Goal: Task Accomplishment & Management: Manage account settings

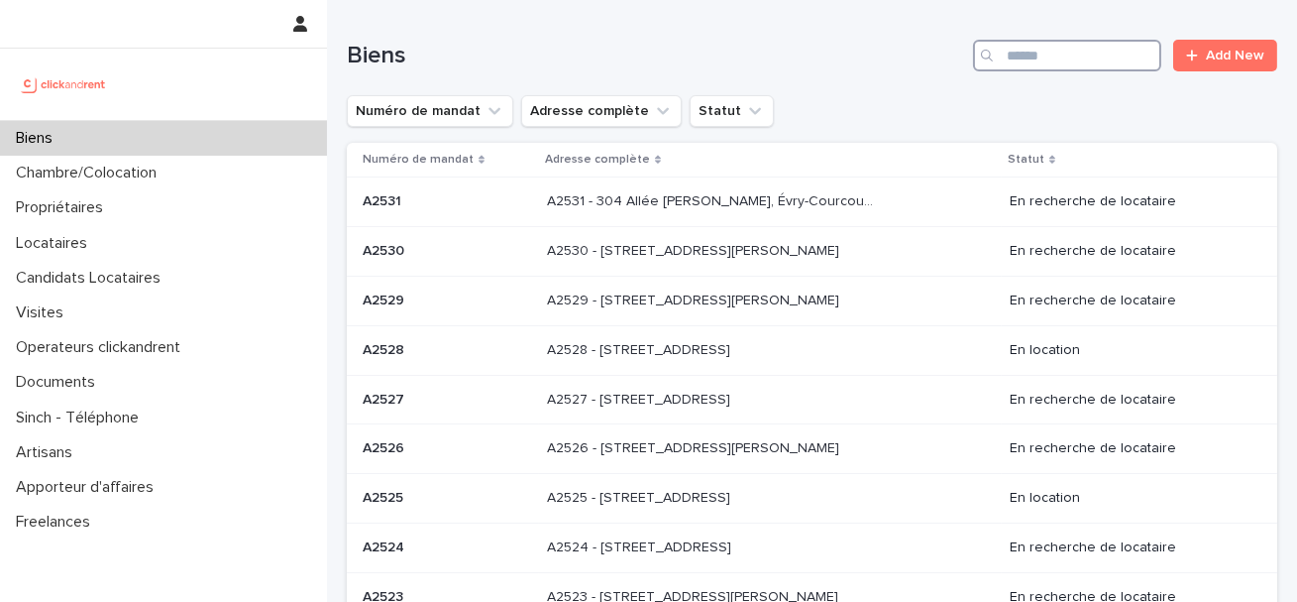
click at [1040, 56] on input "Search" at bounding box center [1067, 56] width 188 height 32
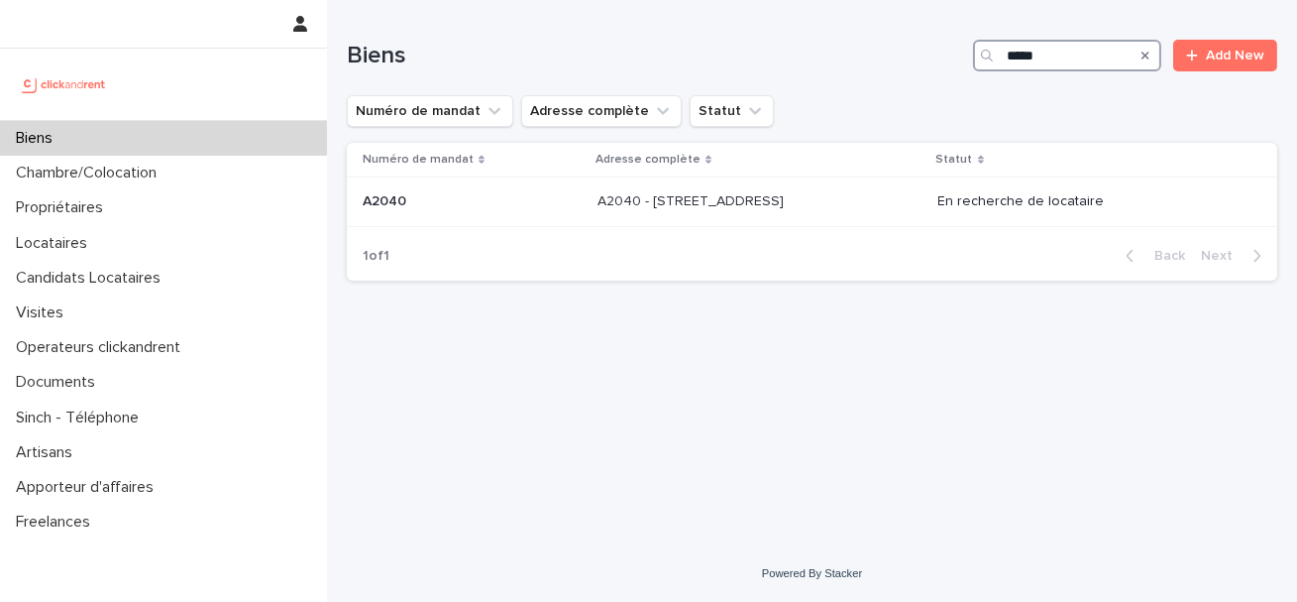
type input "*****"
click at [513, 199] on p at bounding box center [472, 201] width 219 height 17
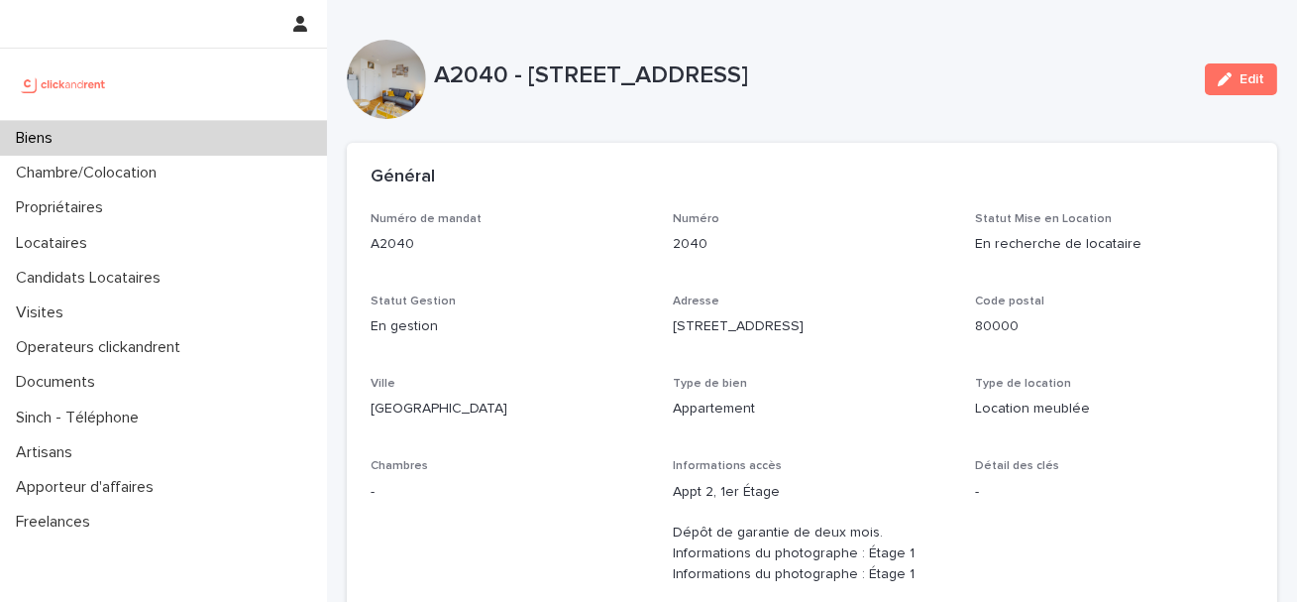
click at [468, 75] on p "A2040 - 73 Boulevard Des Fédérés, Amiens 80000" at bounding box center [811, 75] width 755 height 29
copy p "A2040"
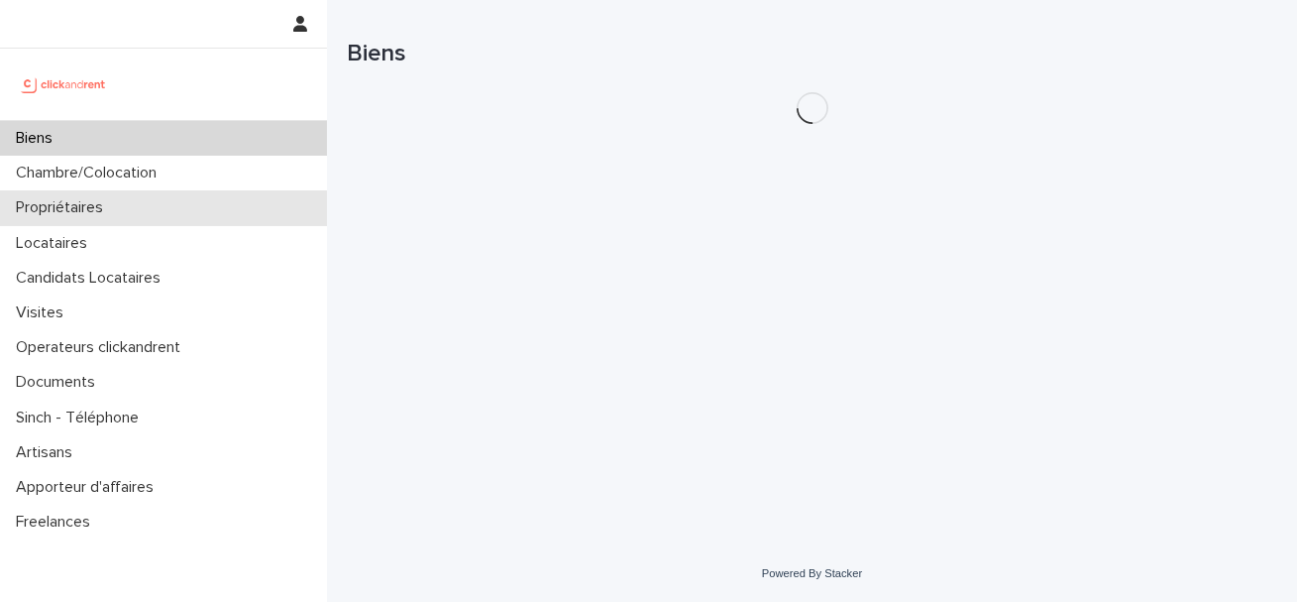
click at [128, 215] on div "Propriétaires" at bounding box center [163, 207] width 327 height 35
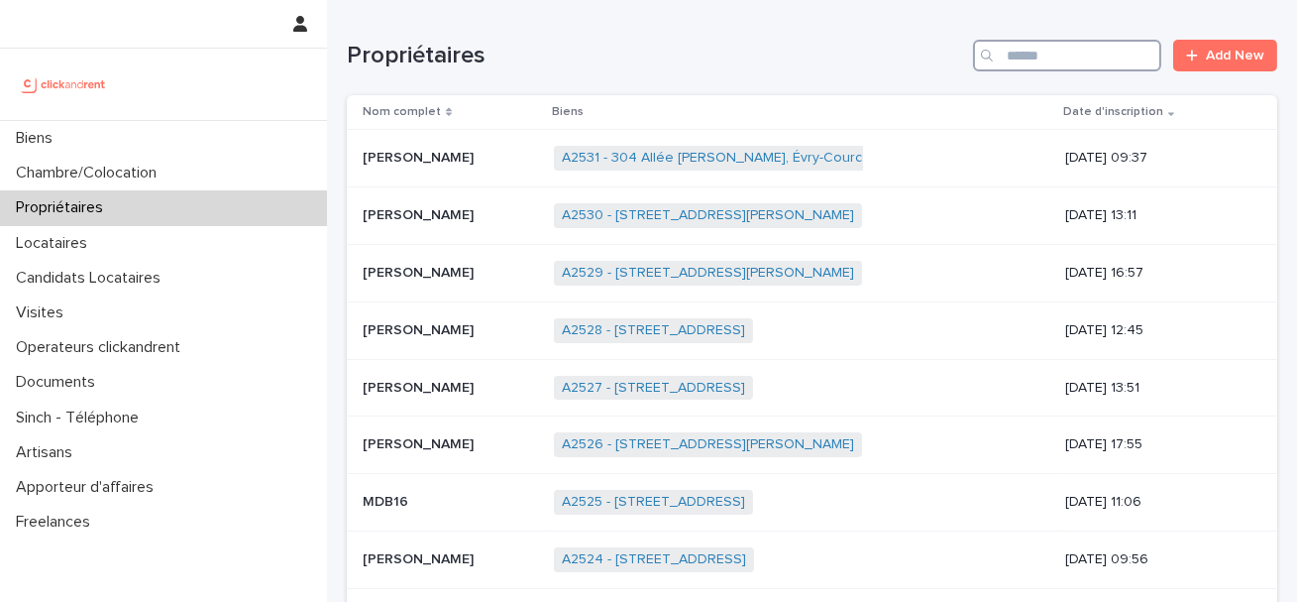
click at [1070, 52] on input "Search" at bounding box center [1067, 56] width 188 height 32
paste input "**********"
type input "**********"
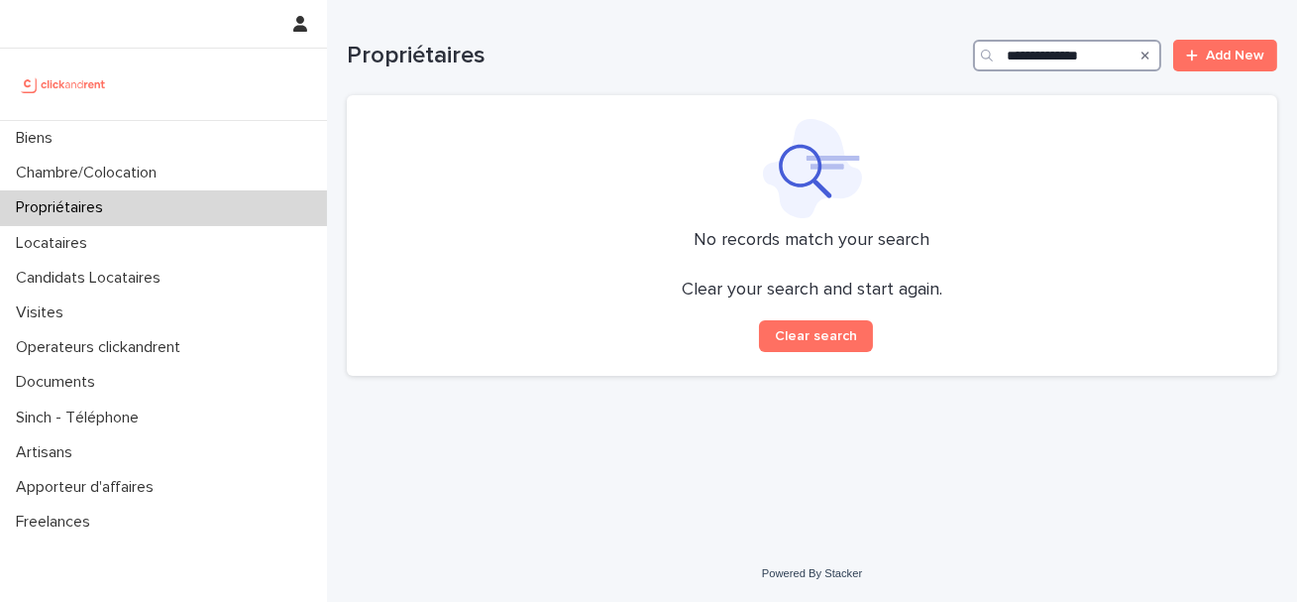
click at [1013, 56] on input "**********" at bounding box center [1067, 56] width 188 height 32
drag, startPoint x: 1053, startPoint y: 51, endPoint x: 937, endPoint y: 51, distance: 116.0
click at [937, 51] on div "**********" at bounding box center [812, 56] width 931 height 32
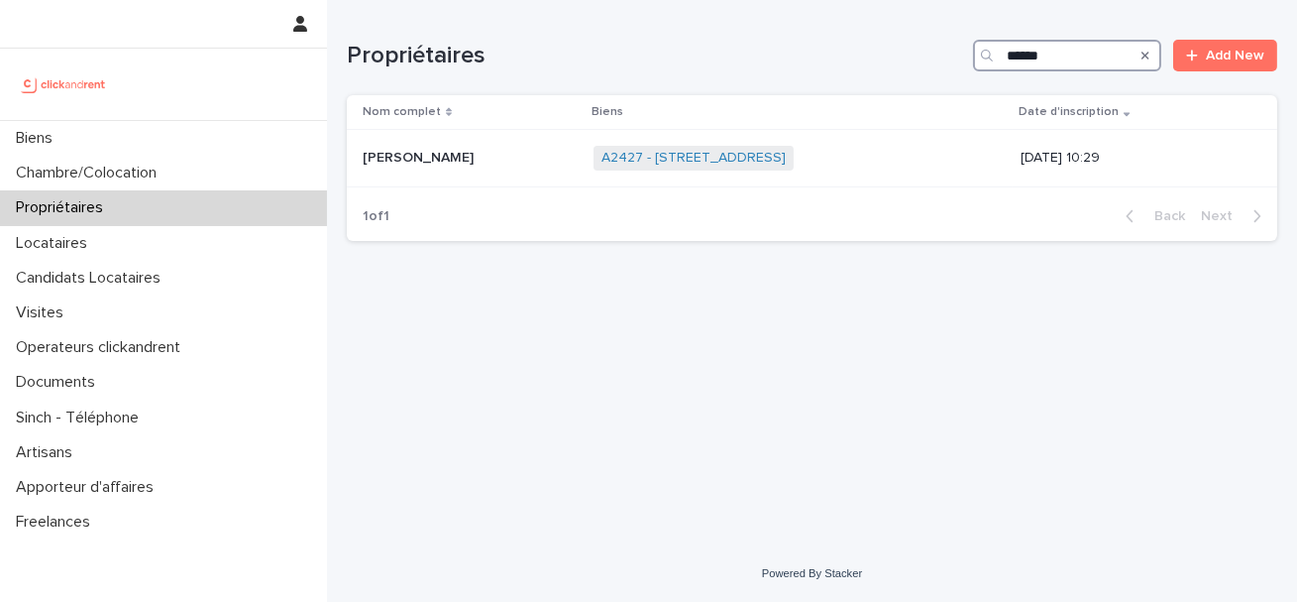
click at [1024, 51] on input "******" at bounding box center [1067, 56] width 188 height 32
type input "******"
click at [441, 168] on div "Ulrich Kamdem Ulrich Kamdem" at bounding box center [470, 158] width 215 height 33
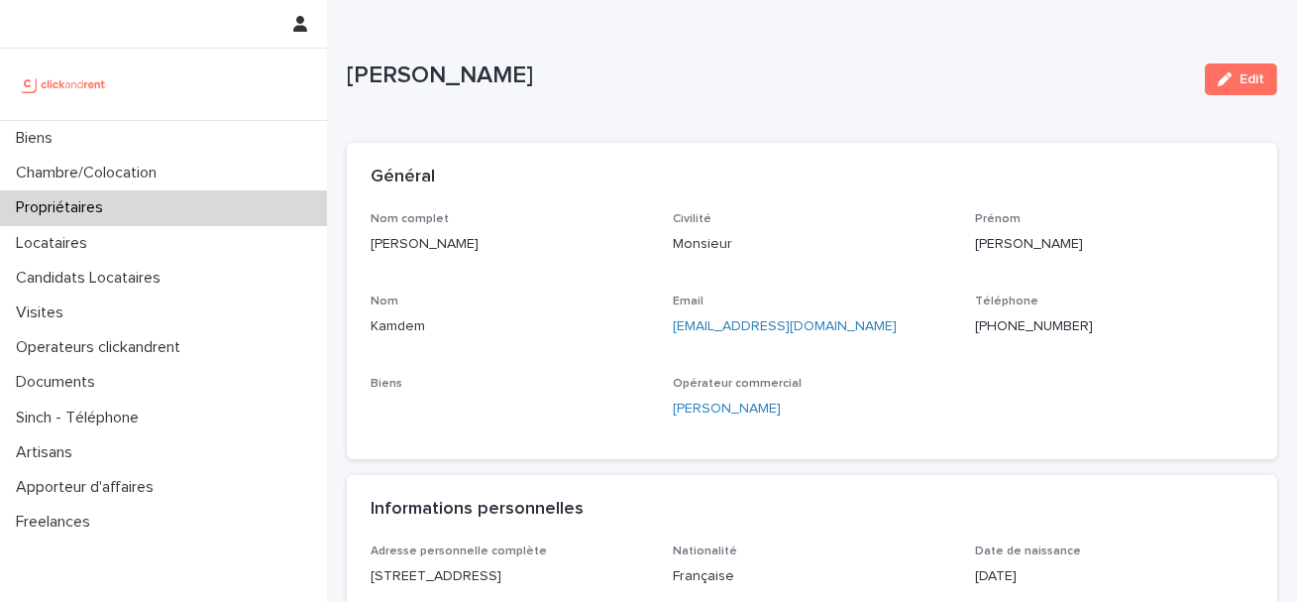
scroll to position [74, 0]
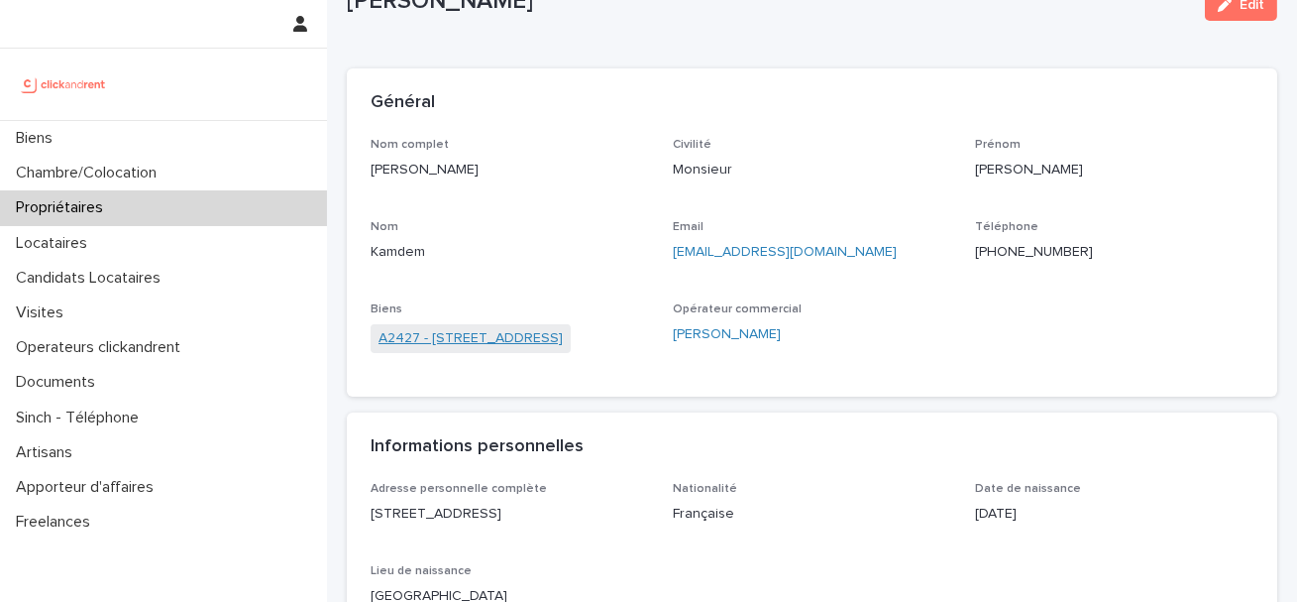
click at [489, 343] on link "A2427 - 5 Rue des Tourmalines, Chanteloup-Les-Vignes 78570" at bounding box center [471, 338] width 184 height 21
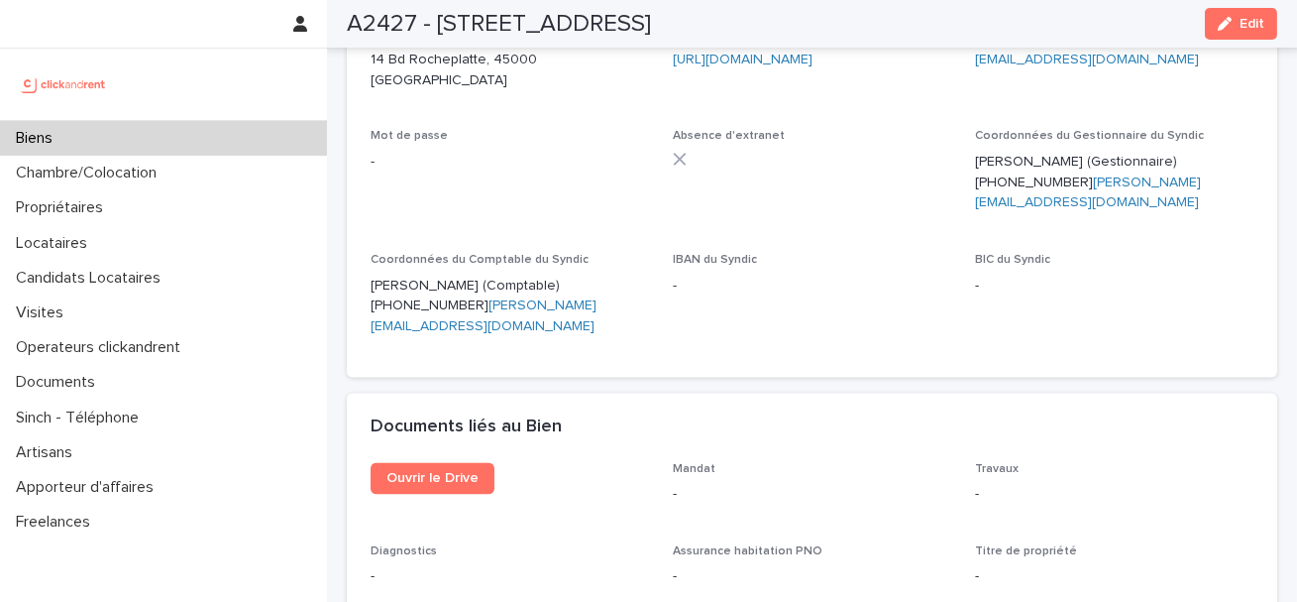
scroll to position [7082, 0]
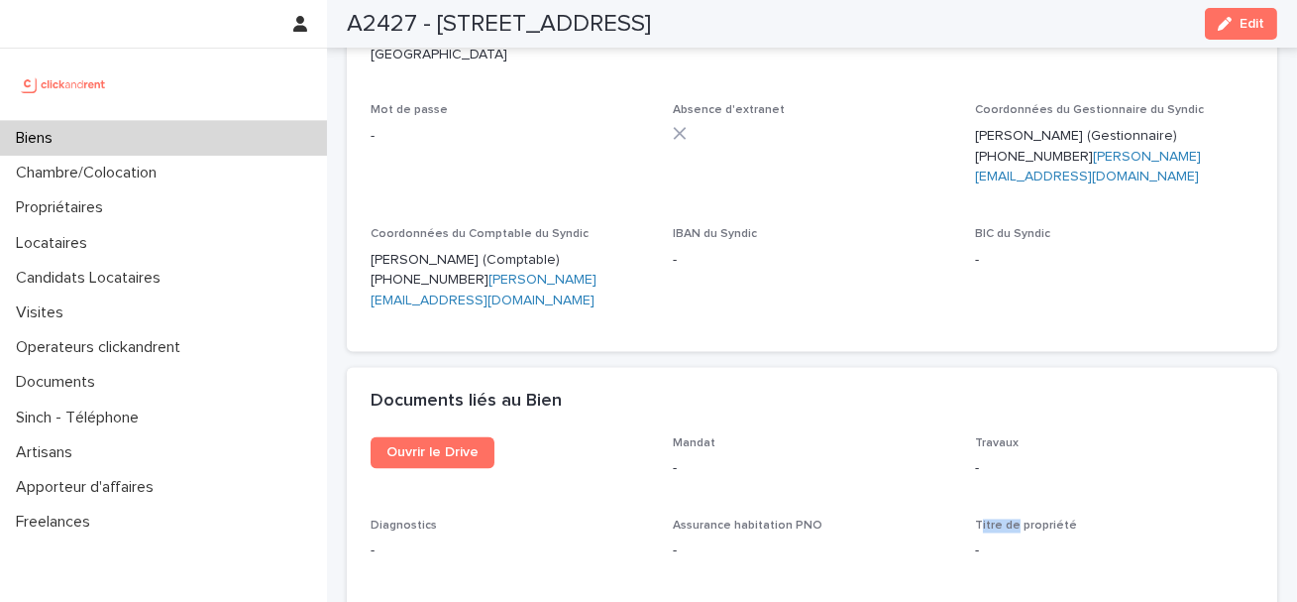
drag, startPoint x: 979, startPoint y: 365, endPoint x: 1052, endPoint y: 365, distance: 72.3
click at [1052, 520] on span "Titre de propriété" at bounding box center [1026, 526] width 102 height 12
click at [1076, 519] on p "Titre de propriété" at bounding box center [1114, 526] width 278 height 14
drag, startPoint x: 1076, startPoint y: 354, endPoint x: 984, endPoint y: 354, distance: 92.2
click at [986, 519] on p "Titre de propriété" at bounding box center [1114, 526] width 278 height 14
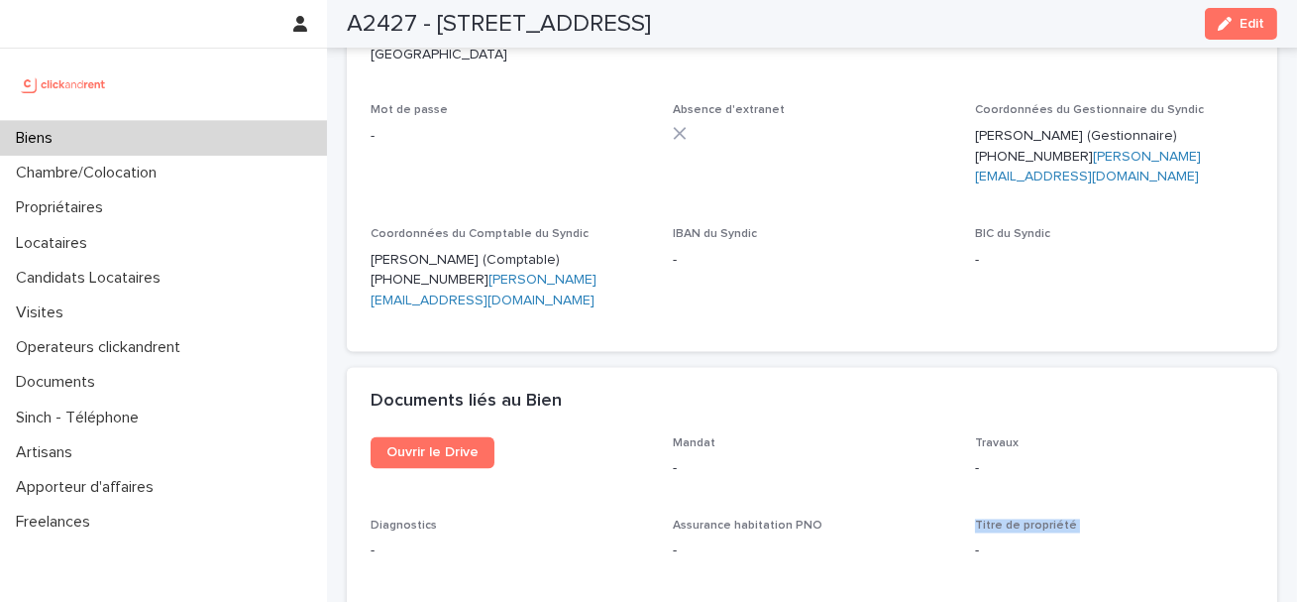
drag, startPoint x: 1224, startPoint y: 33, endPoint x: 699, endPoint y: 376, distance: 627.3
click at [1224, 33] on button "Edit" at bounding box center [1241, 24] width 72 height 32
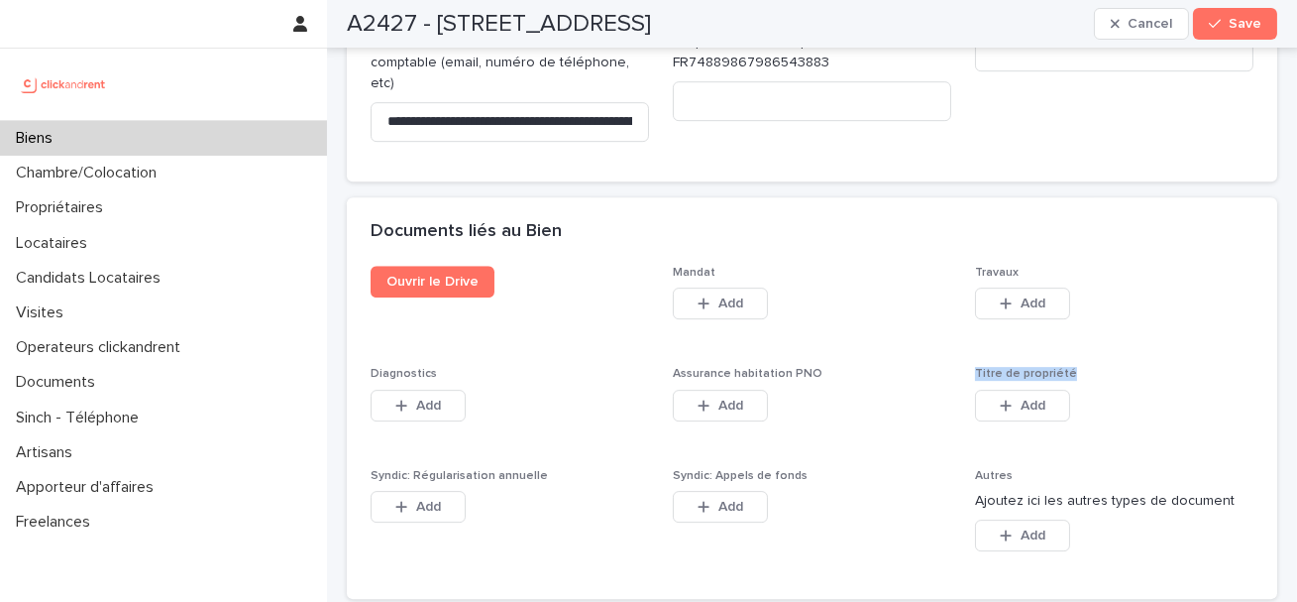
scroll to position [11811, 0]
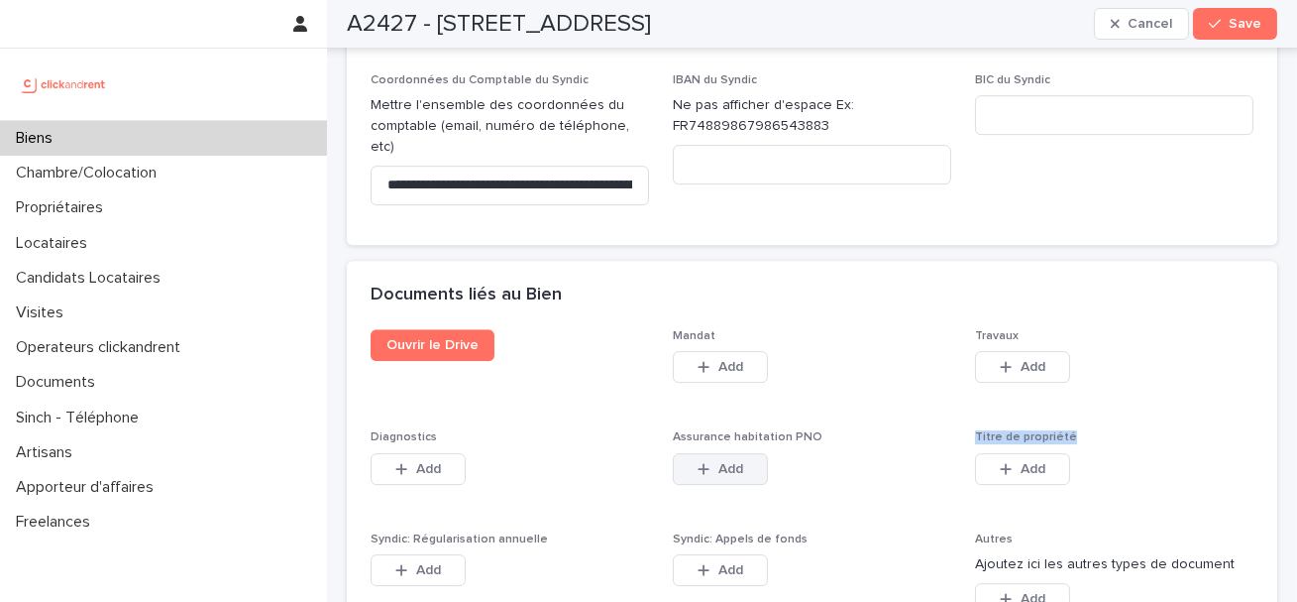
click at [723, 453] on button "Add" at bounding box center [720, 469] width 95 height 32
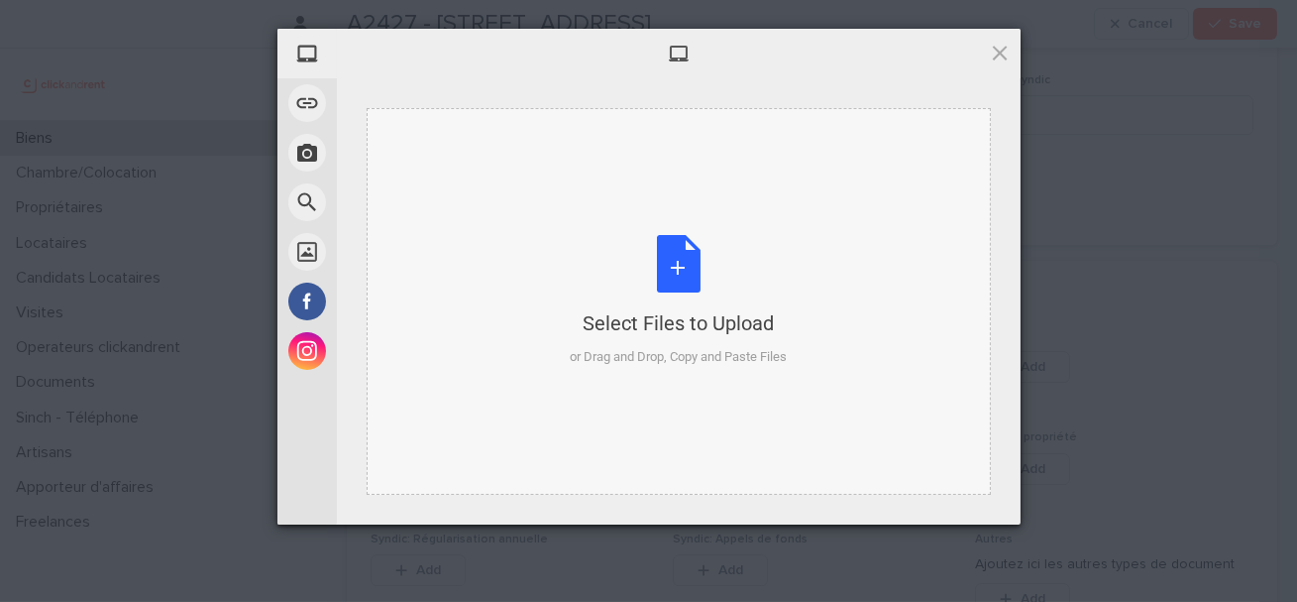
click at [653, 367] on div "Select Files to Upload or Drag and Drop, Copy and Paste Files" at bounding box center [679, 301] width 624 height 387
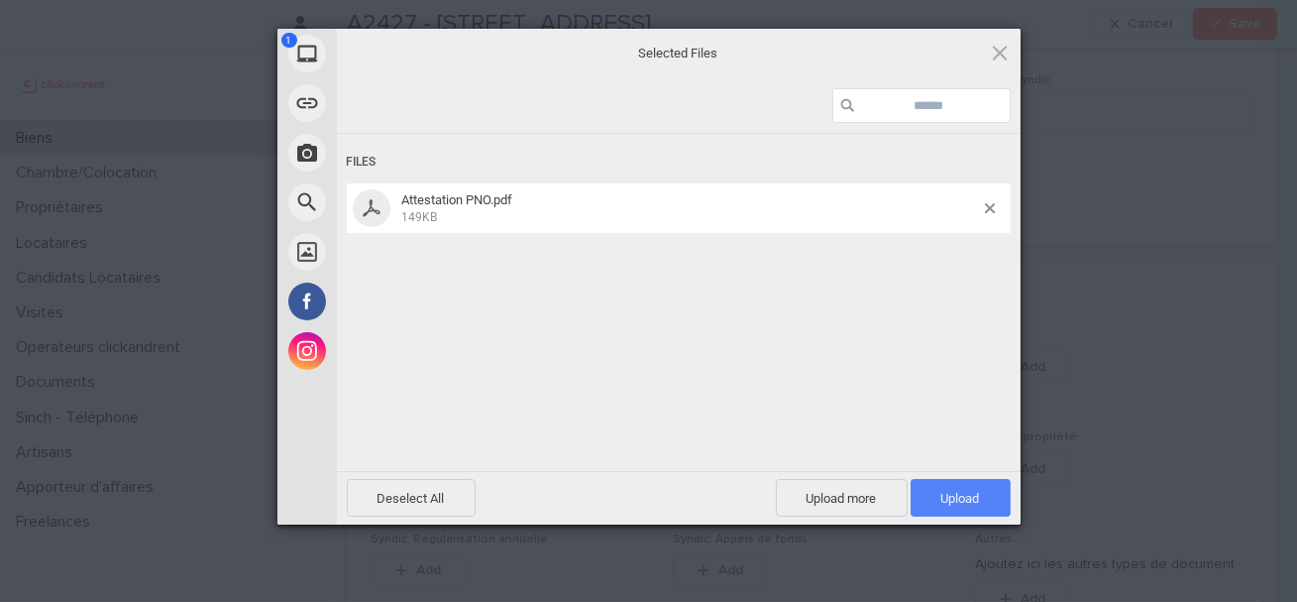
click at [952, 512] on span "Upload 1" at bounding box center [961, 498] width 100 height 38
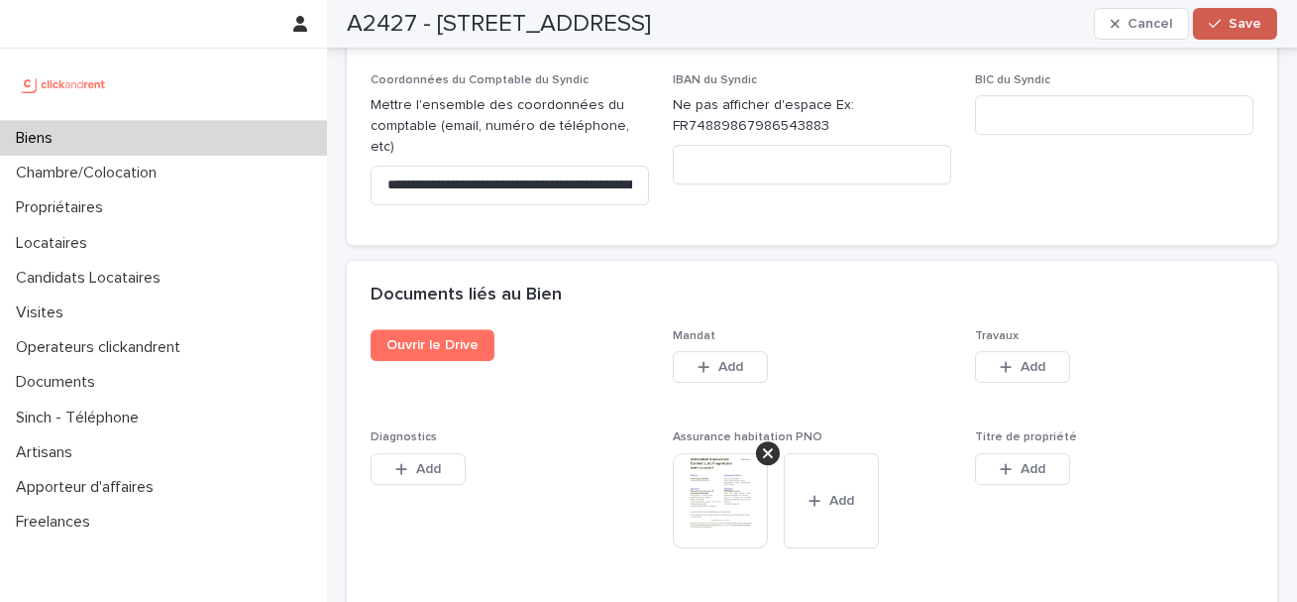
click at [1230, 15] on button "Save" at bounding box center [1235, 24] width 84 height 32
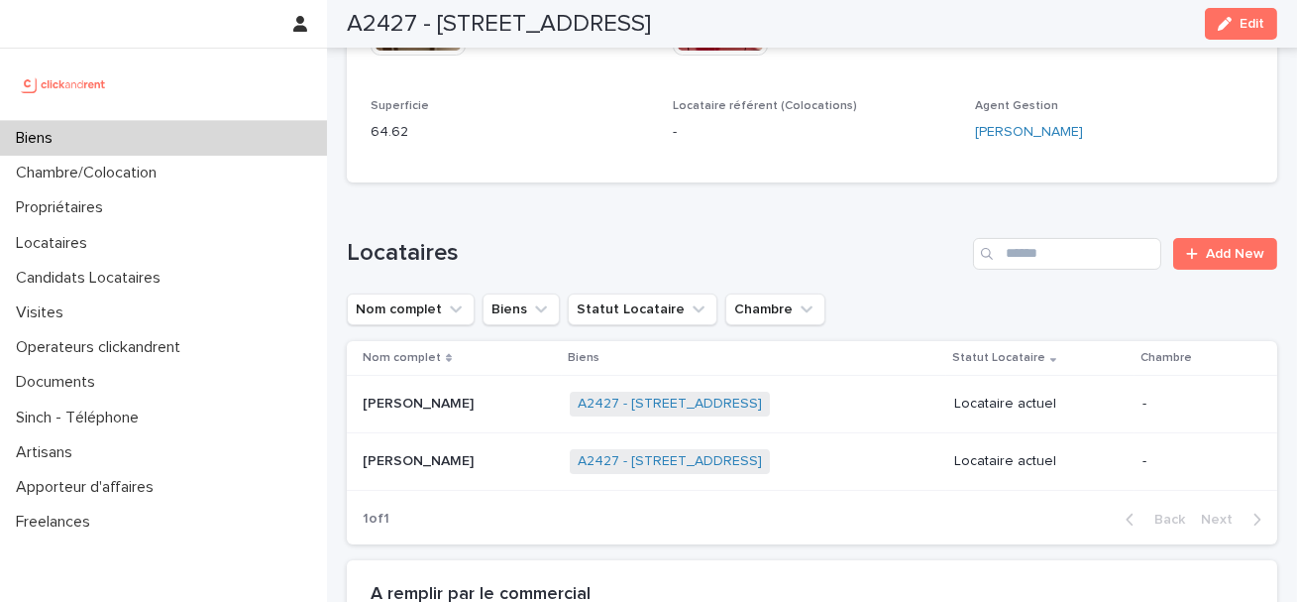
scroll to position [614, 0]
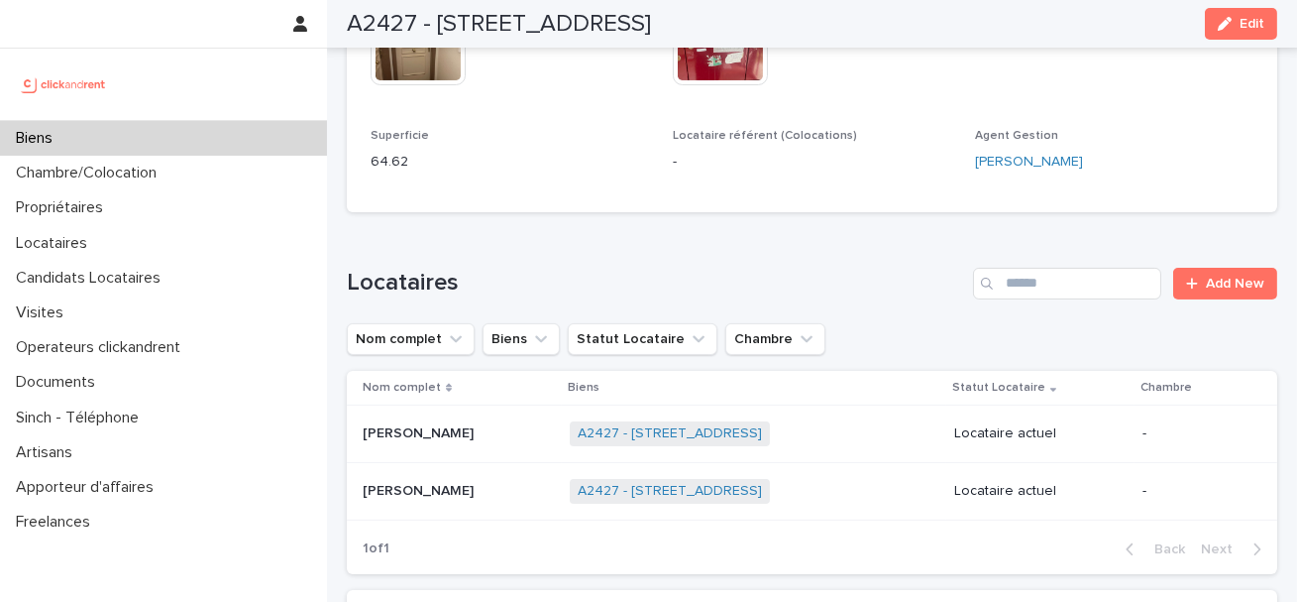
click at [371, 431] on p "Thenuga Veerakumar" at bounding box center [420, 431] width 115 height 21
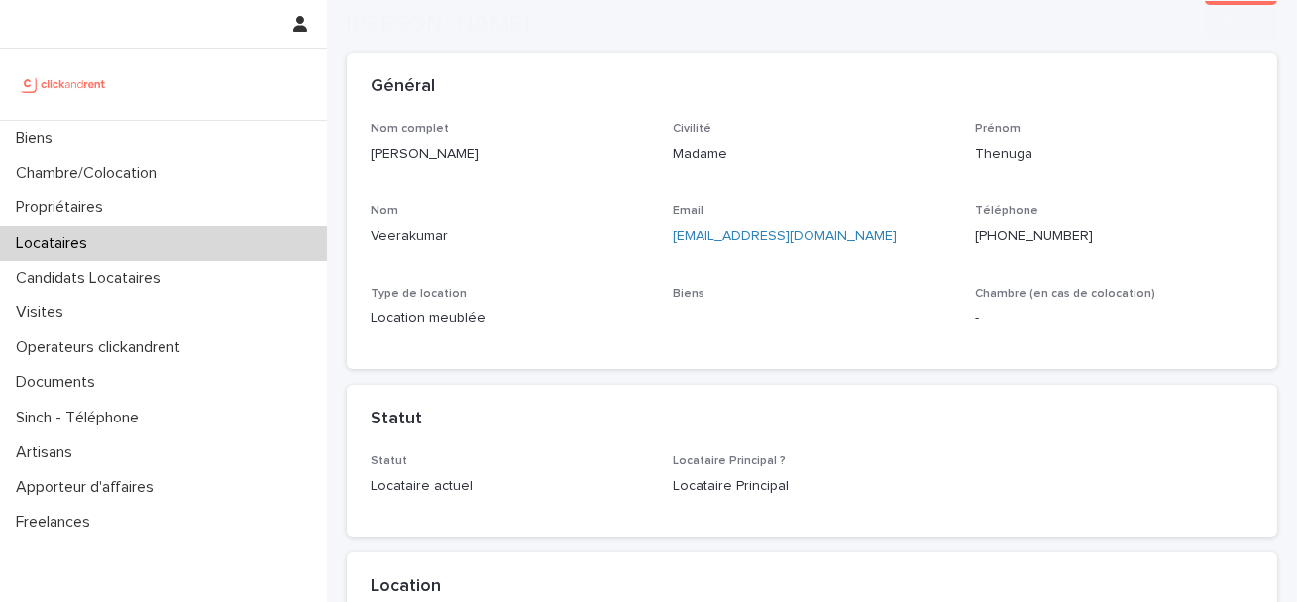
scroll to position [340, 0]
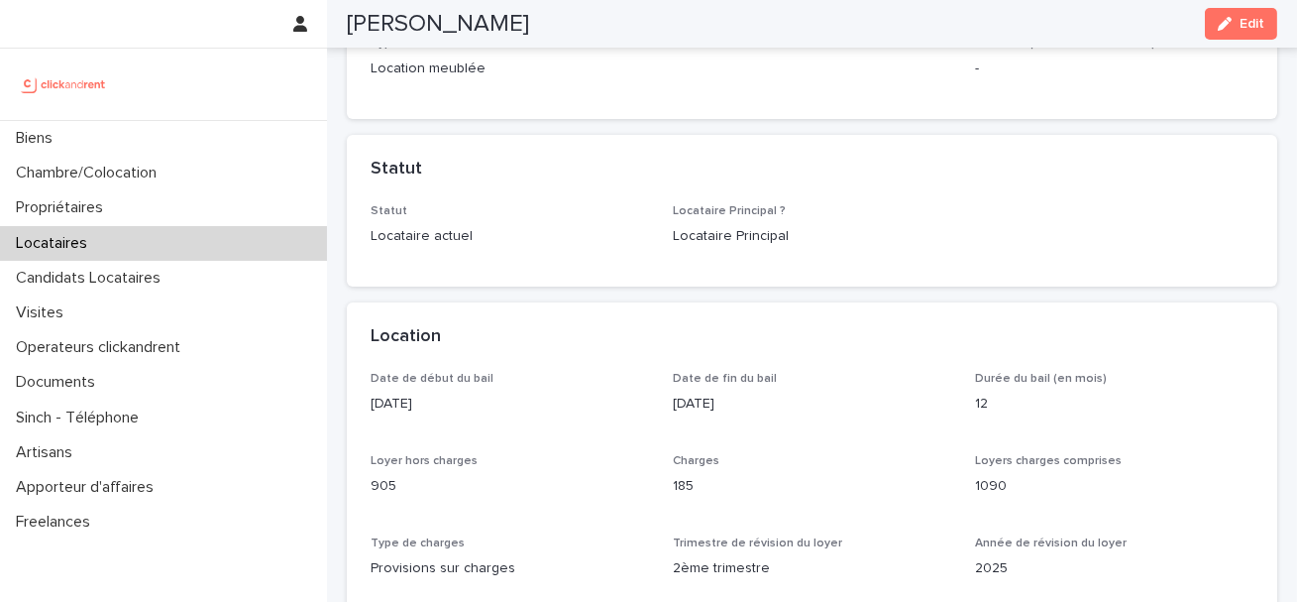
drag, startPoint x: 370, startPoint y: 400, endPoint x: 460, endPoint y: 402, distance: 90.2
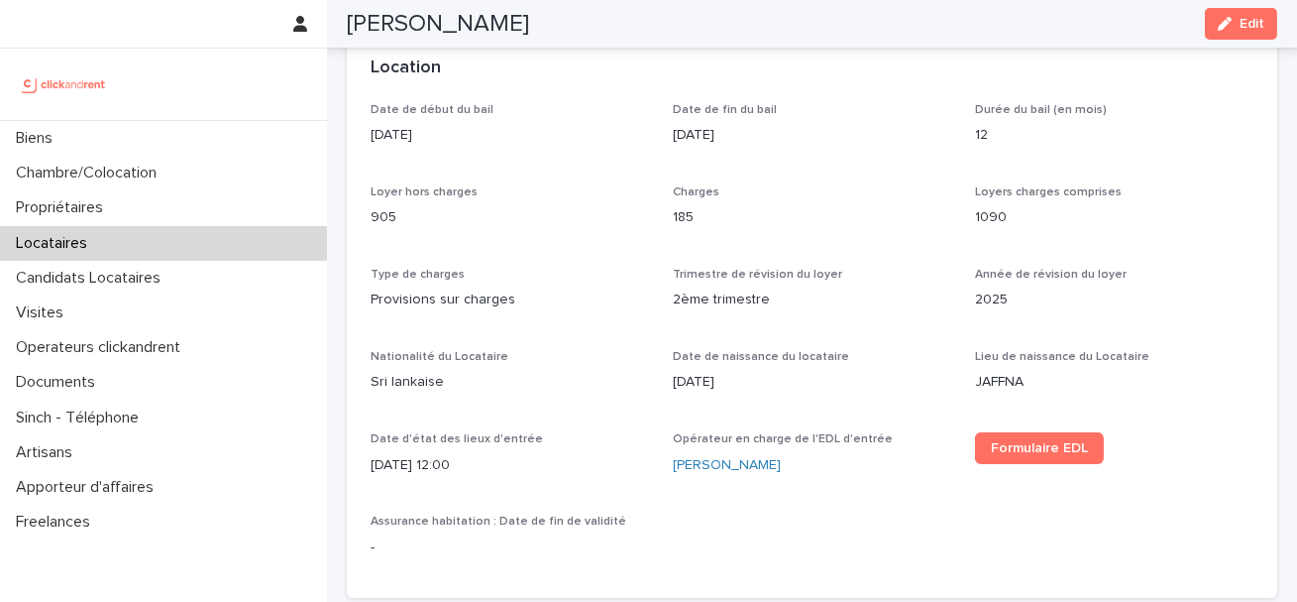
scroll to position [548, 0]
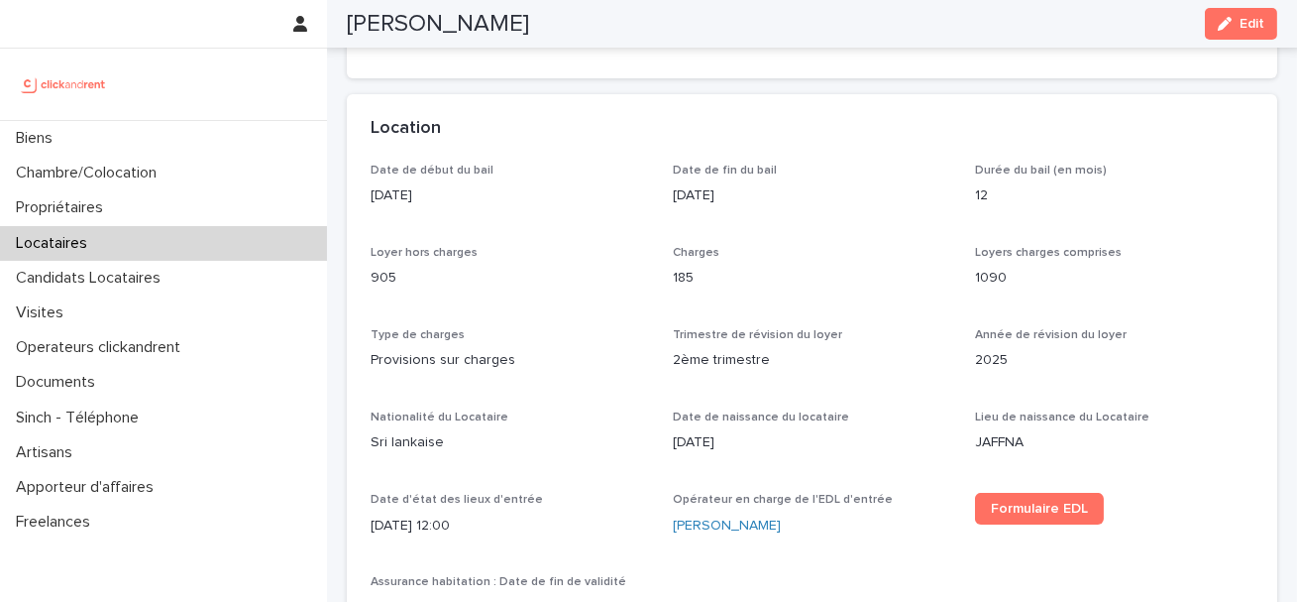
drag, startPoint x: 479, startPoint y: 519, endPoint x: 363, endPoint y: 523, distance: 116.0
click at [363, 523] on div "Date de début du bail 5/9/2025 Date de fin du bail 4/9/2026 Durée du bail (en m…" at bounding box center [812, 411] width 931 height 495
copy p "5/9/2025 12:00"
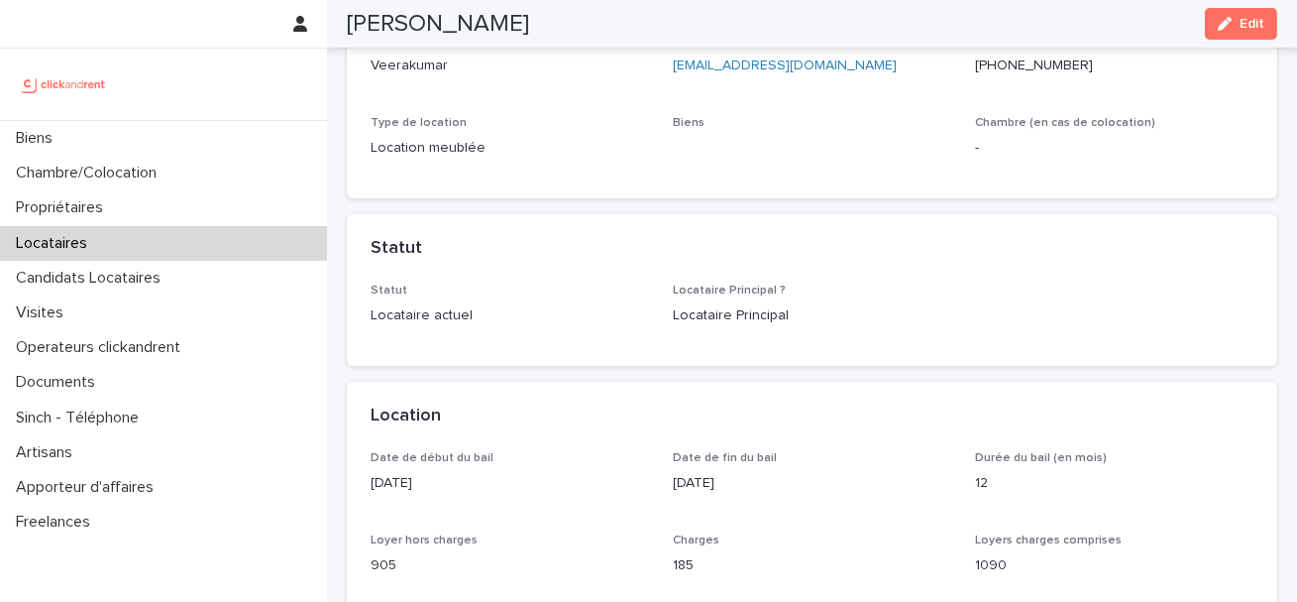
scroll to position [0, 0]
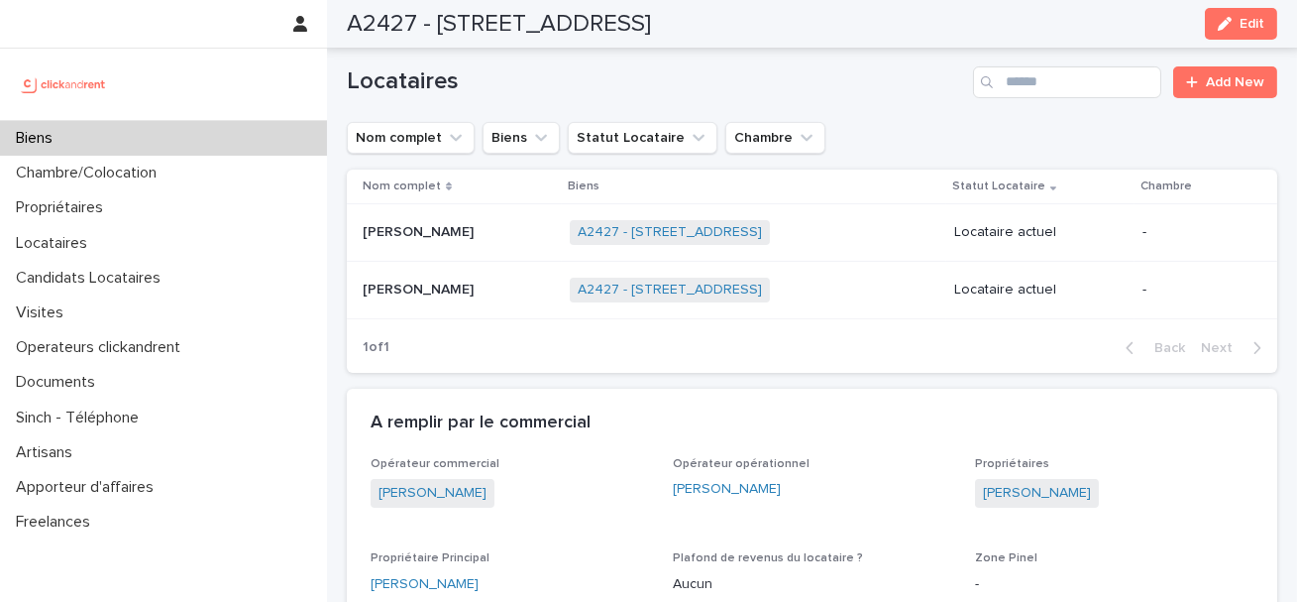
scroll to position [849, 0]
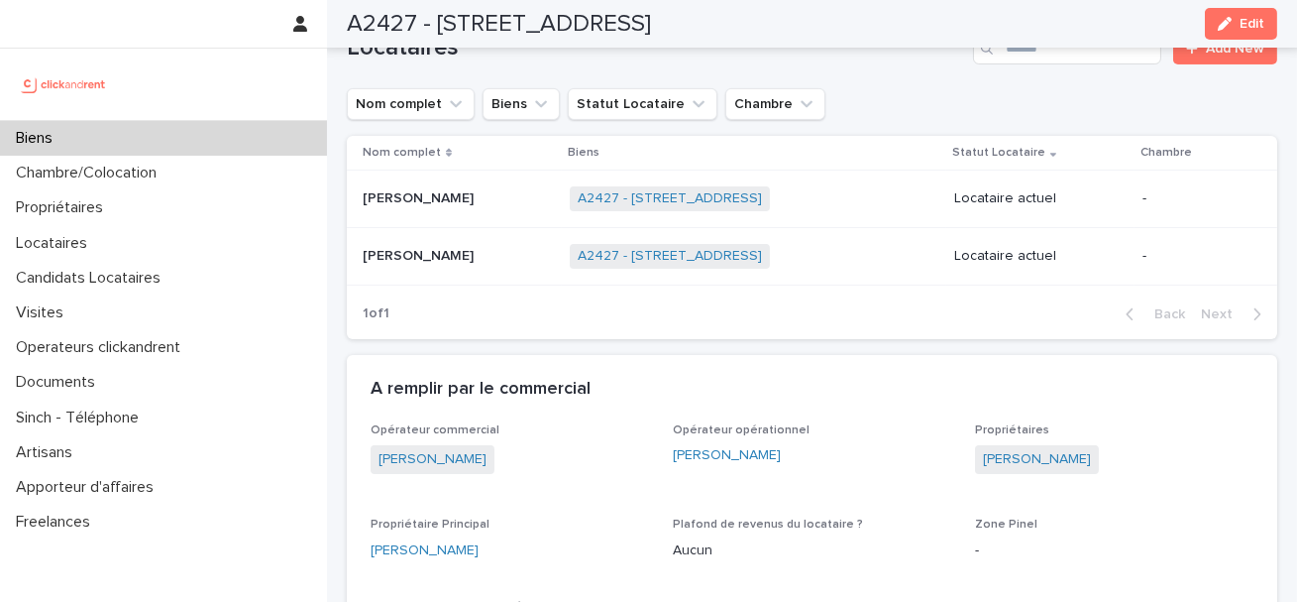
click at [403, 213] on div "Thenuga Veerakumar Thenuga Veerakumar" at bounding box center [458, 198] width 191 height 33
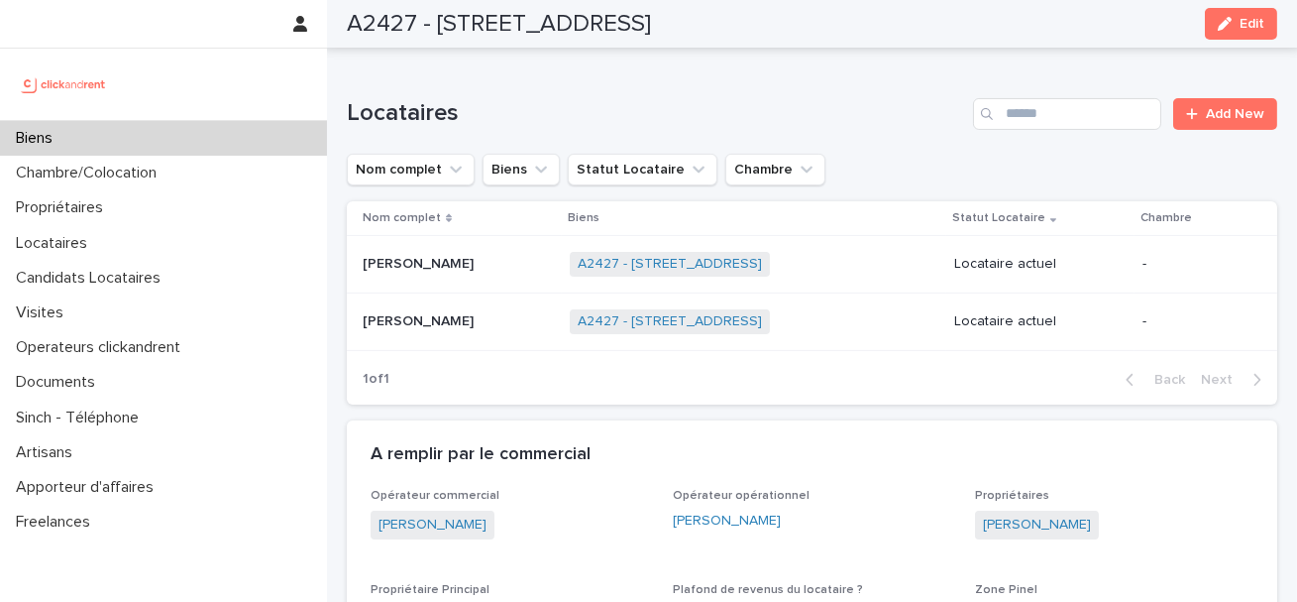
scroll to position [794, 0]
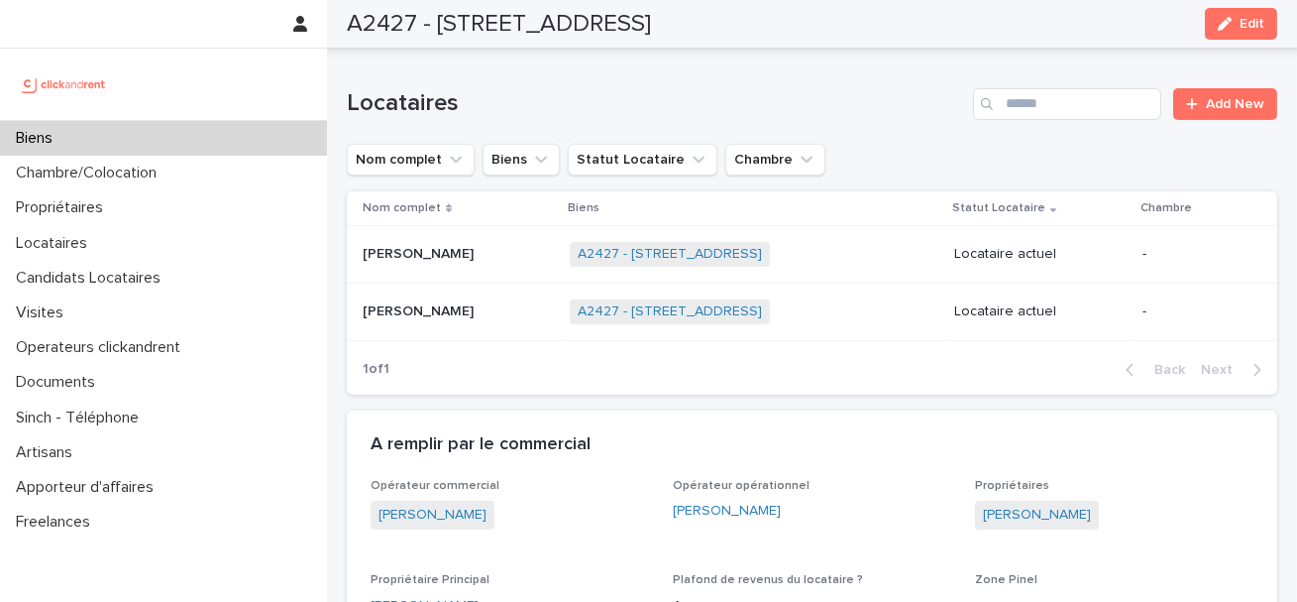
click at [389, 304] on p "Thurkka Veerakumar" at bounding box center [420, 309] width 115 height 21
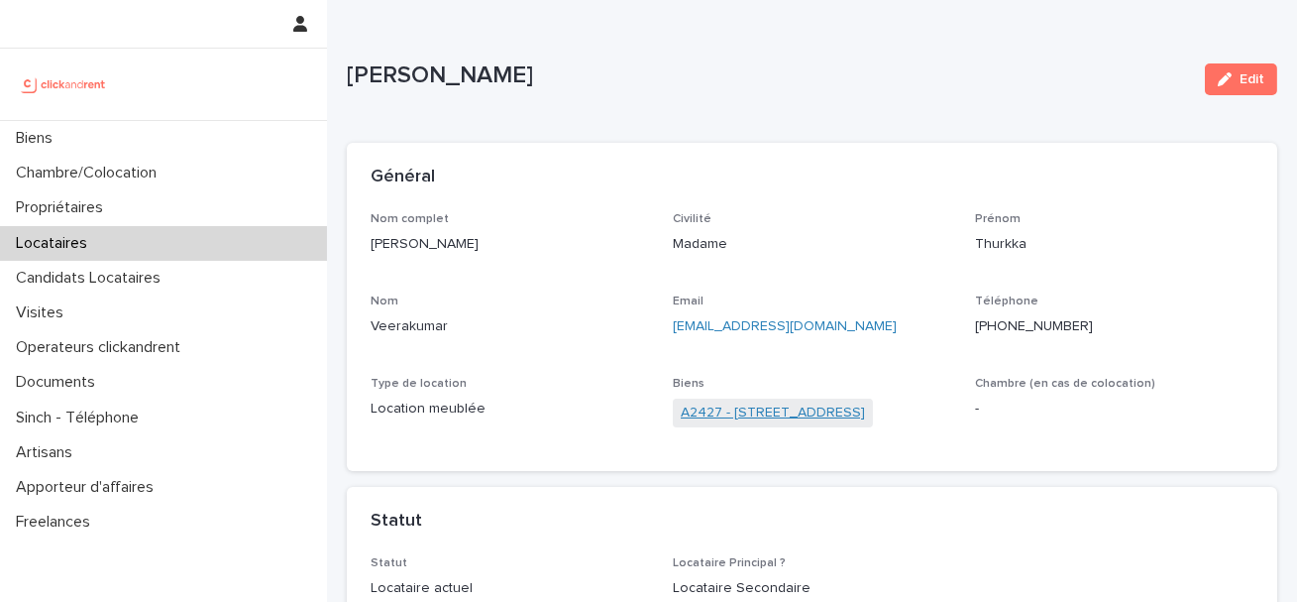
click at [769, 419] on link "A2427 - 5 Rue des Tourmalines, Chanteloup-Les-Vignes 78570" at bounding box center [773, 412] width 184 height 21
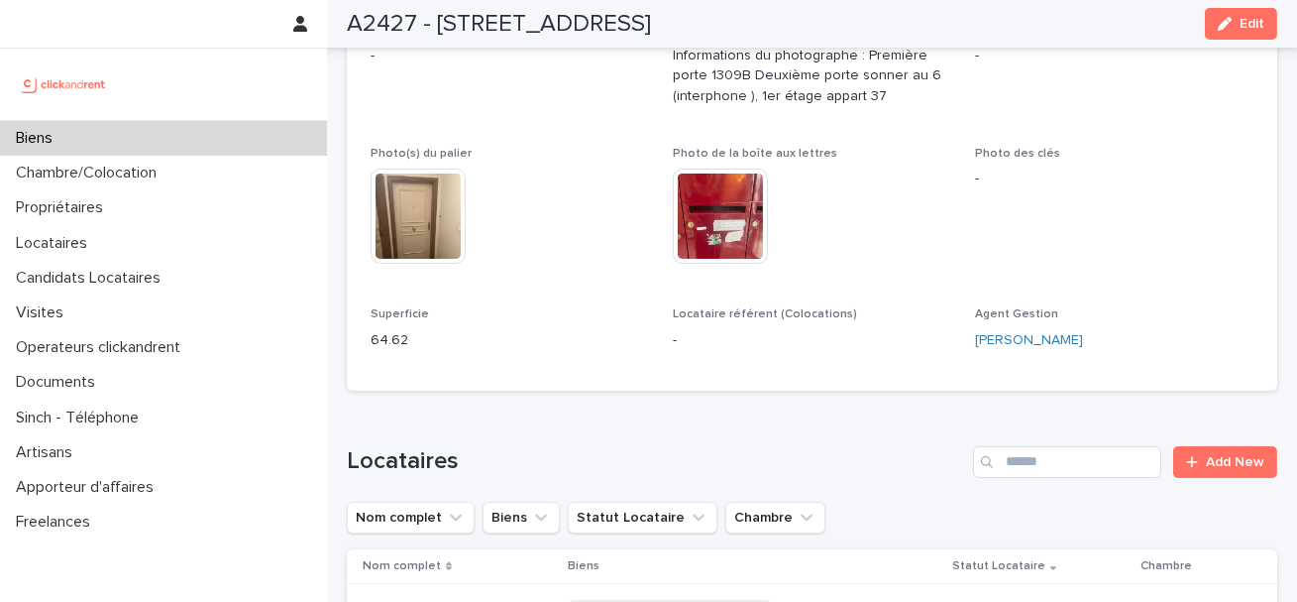
scroll to position [966, 0]
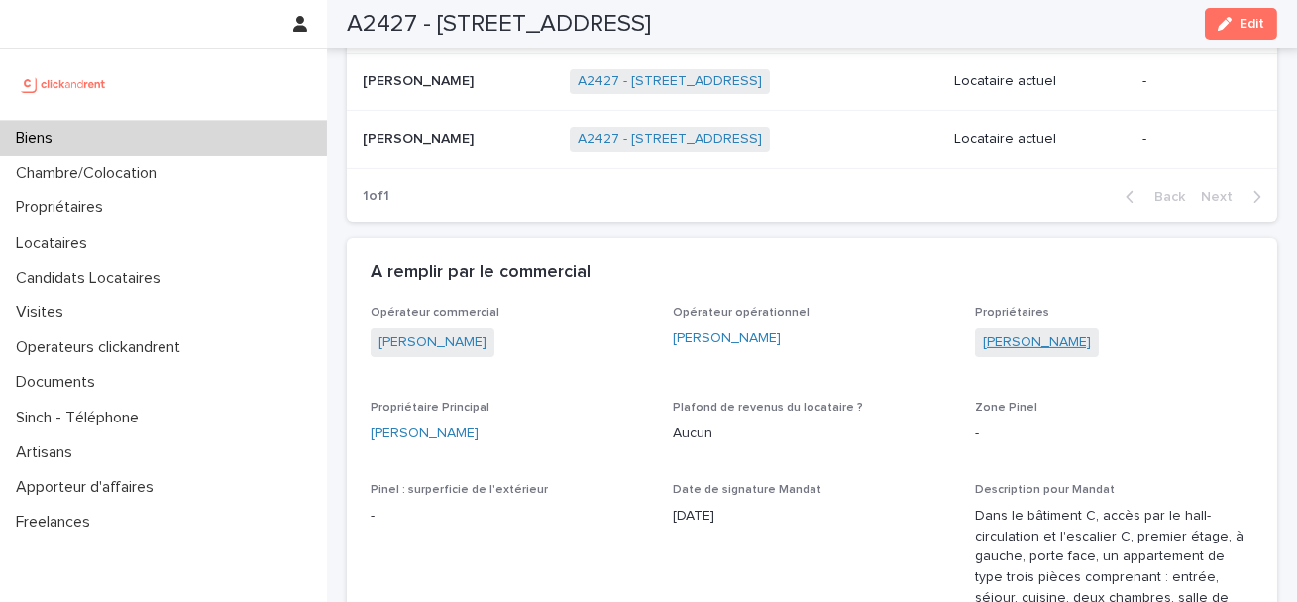
click at [1006, 336] on link "Ulrich Kamdem" at bounding box center [1037, 342] width 108 height 21
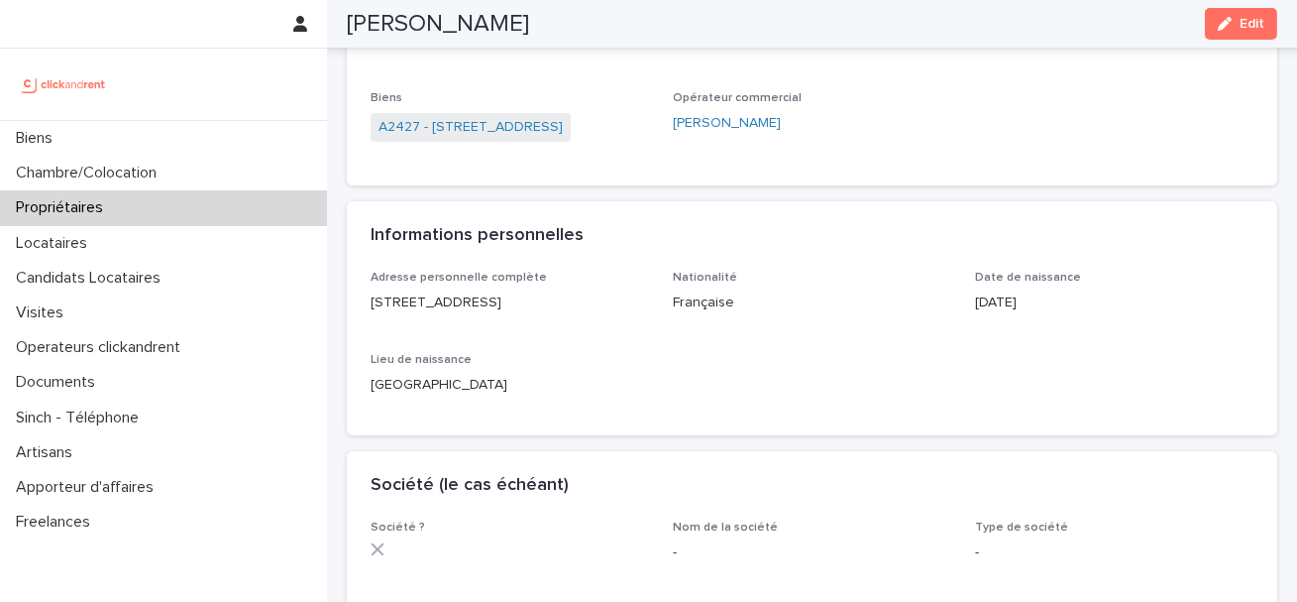
scroll to position [196, 0]
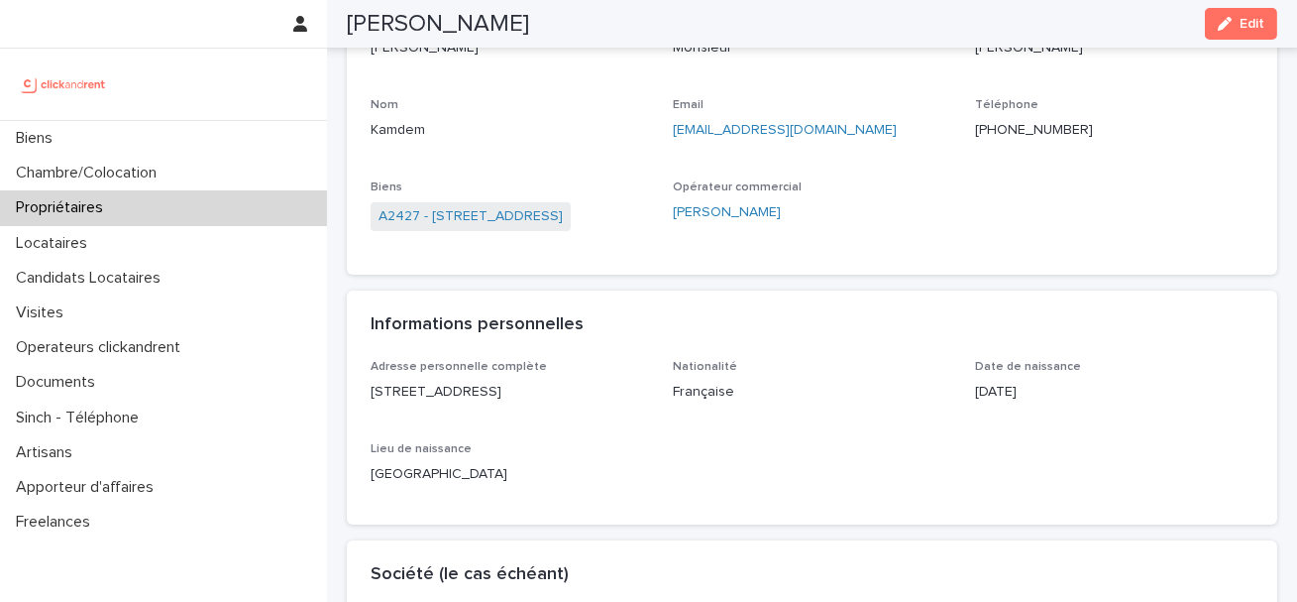
click at [475, 232] on div "A2427 - 5 Rue des Tourmalines, Chanteloup-Les-Vignes 78570" at bounding box center [510, 218] width 278 height 33
click at [480, 215] on link "A2427 - 5 Rue des Tourmalines, Chanteloup-Les-Vignes 78570" at bounding box center [471, 216] width 184 height 21
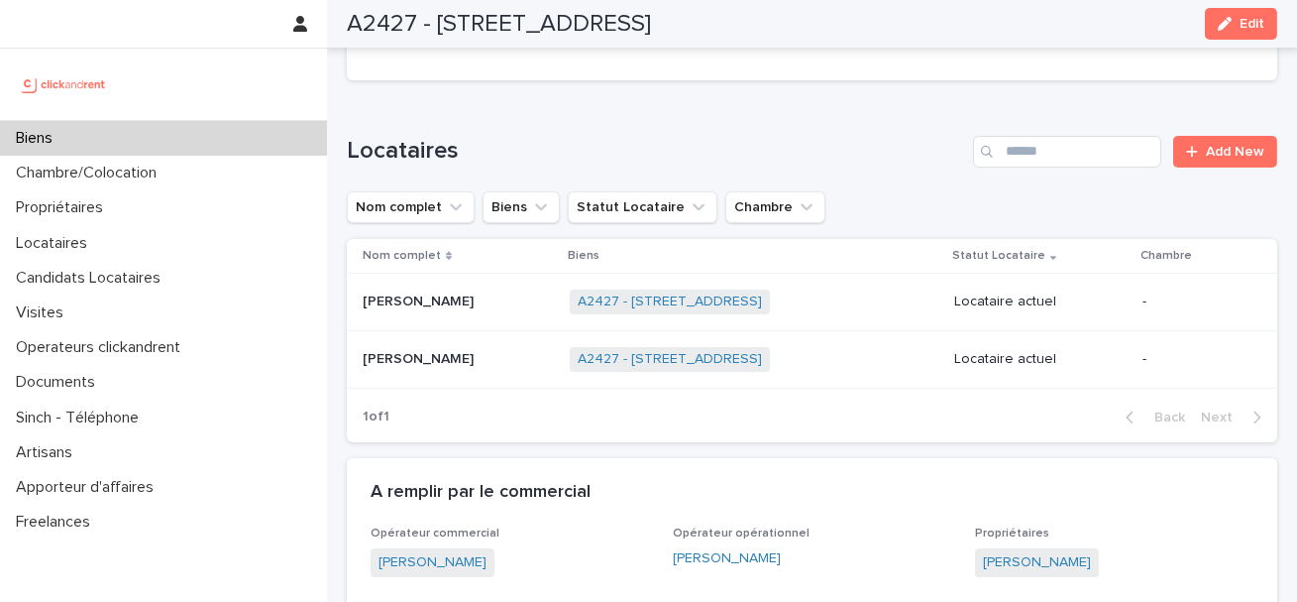
scroll to position [961, 0]
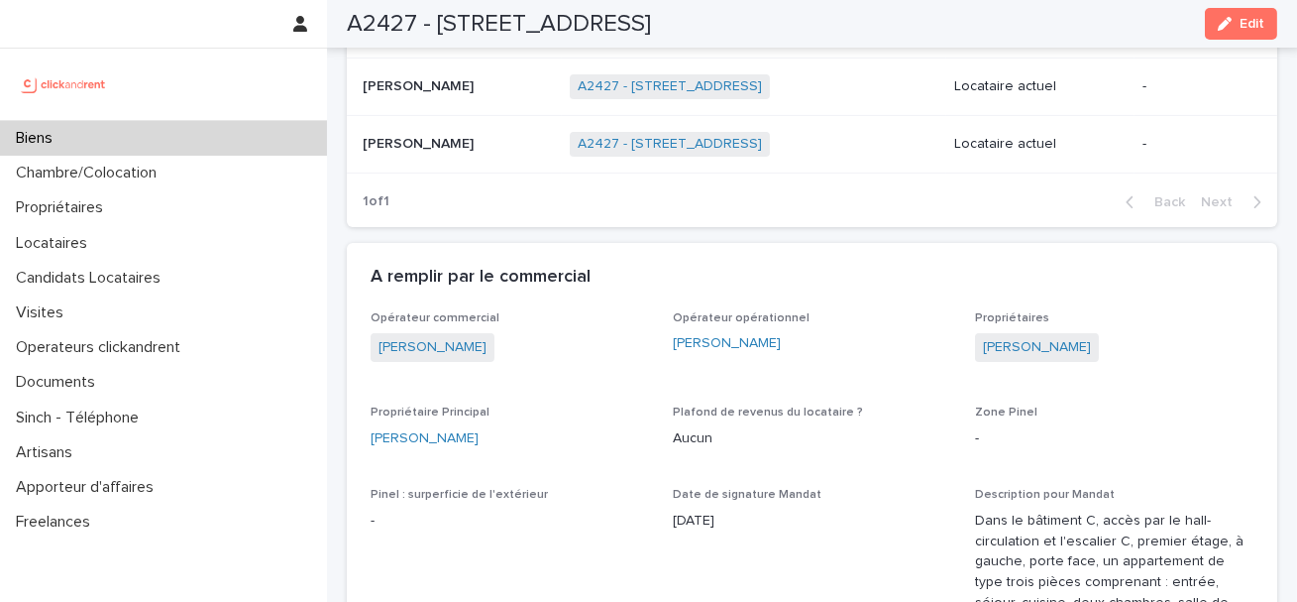
click at [394, 138] on p "Thurkka Veerakumar" at bounding box center [420, 142] width 115 height 21
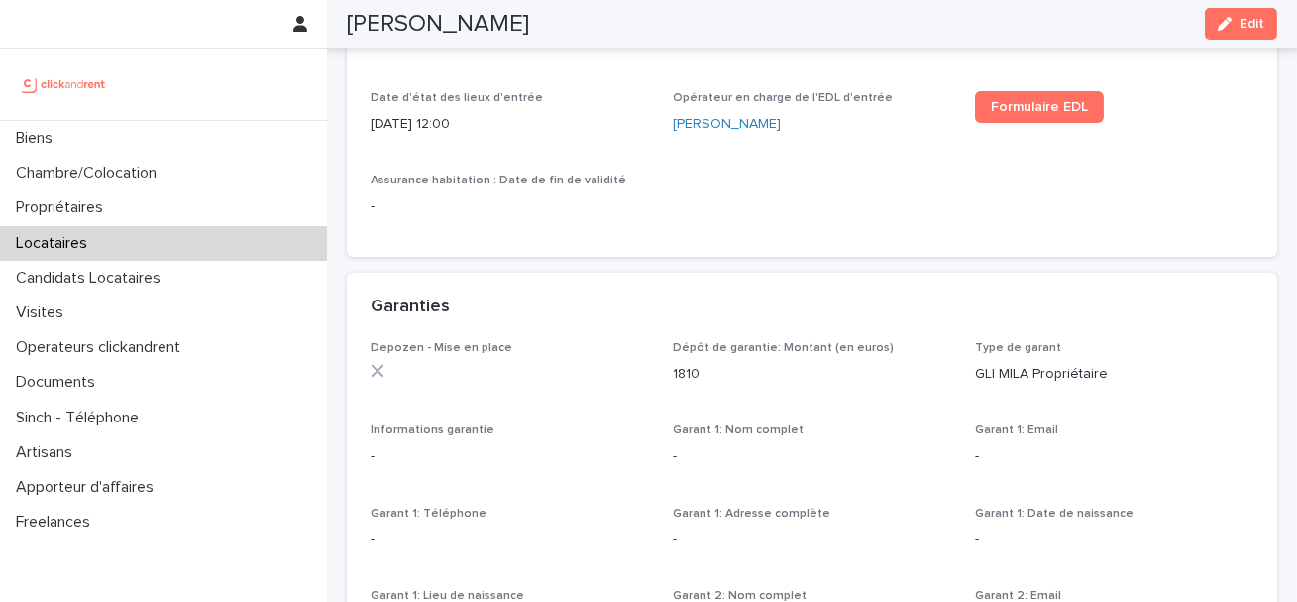
scroll to position [406, 0]
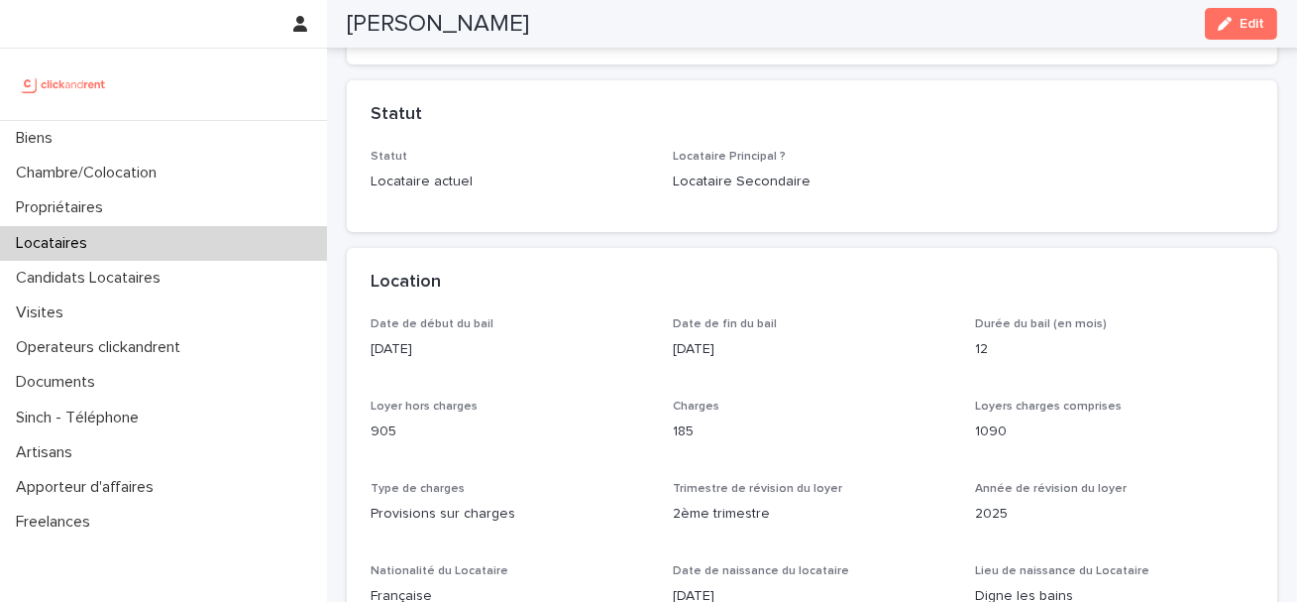
click at [156, 251] on div "Locataires" at bounding box center [163, 243] width 327 height 35
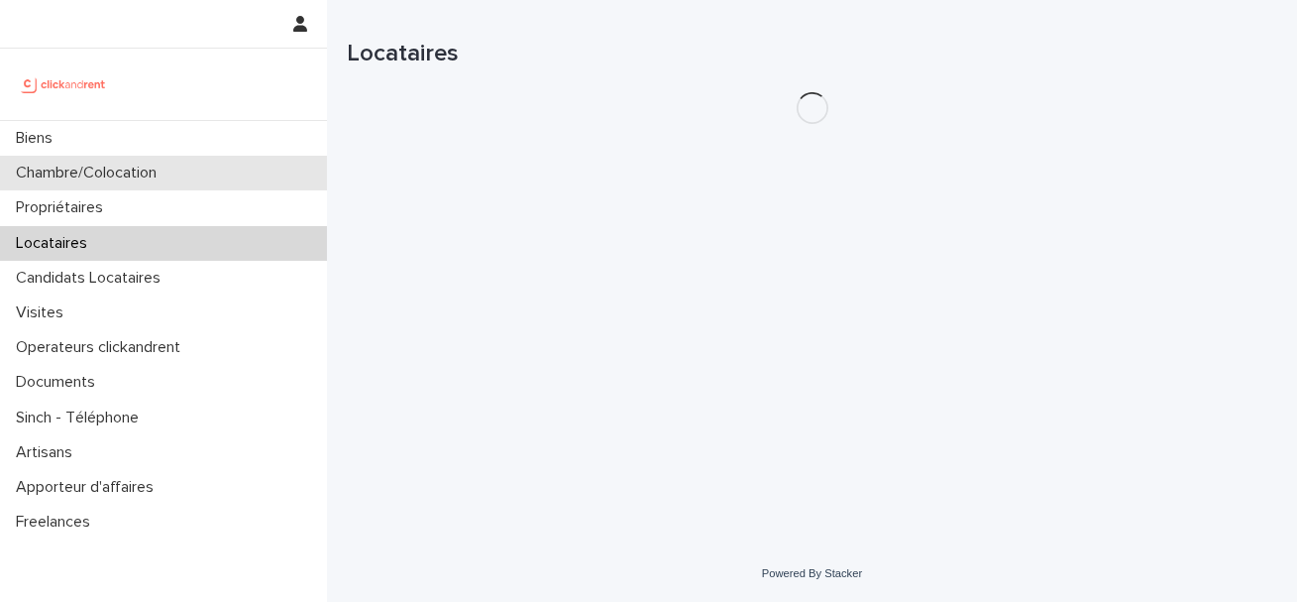
click at [127, 179] on p "Chambre/Colocation" at bounding box center [90, 173] width 165 height 19
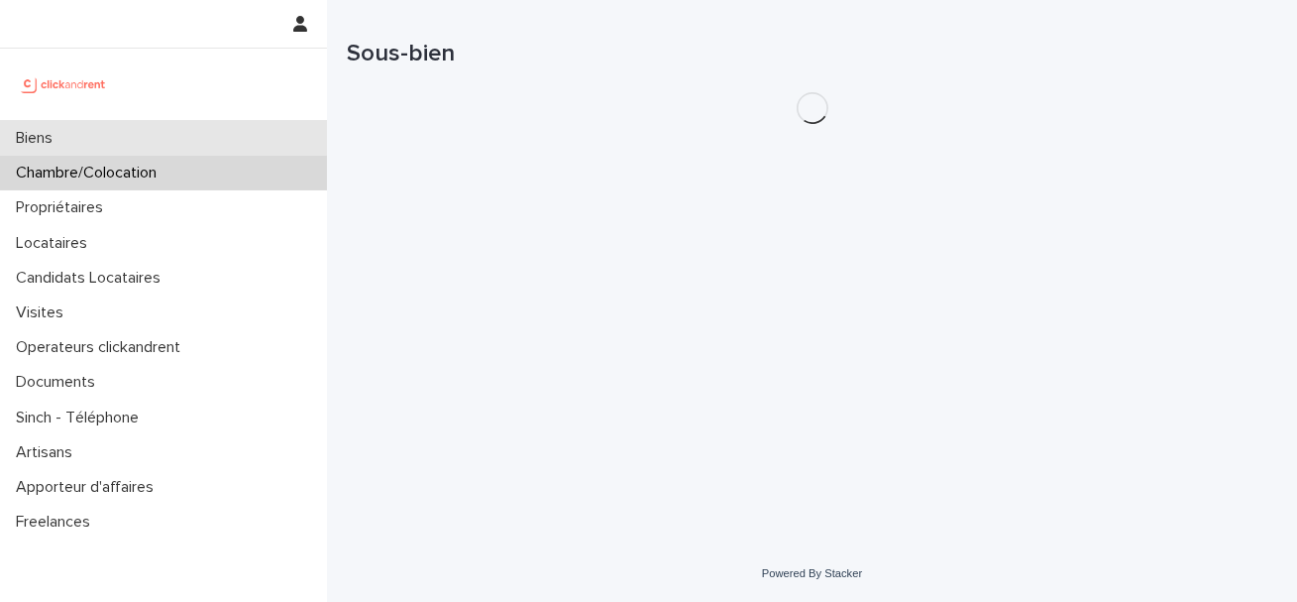
click at [112, 131] on div "Biens" at bounding box center [163, 138] width 327 height 35
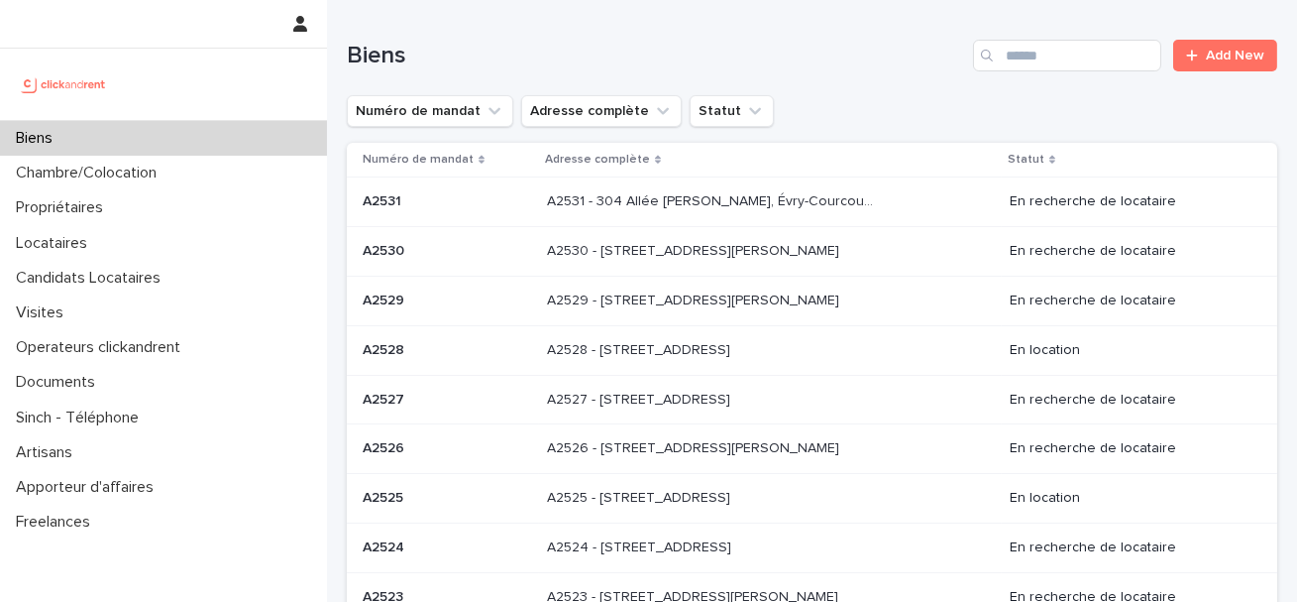
click at [994, 56] on div "Search" at bounding box center [989, 56] width 32 height 32
click at [1036, 53] on input "Search" at bounding box center [1067, 56] width 188 height 32
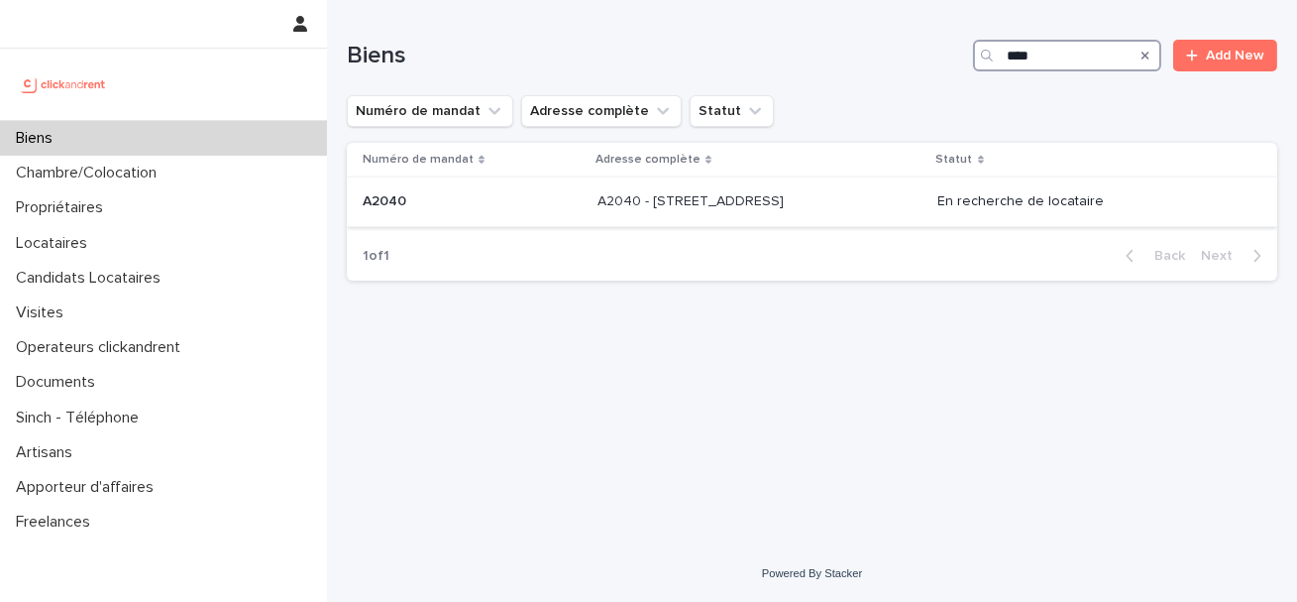
type input "****"
click at [735, 208] on p "A2040 - 73 Boulevard Des Fédérés, Amiens 80000" at bounding box center [693, 199] width 190 height 21
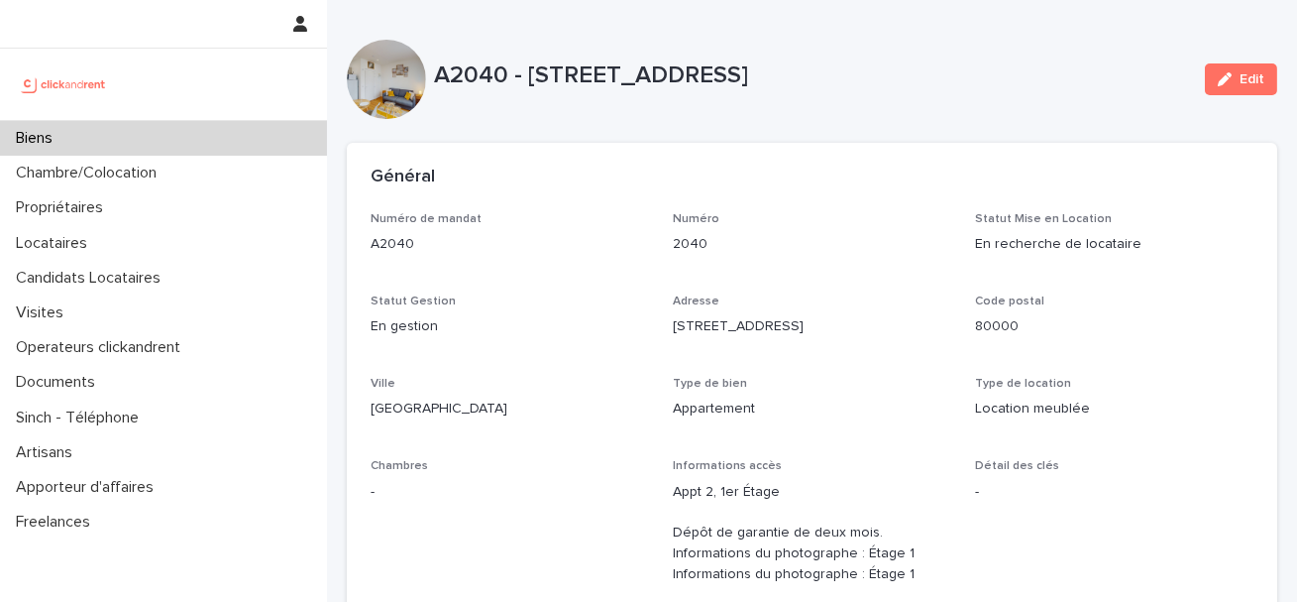
click at [139, 135] on div "Biens" at bounding box center [163, 138] width 327 height 35
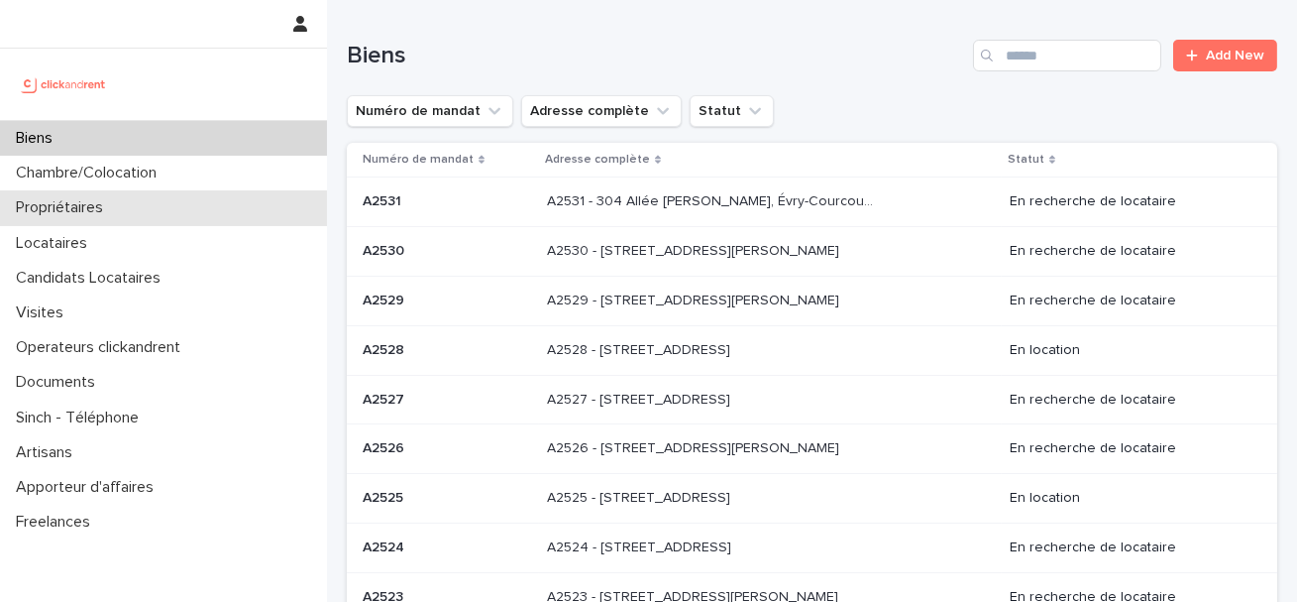
click at [169, 210] on div "Propriétaires" at bounding box center [163, 207] width 327 height 35
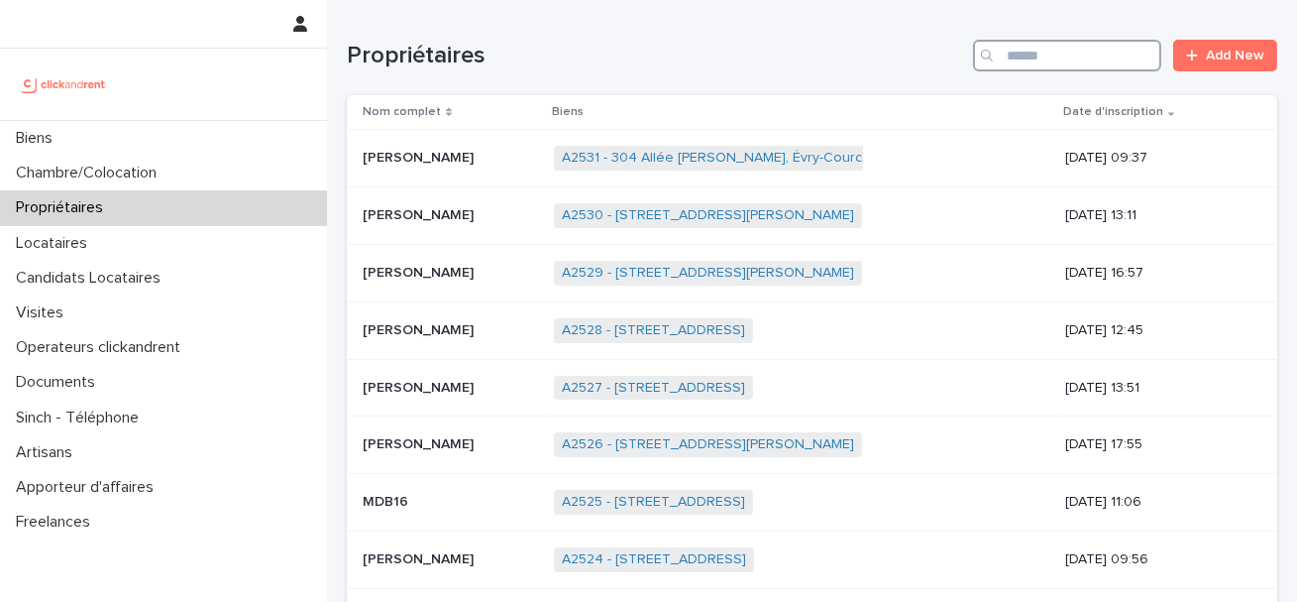
click at [1054, 67] on input "Search" at bounding box center [1067, 56] width 188 height 32
paste input "********"
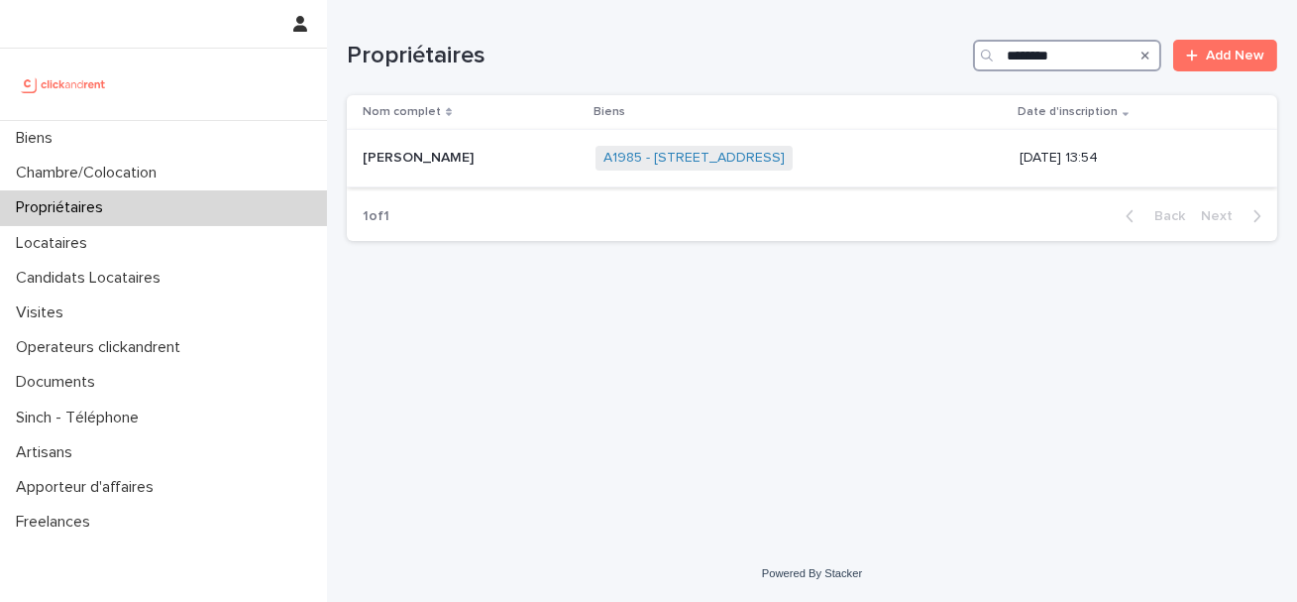
type input "********"
click at [415, 160] on p "Mélissa Molusson" at bounding box center [420, 156] width 115 height 21
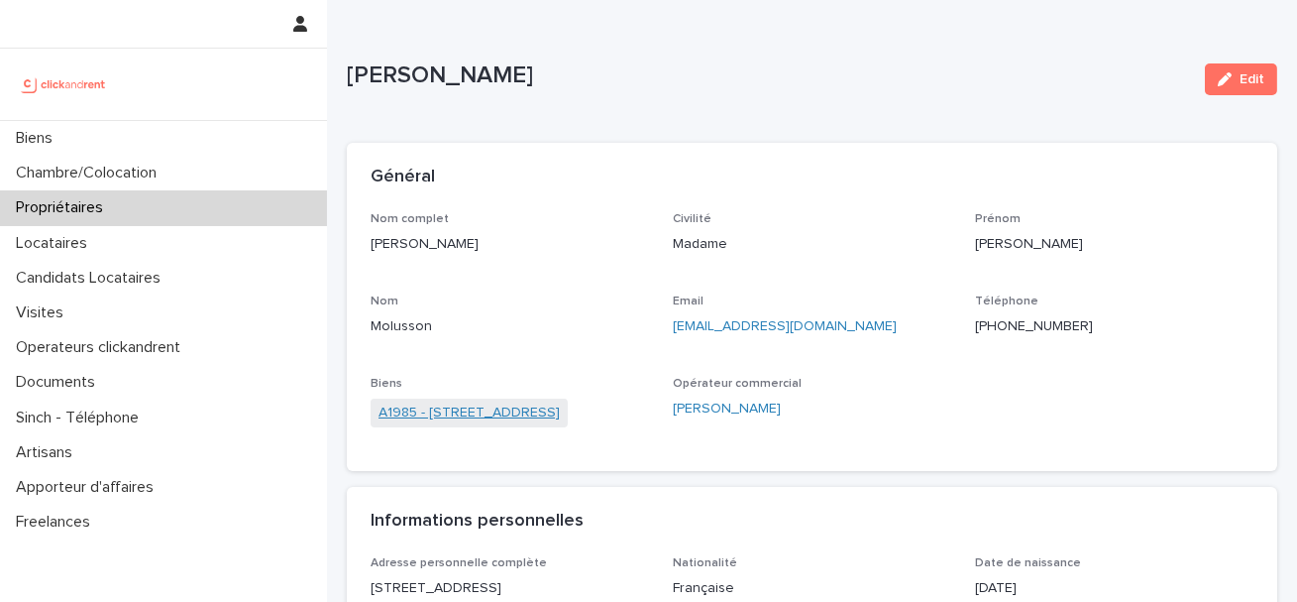
click at [560, 421] on link "A1985 - 25 Boulevard Amiral Mouchez, Le Havre 76600" at bounding box center [469, 412] width 181 height 21
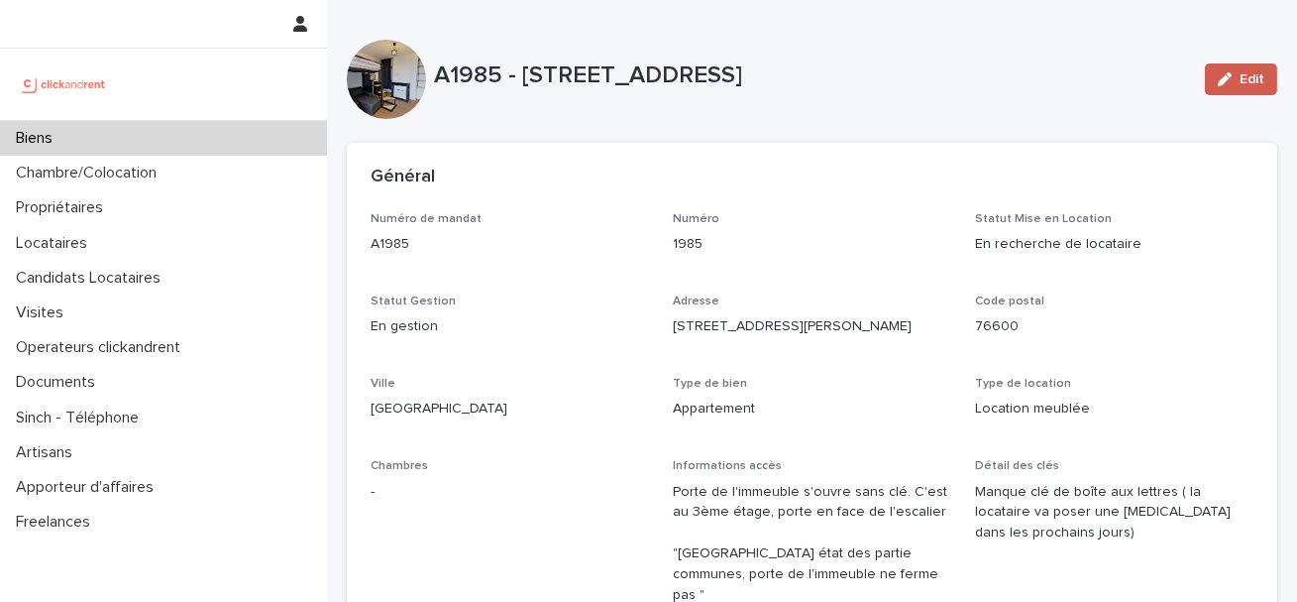
click at [1236, 90] on button "Edit" at bounding box center [1241, 79] width 72 height 32
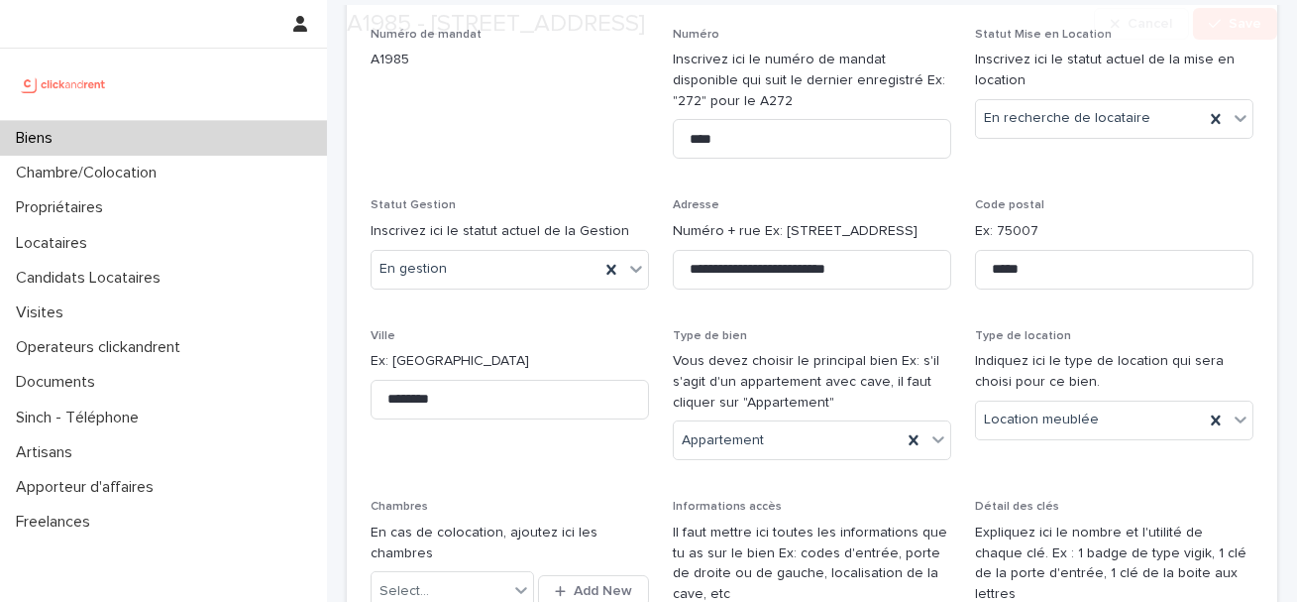
scroll to position [331, 0]
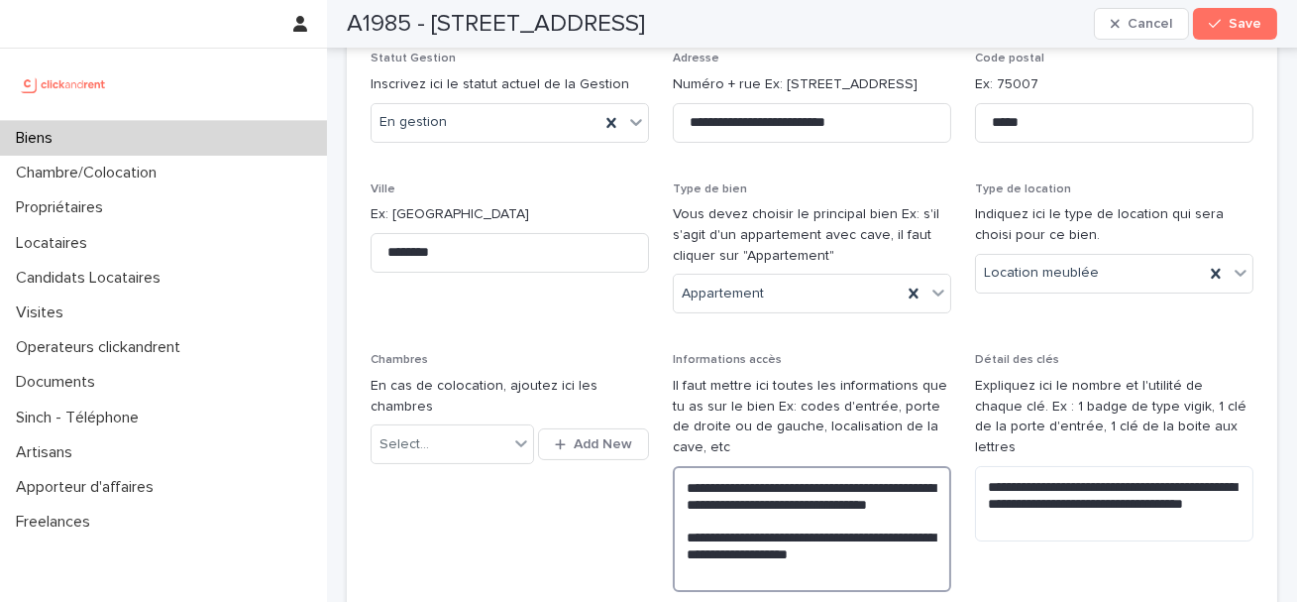
click at [681, 489] on textarea "**********" at bounding box center [812, 529] width 278 height 126
paste textarea "**********"
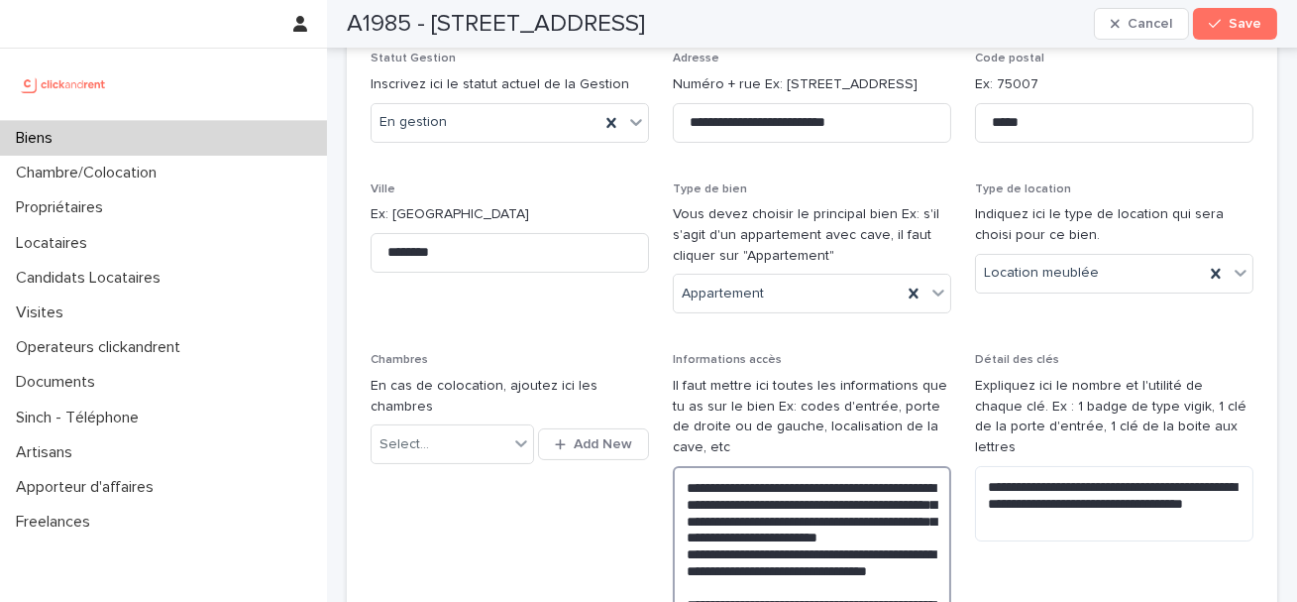
click at [685, 483] on textarea "**********" at bounding box center [812, 570] width 278 height 209
click at [725, 486] on textarea "**********" at bounding box center [812, 570] width 278 height 209
click at [751, 555] on textarea "**********" at bounding box center [812, 570] width 278 height 209
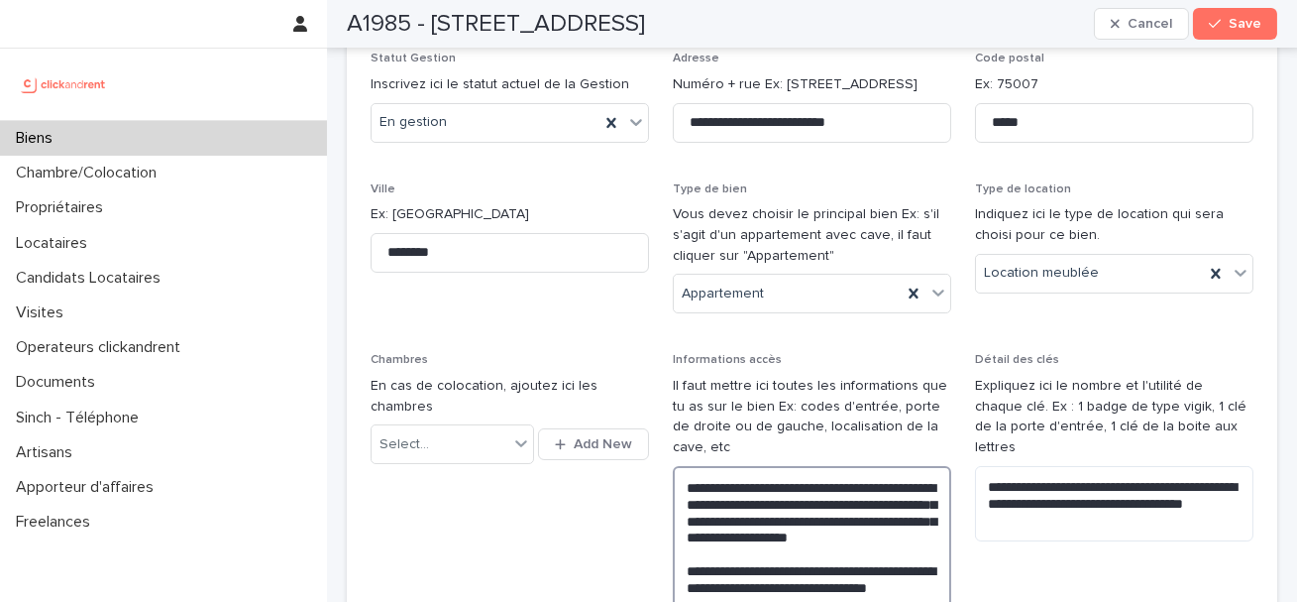
click at [769, 532] on textarea "**********" at bounding box center [812, 579] width 278 height 226
drag, startPoint x: 743, startPoint y: 561, endPoint x: 675, endPoint y: 463, distance: 119.6
click at [675, 463] on div "**********" at bounding box center [812, 530] width 278 height 354
type textarea "**********"
click at [1221, 30] on button "Save" at bounding box center [1235, 24] width 84 height 32
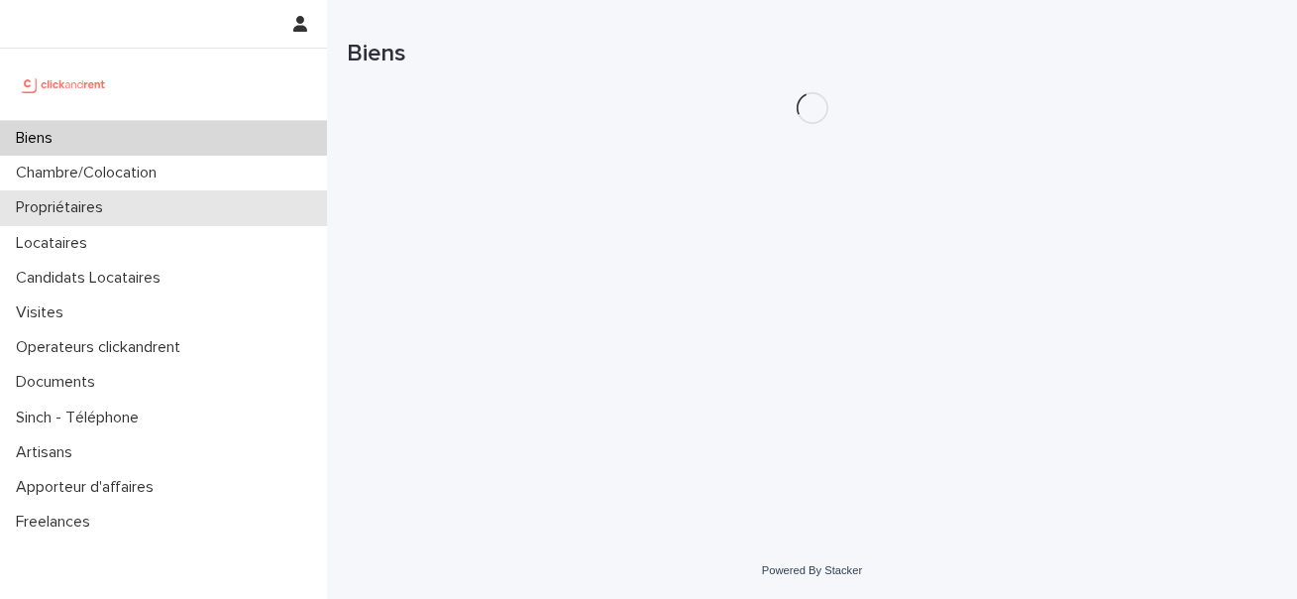
click at [94, 211] on p "Propriétaires" at bounding box center [63, 207] width 111 height 19
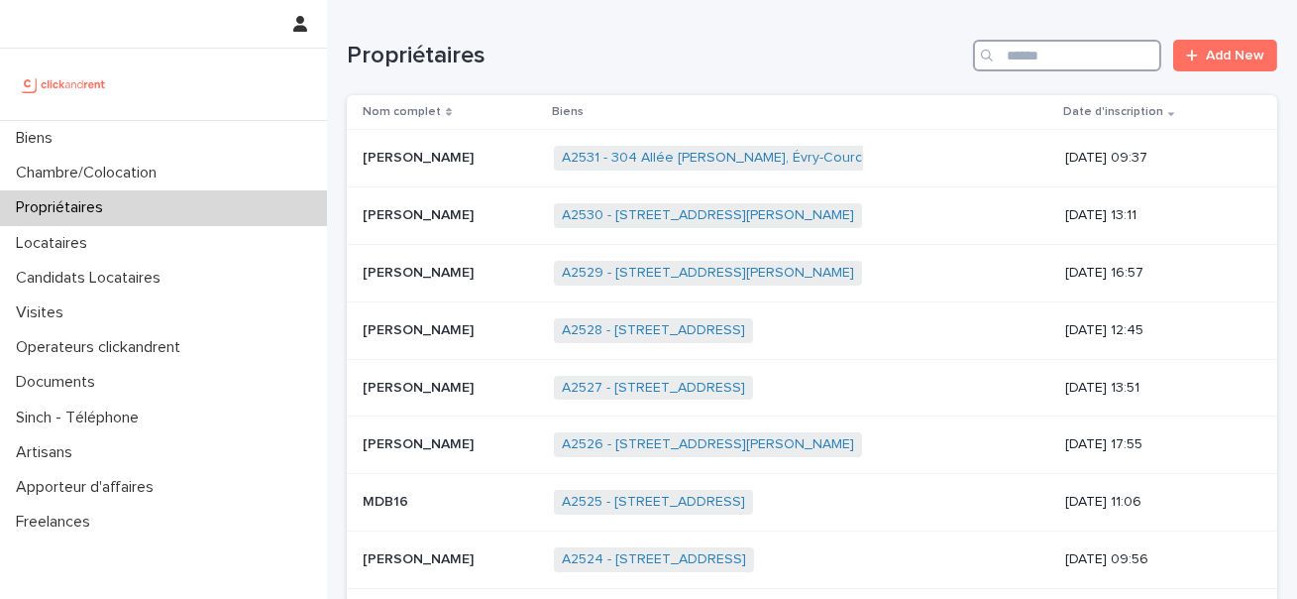
click at [1052, 68] on input "Search" at bounding box center [1067, 56] width 188 height 32
paste input "**********"
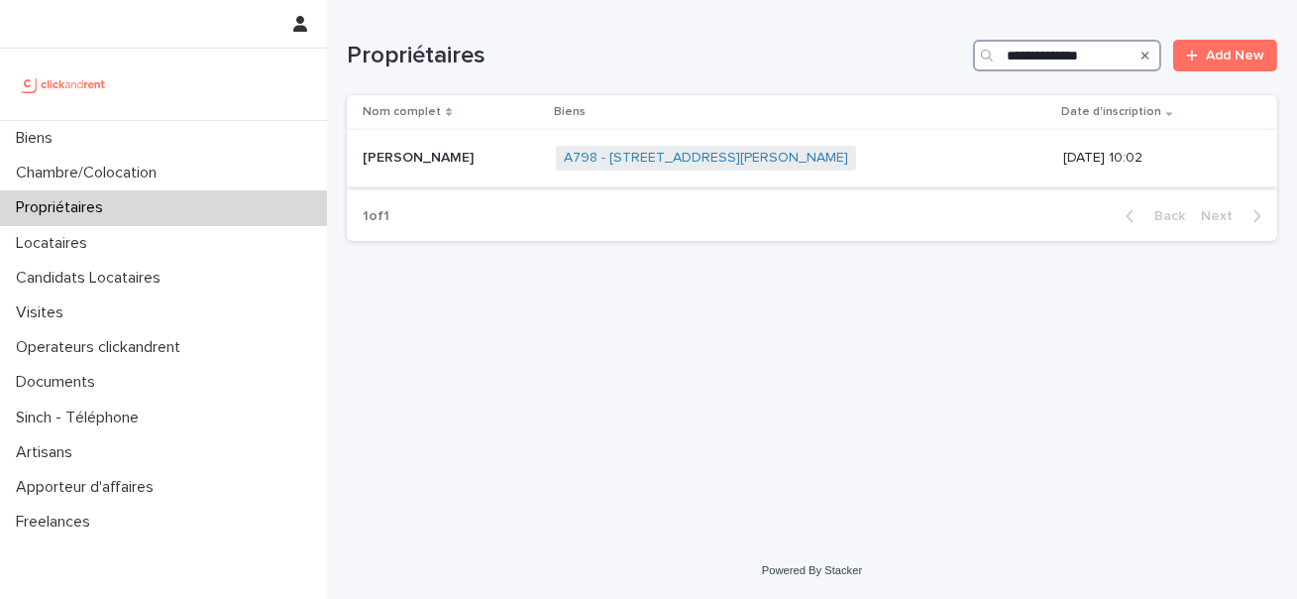
type input "**********"
click at [401, 154] on p "Jonathan Elise" at bounding box center [420, 156] width 115 height 21
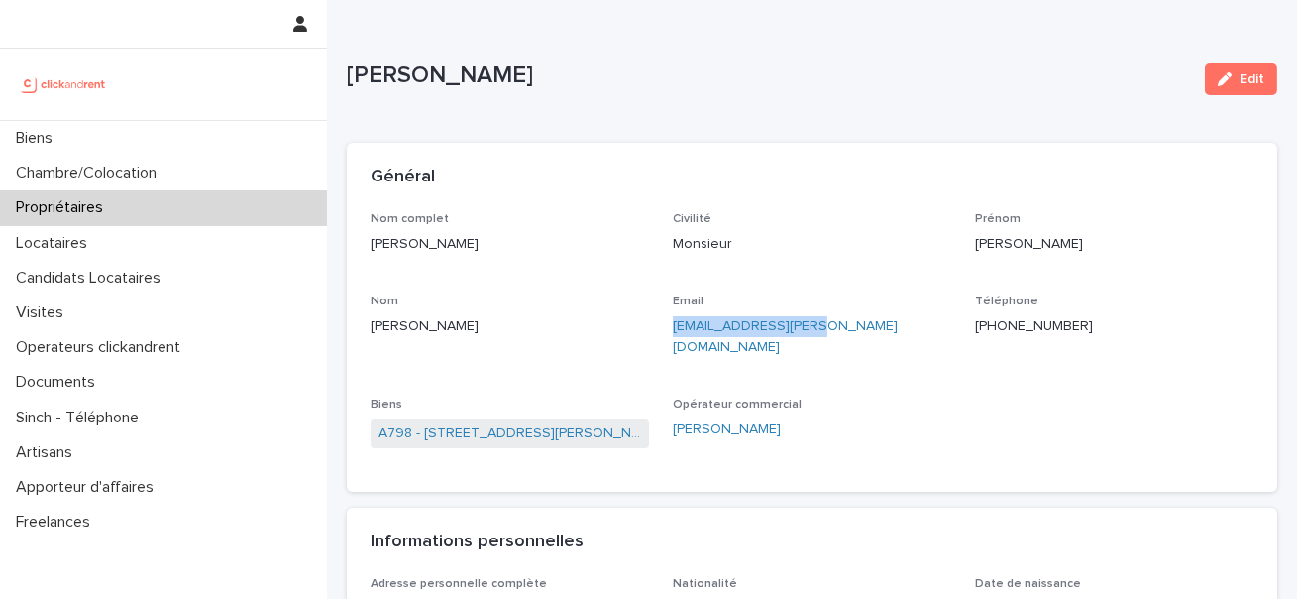
drag, startPoint x: 813, startPoint y: 343, endPoint x: 779, endPoint y: 316, distance: 43.0
click at [779, 316] on div "Email jona.elise@gmail.com" at bounding box center [812, 333] width 278 height 79
click at [762, 350] on div "Email jona.elise@gmail.com" at bounding box center [812, 333] width 278 height 79
drag, startPoint x: 762, startPoint y: 350, endPoint x: 668, endPoint y: 334, distance: 95.5
click at [668, 334] on div "Nom complet Jonathan Elise Civilité Monsieur Prénom Jonathan Nom Elise Email jo…" at bounding box center [812, 340] width 883 height 256
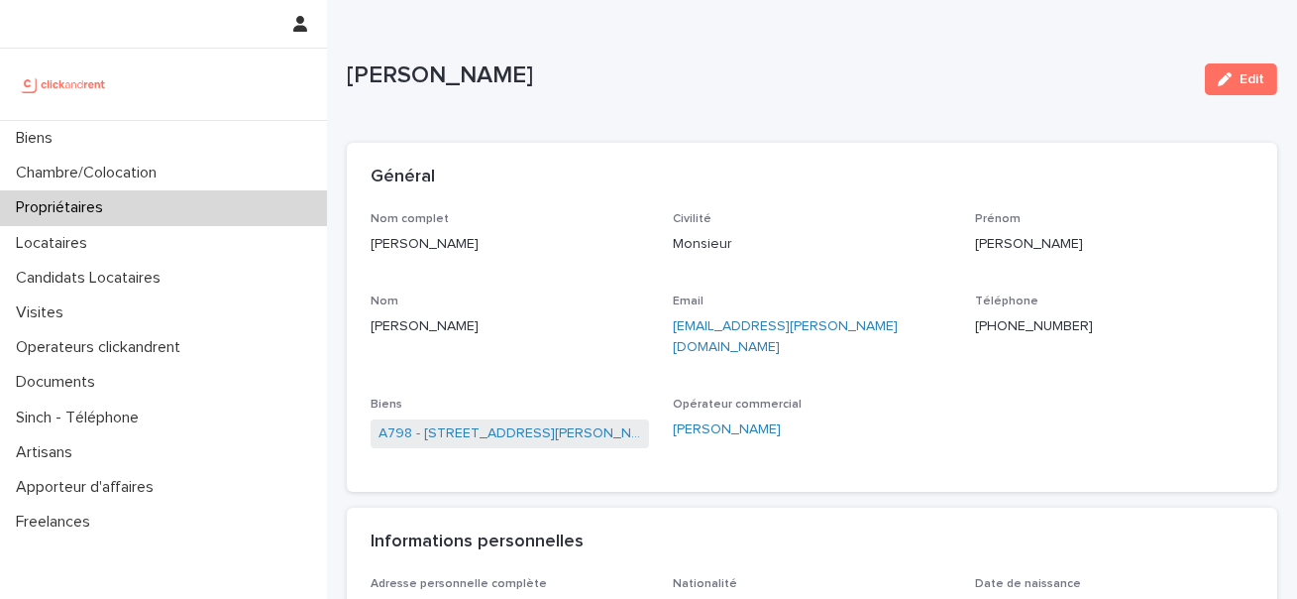
click at [671, 297] on div "Nom complet Jonathan Elise Civilité Monsieur Prénom Jonathan Nom Elise Email jo…" at bounding box center [812, 340] width 883 height 256
drag, startPoint x: 755, startPoint y: 250, endPoint x: 721, endPoint y: 243, distance: 35.4
click at [745, 248] on p "Monsieur" at bounding box center [812, 244] width 278 height 21
click at [705, 243] on p "Monsieur" at bounding box center [812, 244] width 278 height 21
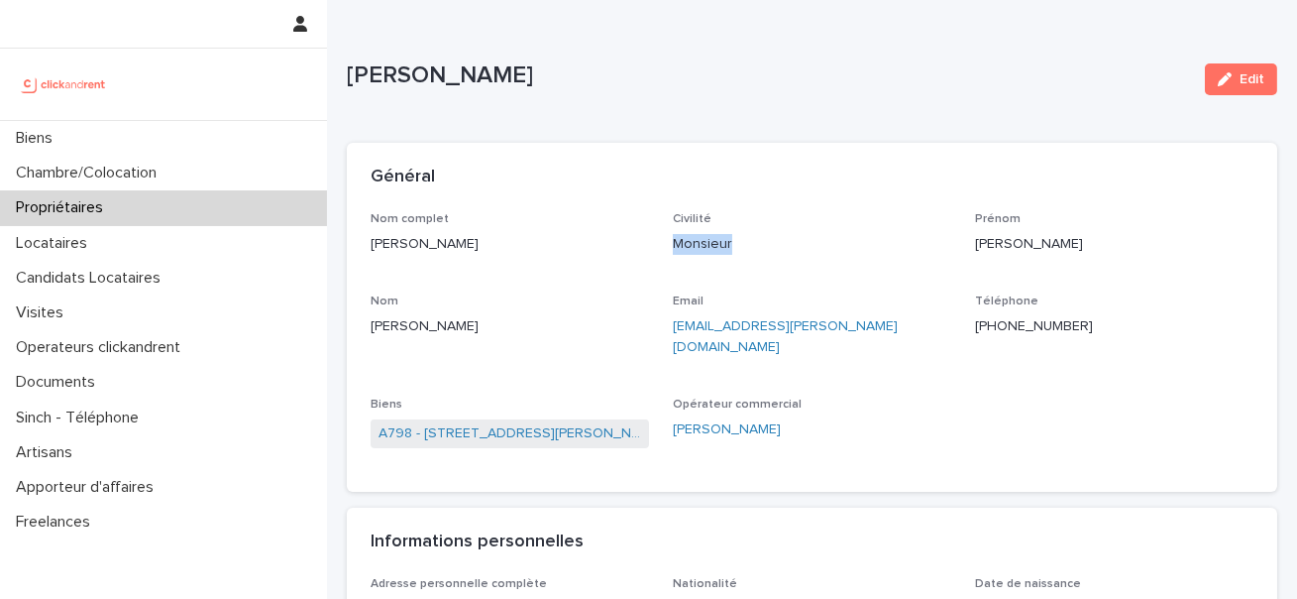
click at [705, 243] on p "Monsieur" at bounding box center [812, 244] width 278 height 21
click at [502, 243] on p "Jonathan Elise" at bounding box center [510, 244] width 278 height 21
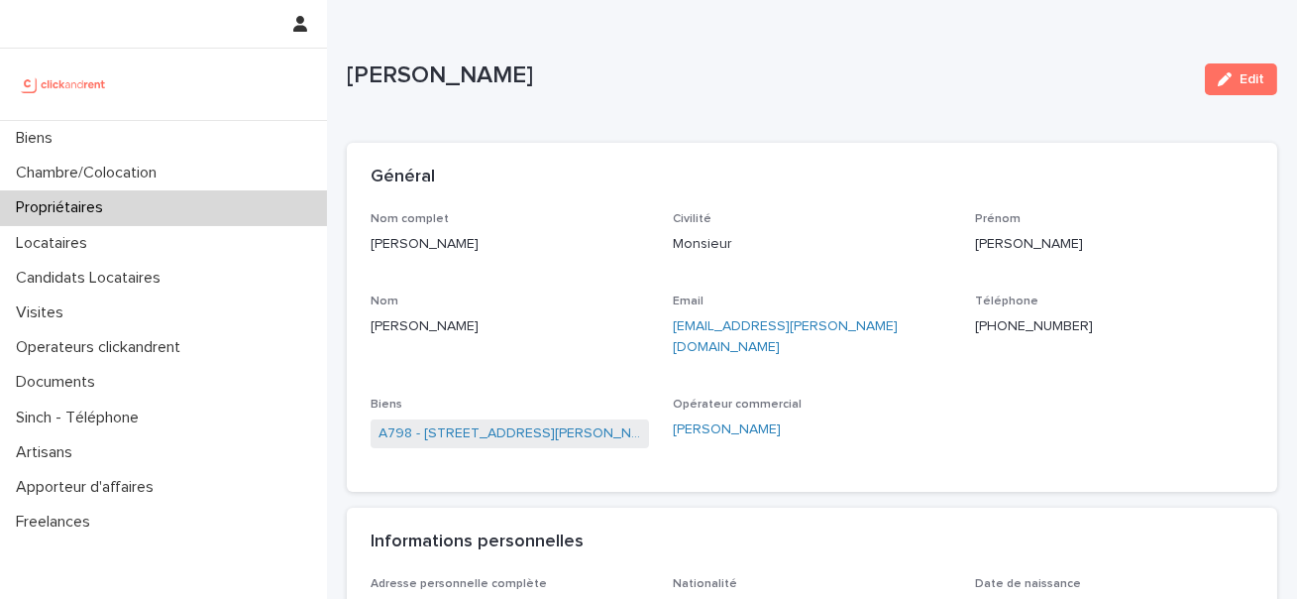
click at [711, 246] on p "Monsieur" at bounding box center [812, 244] width 278 height 21
click at [711, 247] on p "Monsieur" at bounding box center [812, 244] width 278 height 21
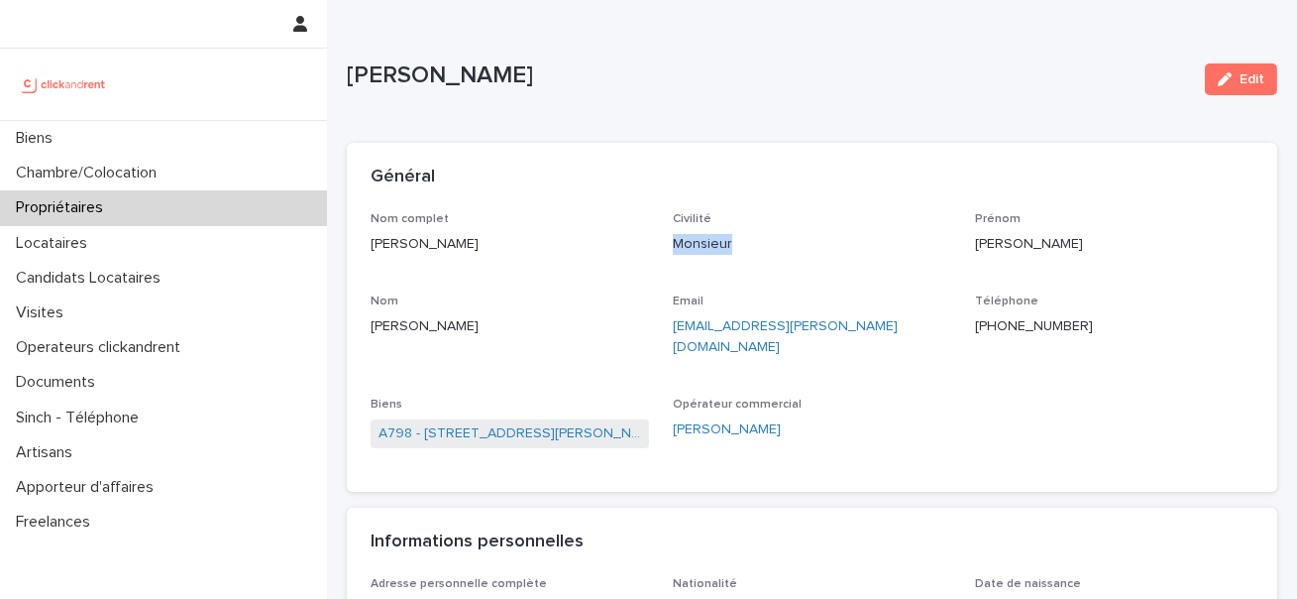
click at [711, 247] on p "Monsieur" at bounding box center [812, 244] width 278 height 21
click at [779, 398] on span "Opérateur commercial" at bounding box center [737, 404] width 129 height 12
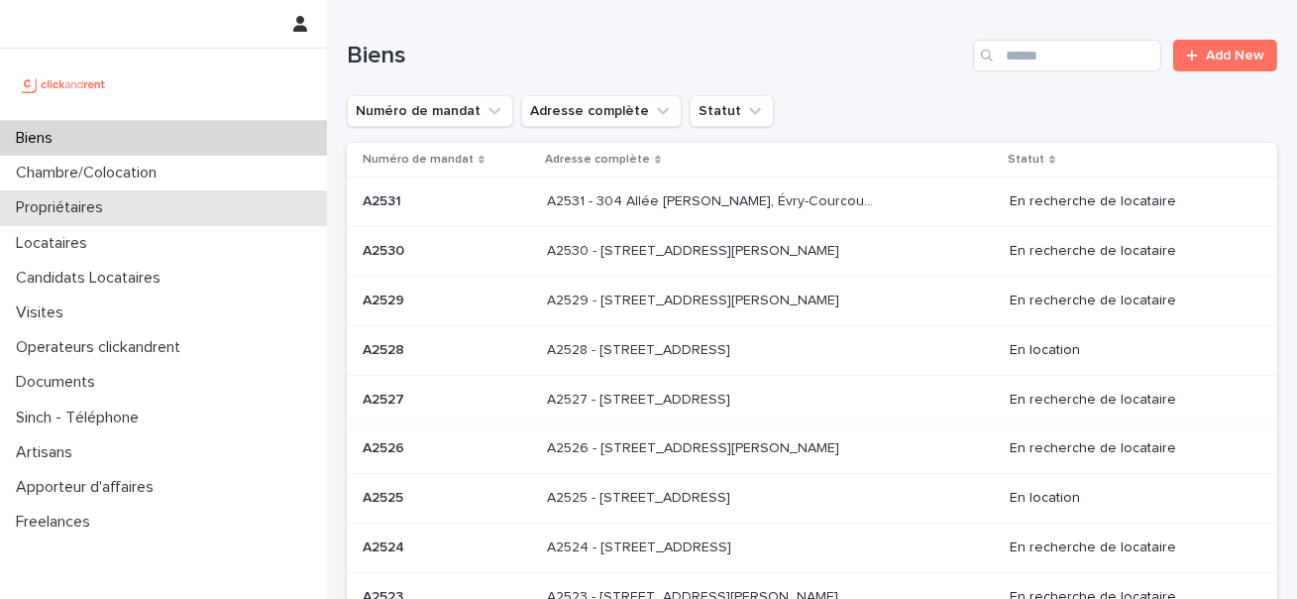
click at [90, 211] on p "Propriétaires" at bounding box center [63, 207] width 111 height 19
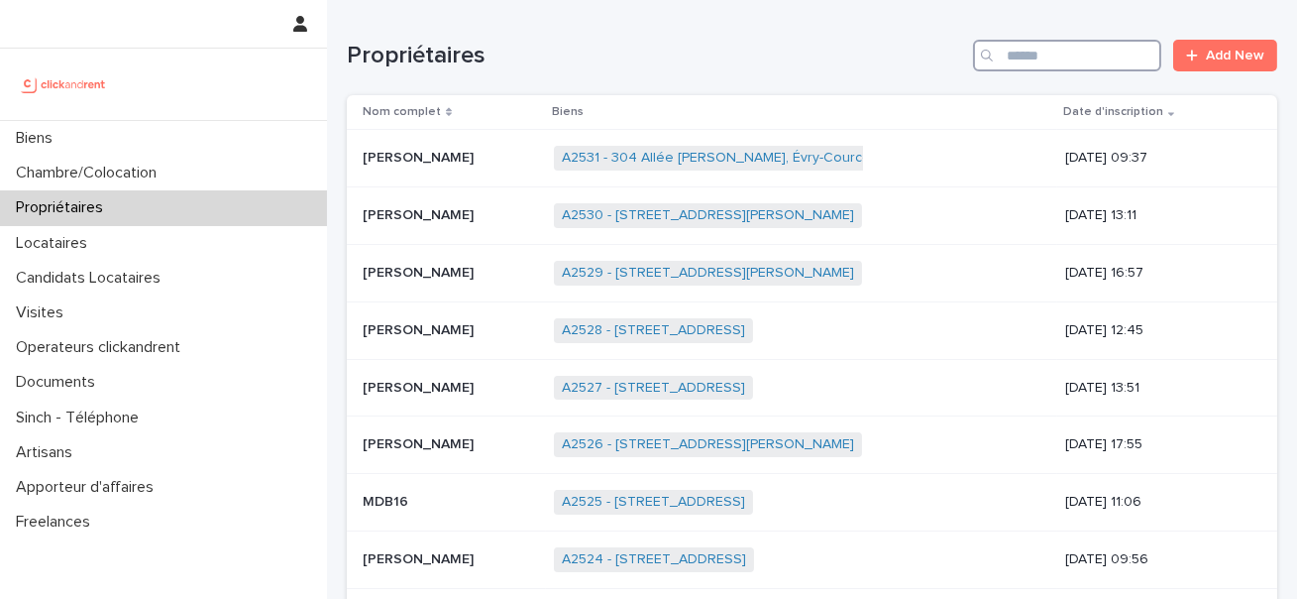
click at [1053, 56] on input "Search" at bounding box center [1067, 56] width 188 height 32
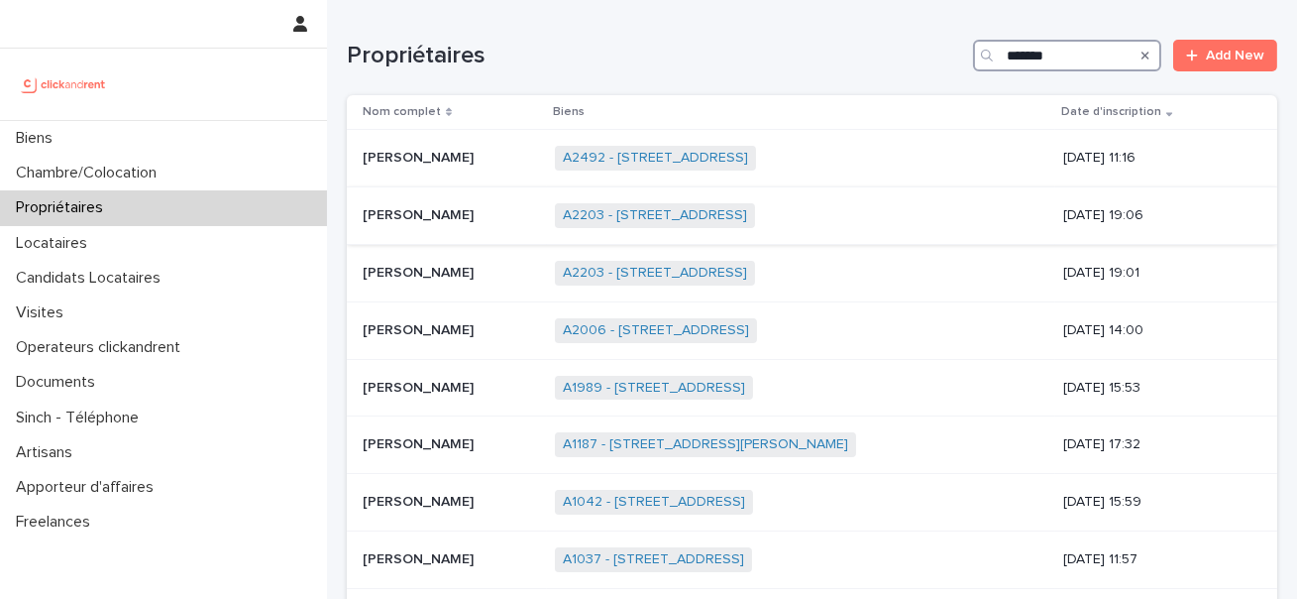
type input "*******"
click at [533, 216] on p at bounding box center [451, 215] width 176 height 17
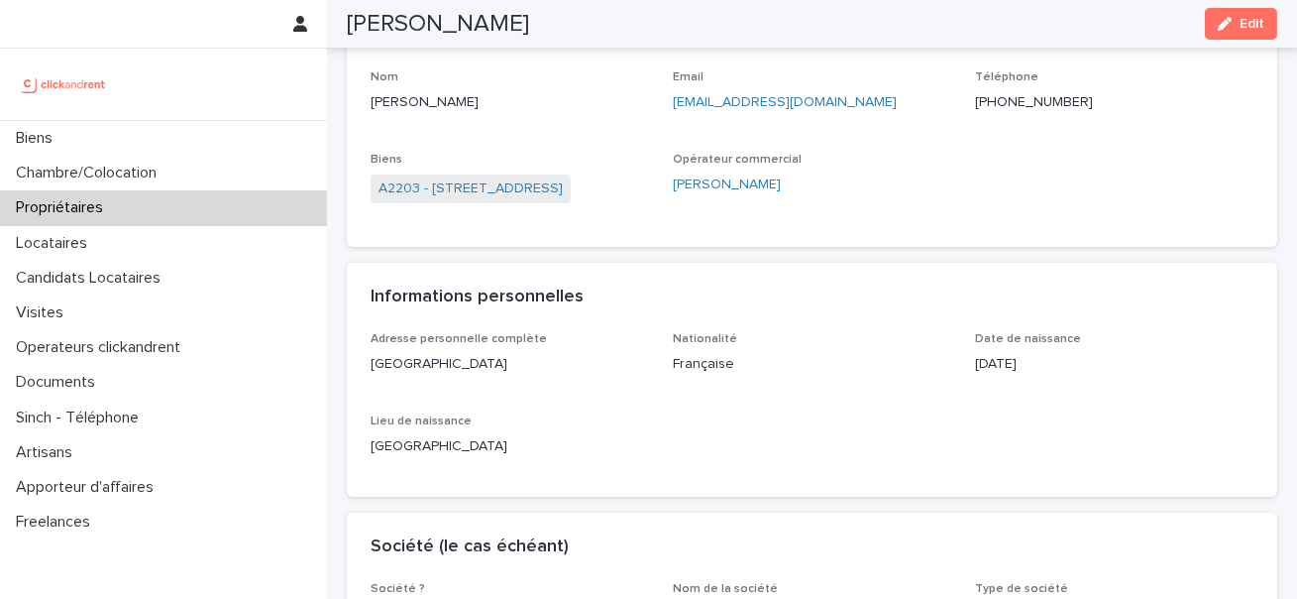
scroll to position [171, 0]
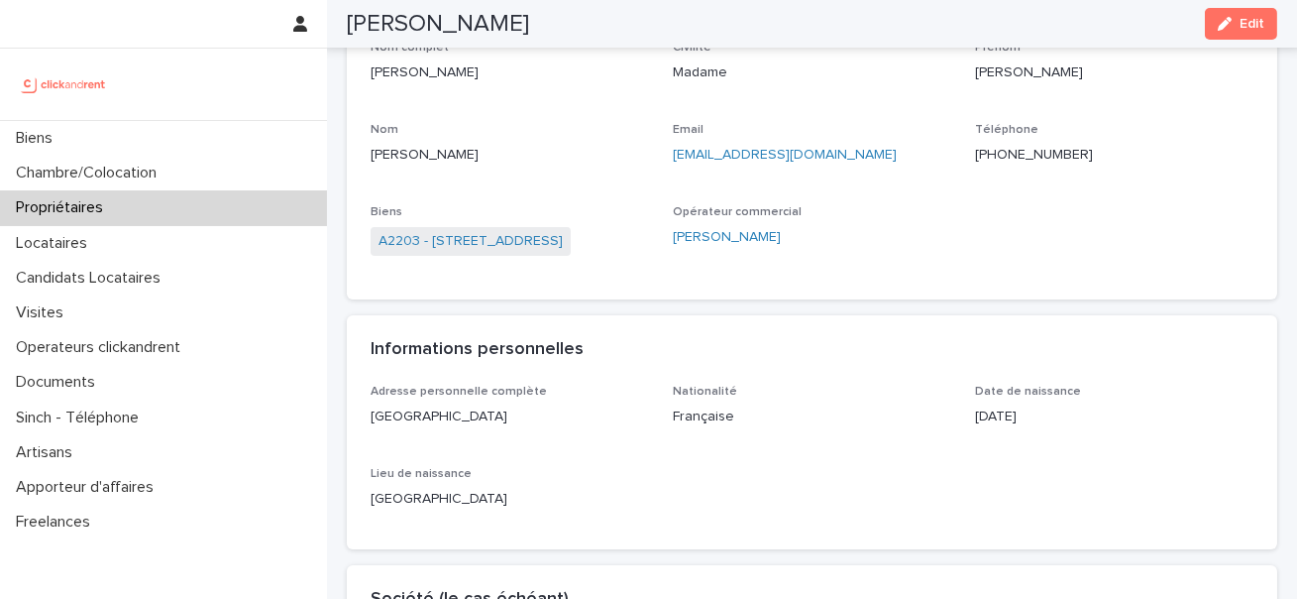
click at [482, 31] on h2 "Isabelle Martinez" at bounding box center [438, 24] width 182 height 29
copy h2 "Martinez"
click at [84, 216] on p "Propriétaires" at bounding box center [63, 207] width 111 height 19
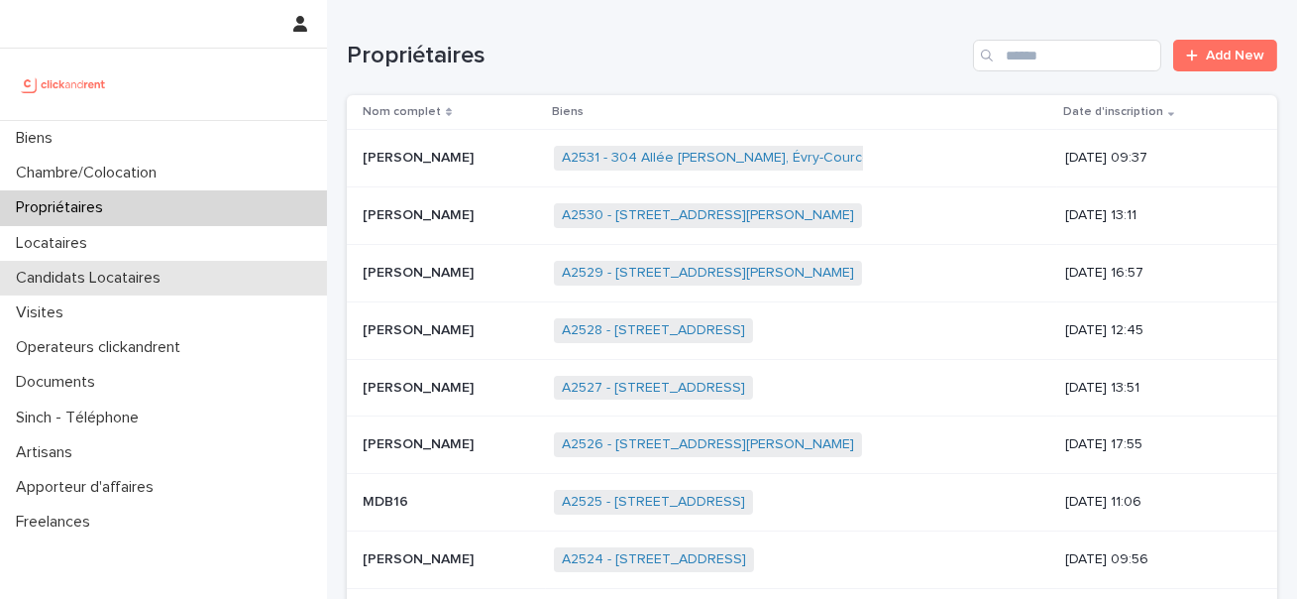
click at [56, 283] on p "Candidats Locataires" at bounding box center [92, 278] width 168 height 19
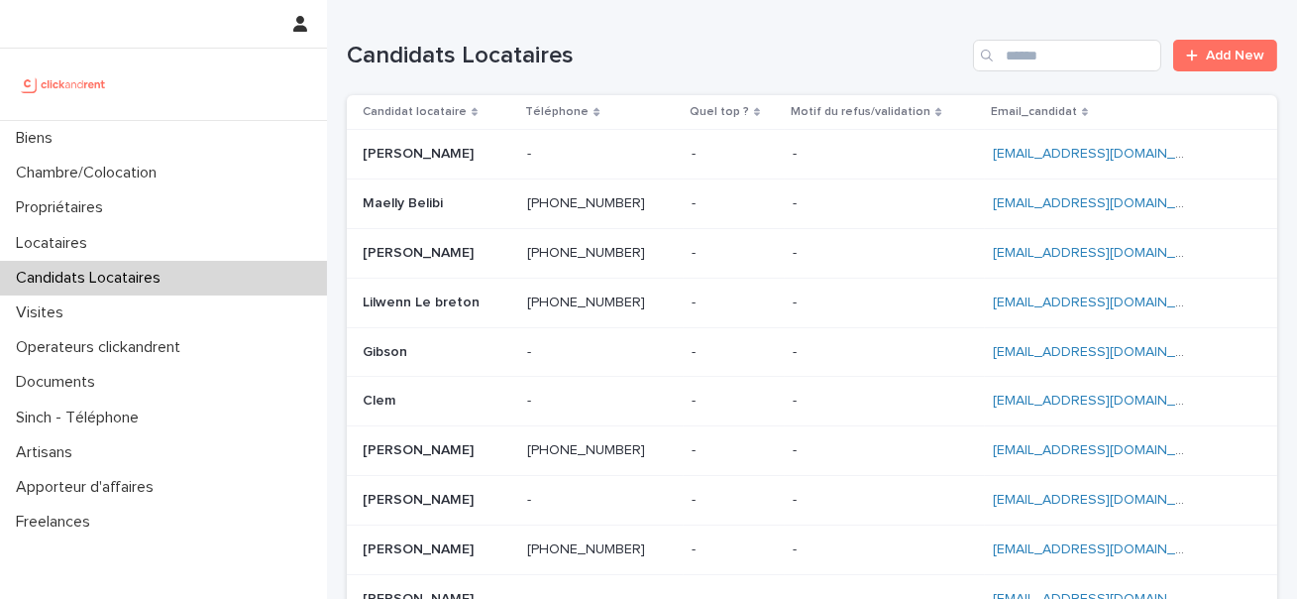
click at [1015, 38] on div "Candidats Locataires Add New" at bounding box center [812, 47] width 931 height 95
click at [1022, 48] on input "Search" at bounding box center [1067, 56] width 188 height 32
paste input "********"
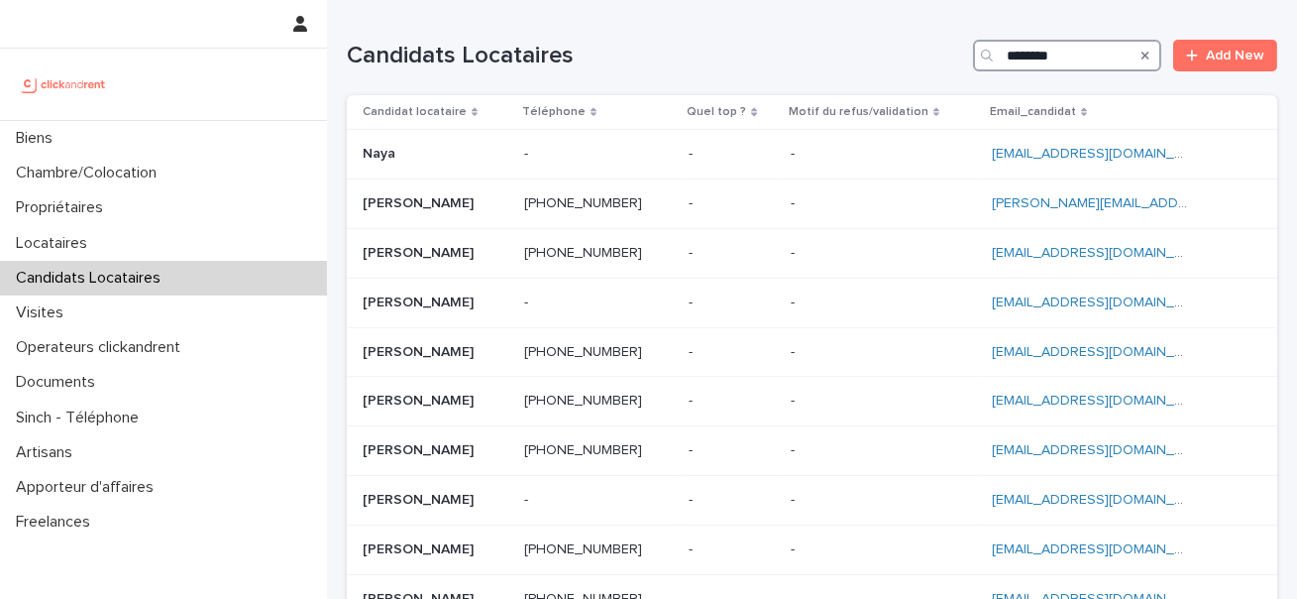
type input "********"
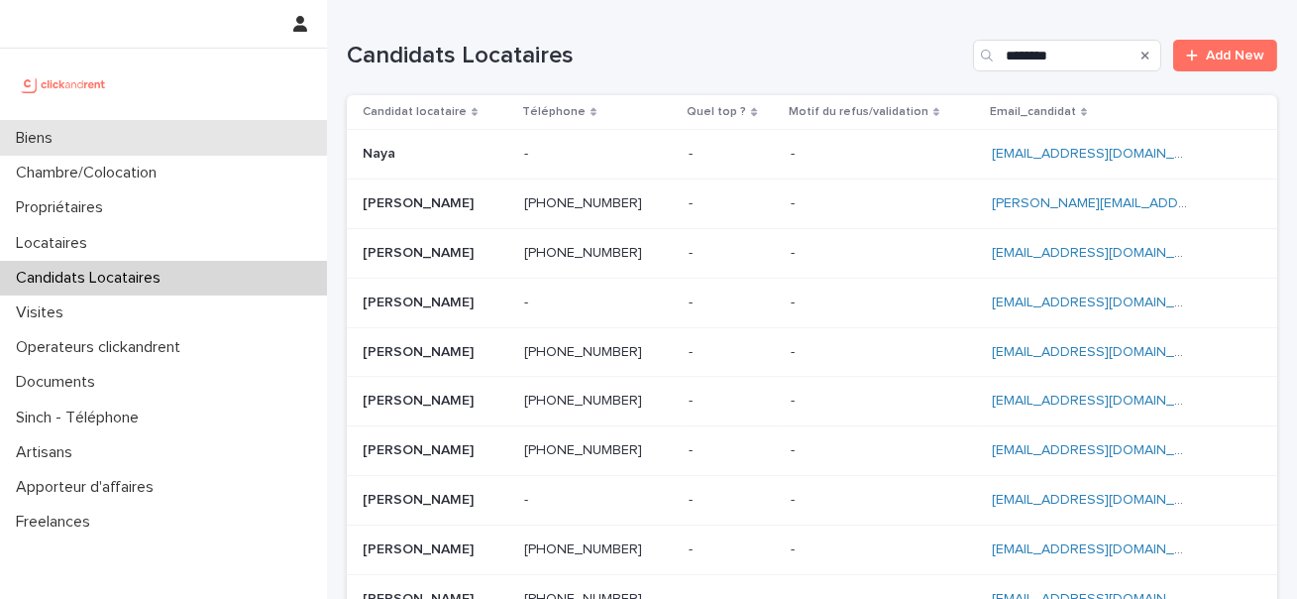
click at [237, 137] on div "Biens" at bounding box center [163, 138] width 327 height 35
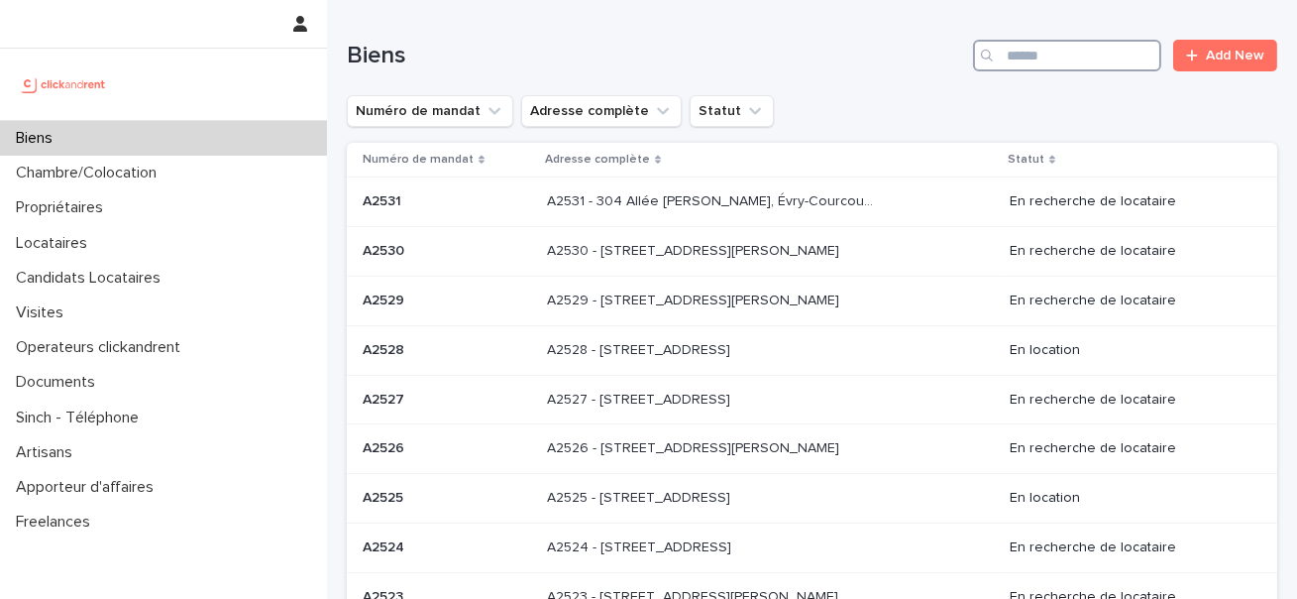
click at [1068, 48] on input "Search" at bounding box center [1067, 56] width 188 height 32
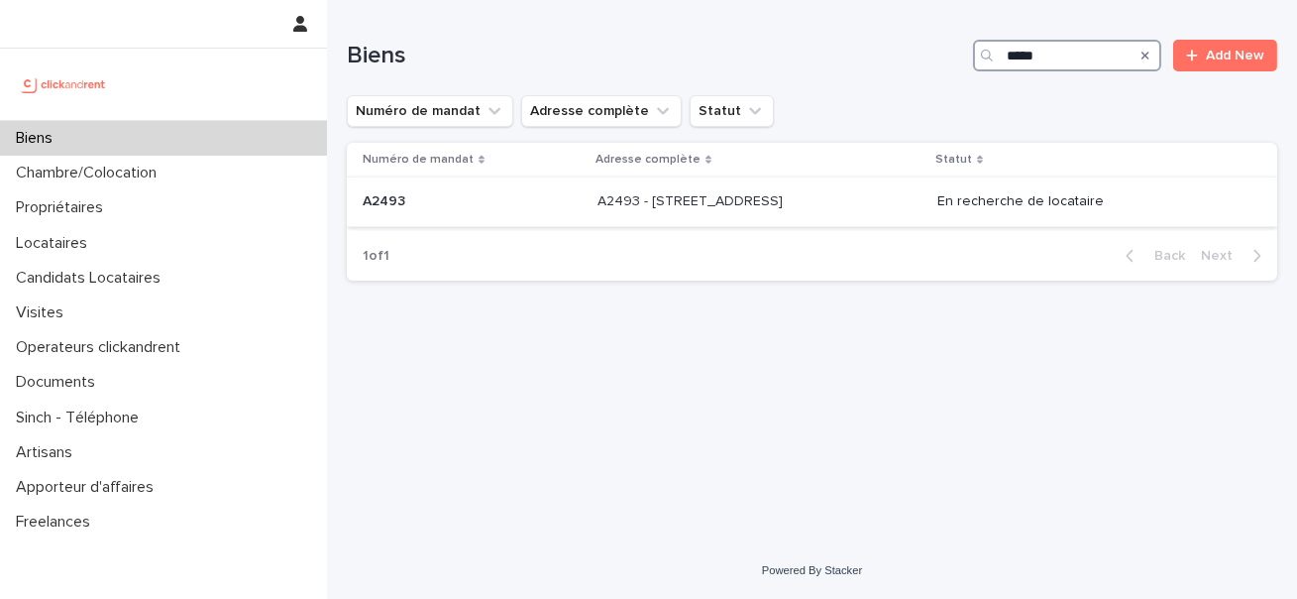
type input "*****"
click at [786, 214] on div "A2493 - 26 rue de Poitou, Paris 75003 A2493 - 26 rue de Poitou, Paris 75003" at bounding box center [760, 201] width 324 height 33
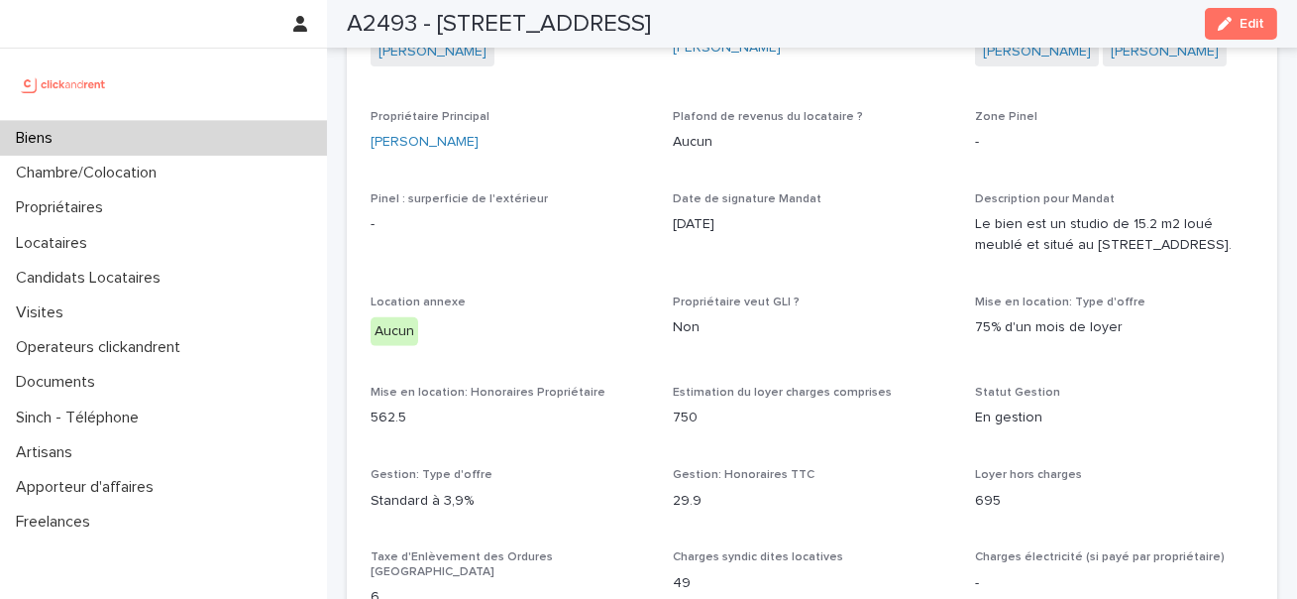
scroll to position [2047, 0]
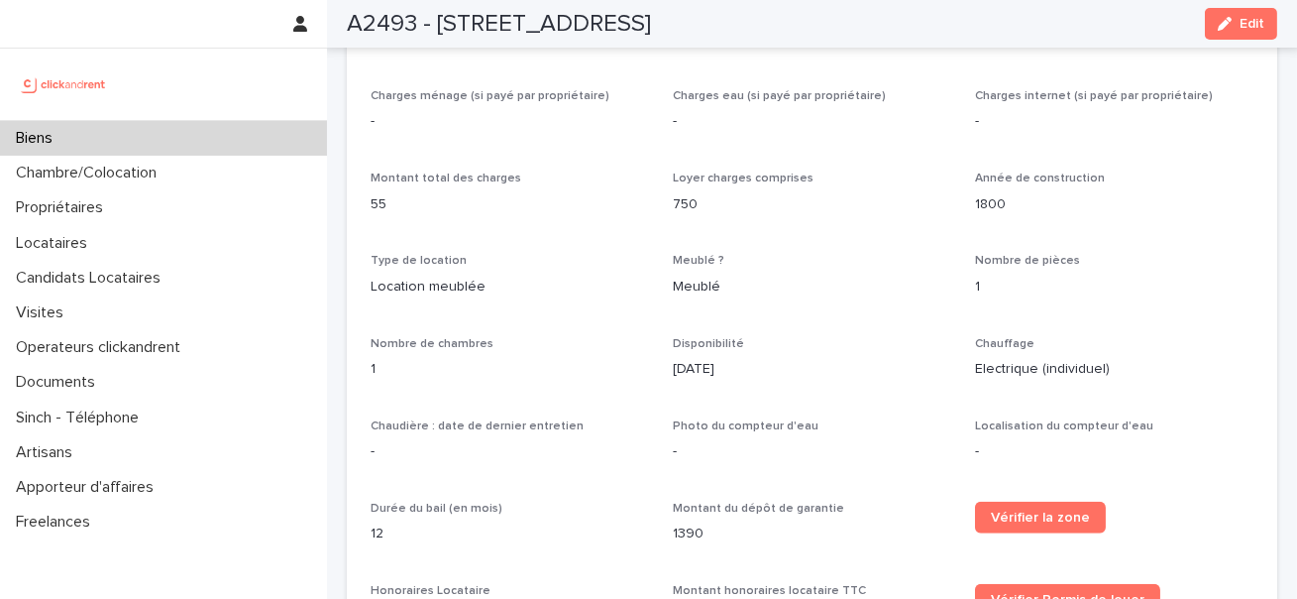
drag, startPoint x: 741, startPoint y: 335, endPoint x: 662, endPoint y: 335, distance: 79.3
click at [662, 335] on div "Opérateur commercial Jean-Vianney Bourdette Opérateur opérationnel Sophie Mille…" at bounding box center [812, 211] width 883 height 1508
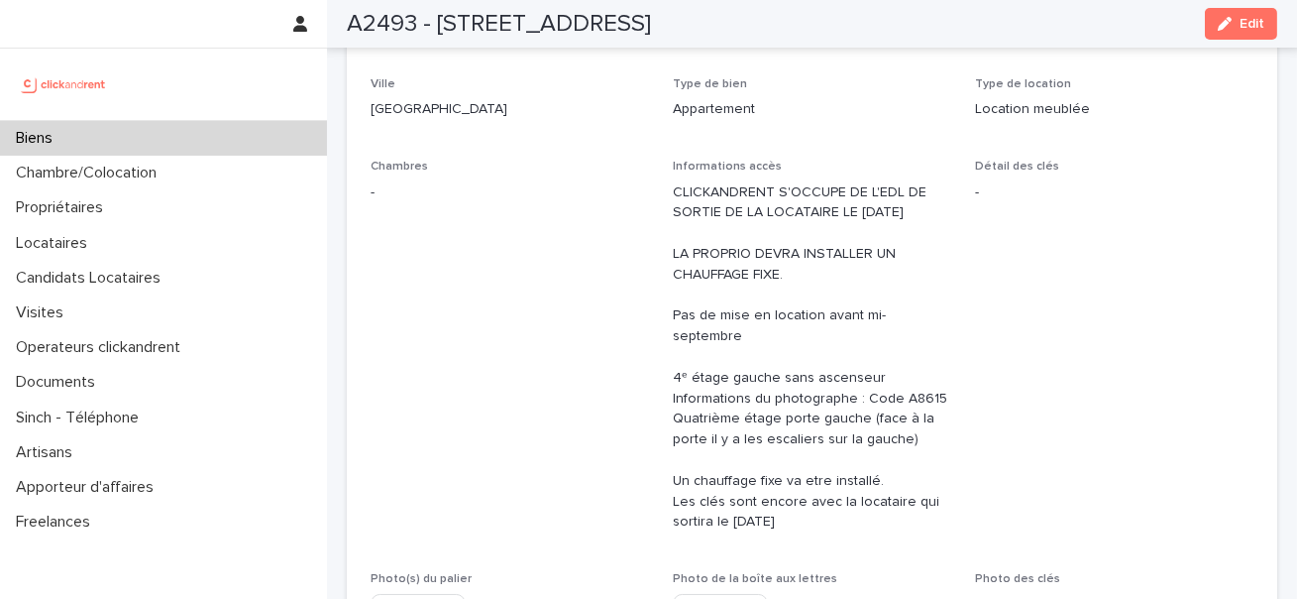
scroll to position [275, 0]
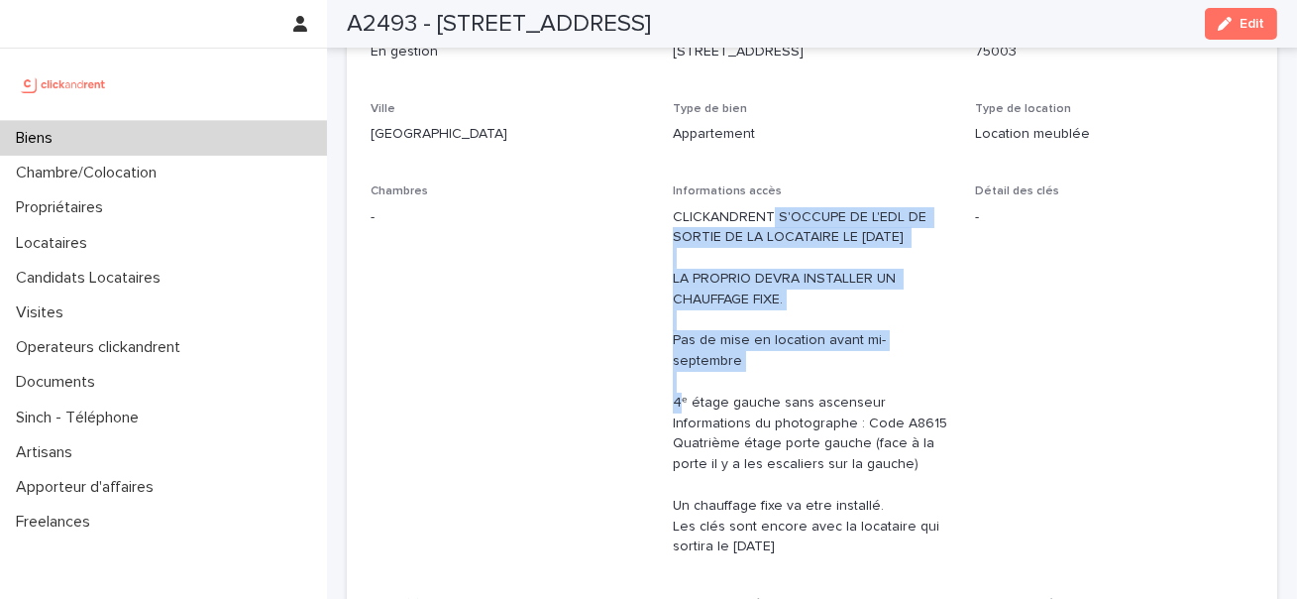
drag, startPoint x: 770, startPoint y: 218, endPoint x: 770, endPoint y: 419, distance: 201.2
click at [770, 419] on p "CLICKANDRENT S'OCCUPE DE L'EDL DE SORTIE DE LA LOCATAIRE LE 14 AOUT. LA PROPRIO…" at bounding box center [812, 382] width 278 height 351
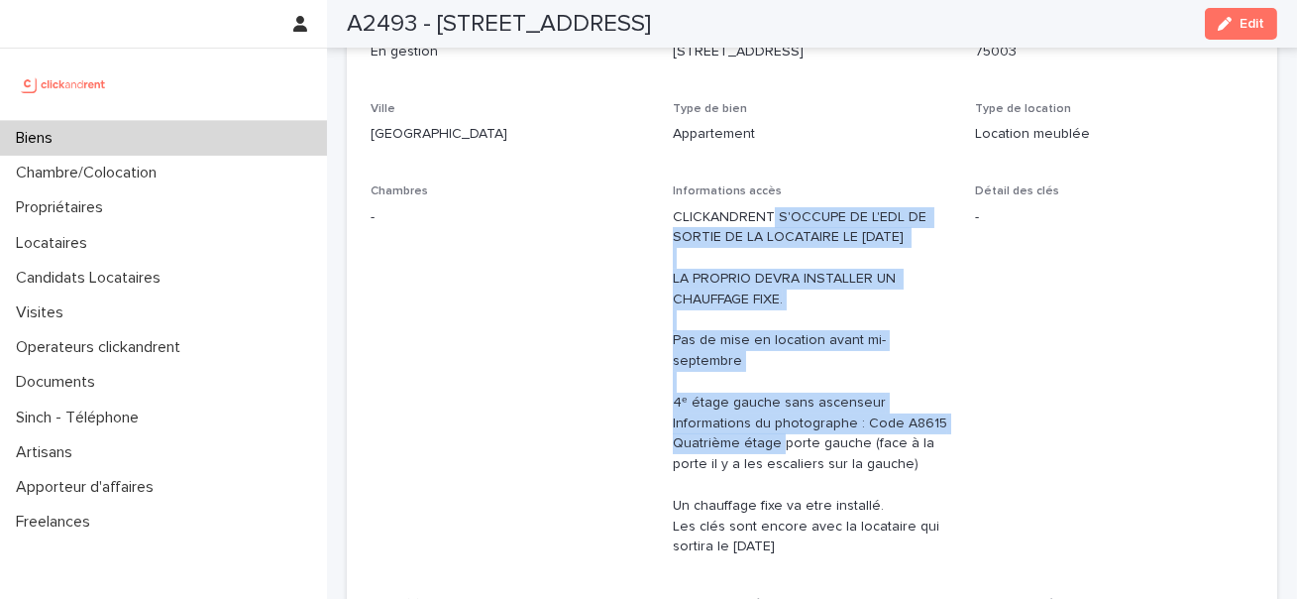
drag, startPoint x: 791, startPoint y: 531, endPoint x: 677, endPoint y: 169, distance: 379.3
click at [677, 169] on div "Numéro de mandat A2493 Numéro 2493 Statut Mise en Location En recherche de loca…" at bounding box center [812, 377] width 883 height 879
click at [784, 538] on div "Informations accès CLICKANDRENT S'OCCUPE DE L'EDL DE SORTIE DE LA LOCATAIRE LE …" at bounding box center [812, 378] width 278 height 389
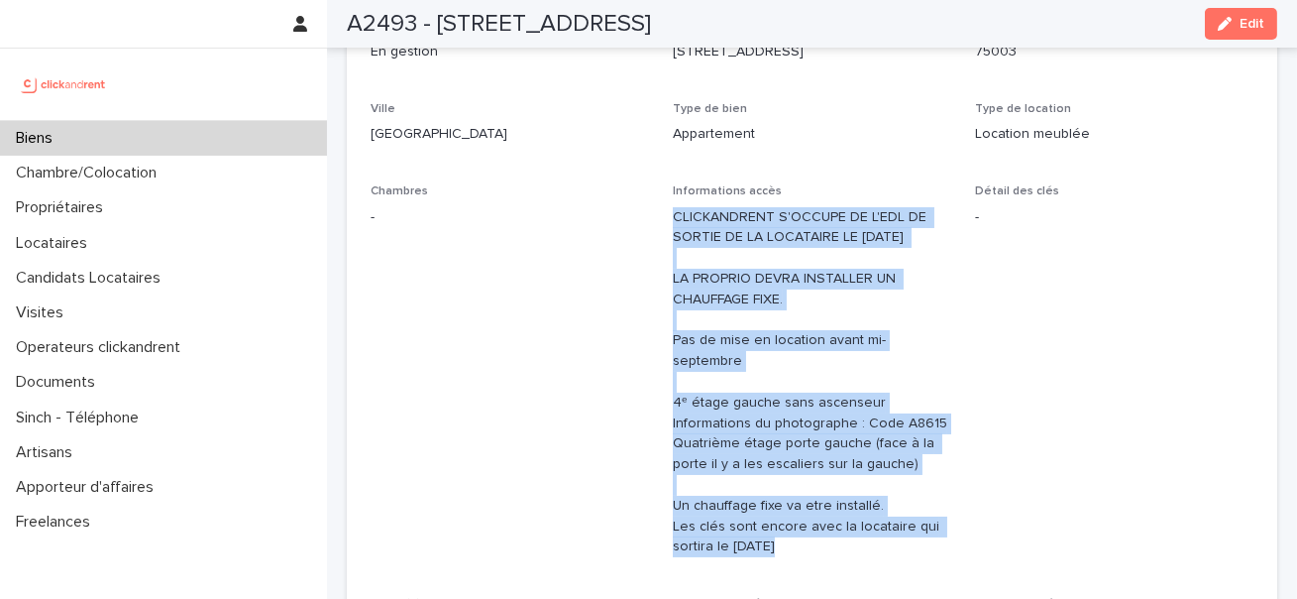
drag, startPoint x: 784, startPoint y: 538, endPoint x: 672, endPoint y: 219, distance: 338.2
click at [672, 219] on div "Numéro de mandat A2493 Numéro 2493 Statut Mise en Location En recherche de loca…" at bounding box center [812, 377] width 883 height 879
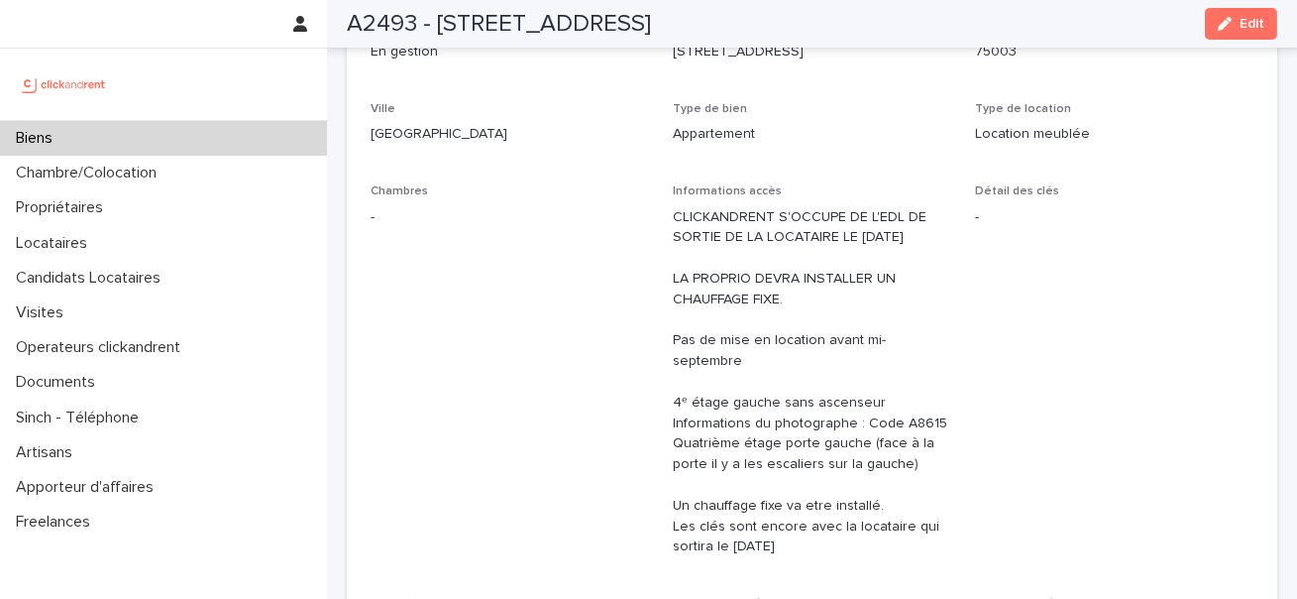
click at [798, 527] on p "CLICKANDRENT S'OCCUPE DE L'EDL DE SORTIE DE LA LOCATAIRE LE 14 AOUT. LA PROPRIO…" at bounding box center [812, 382] width 278 height 351
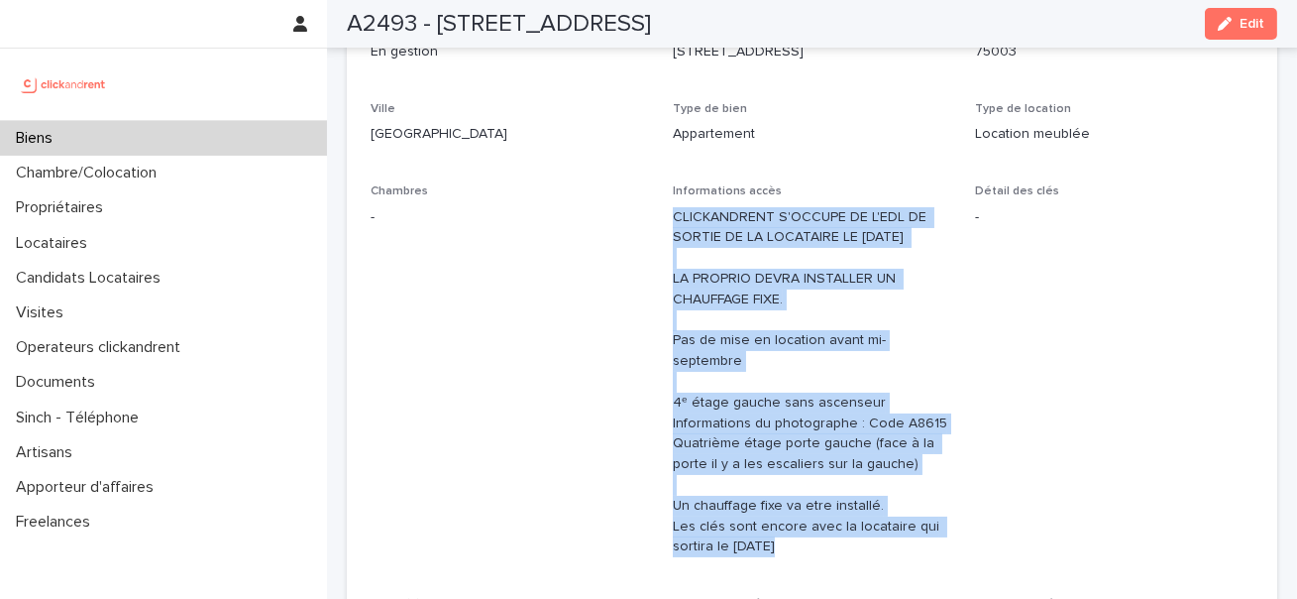
drag, startPoint x: 798, startPoint y: 527, endPoint x: 673, endPoint y: 225, distance: 327.1
click at [673, 225] on p "CLICKANDRENT S'OCCUPE DE L'EDL DE SORTIE DE LA LOCATAIRE LE 14 AOUT. LA PROPRIO…" at bounding box center [812, 382] width 278 height 351
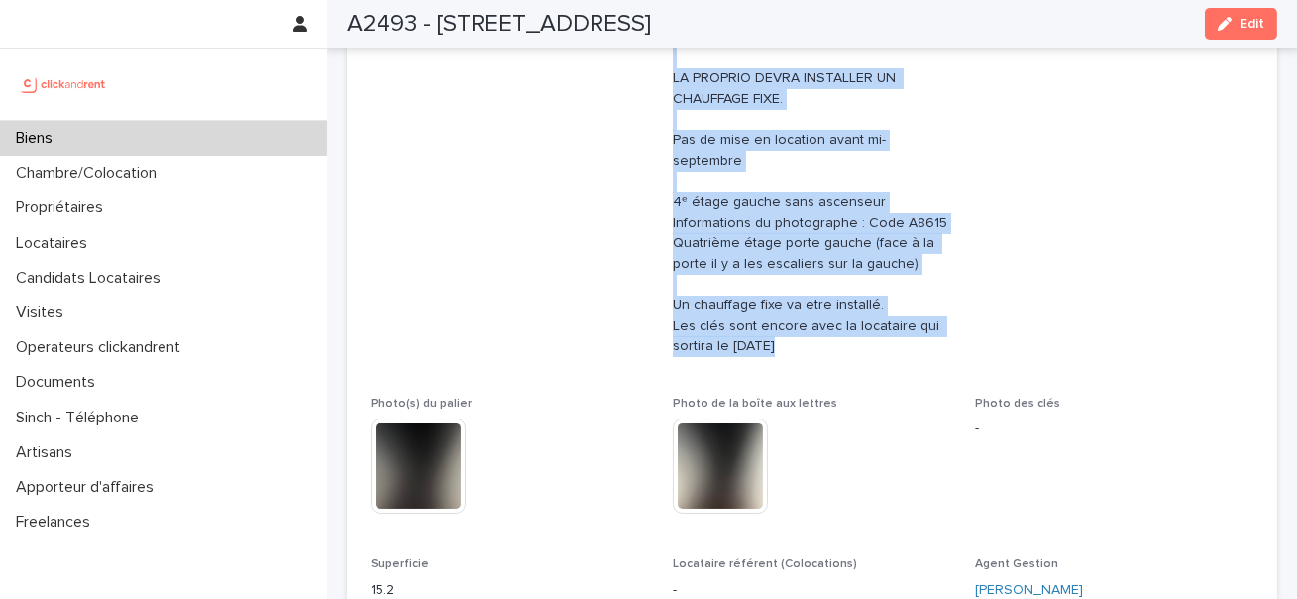
scroll to position [575, 0]
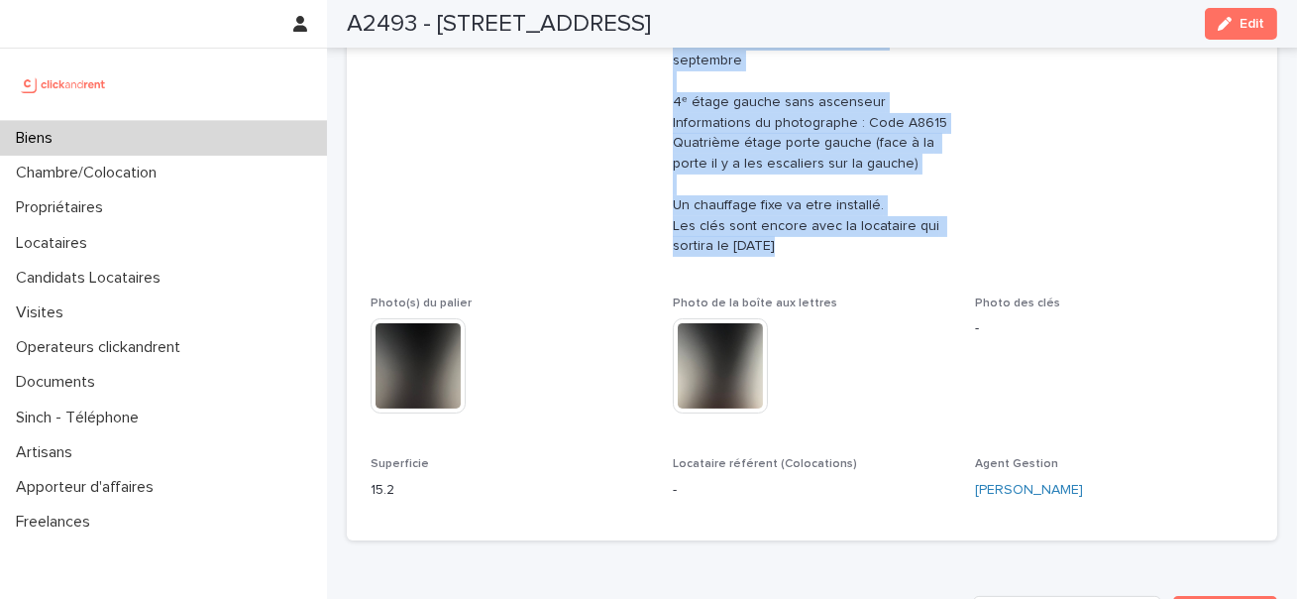
click at [805, 228] on p "CLICKANDRENT S'OCCUPE DE L'EDL DE SORTIE DE LA LOCATAIRE LE 14 AOUT. LA PROPRIO…" at bounding box center [812, 82] width 278 height 351
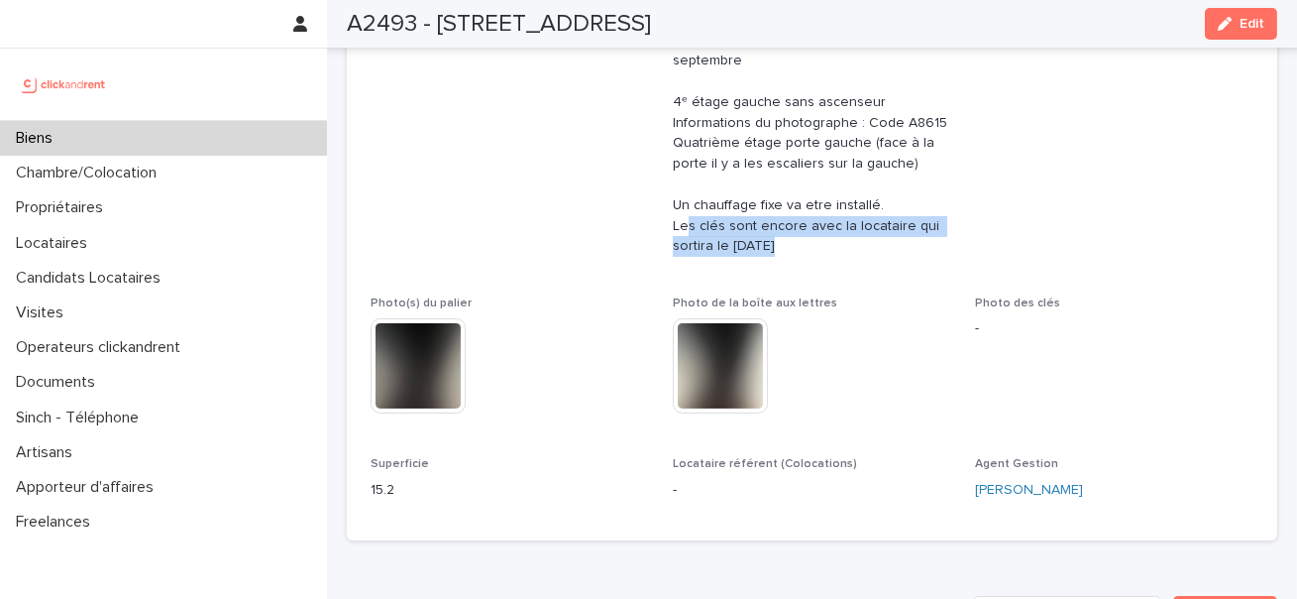
drag, startPoint x: 805, startPoint y: 228, endPoint x: 664, endPoint y: 197, distance: 144.1
click at [664, 197] on div "Numéro de mandat A2493 Numéro 2493 Statut Mise en Location En recherche de loca…" at bounding box center [812, 76] width 883 height 879
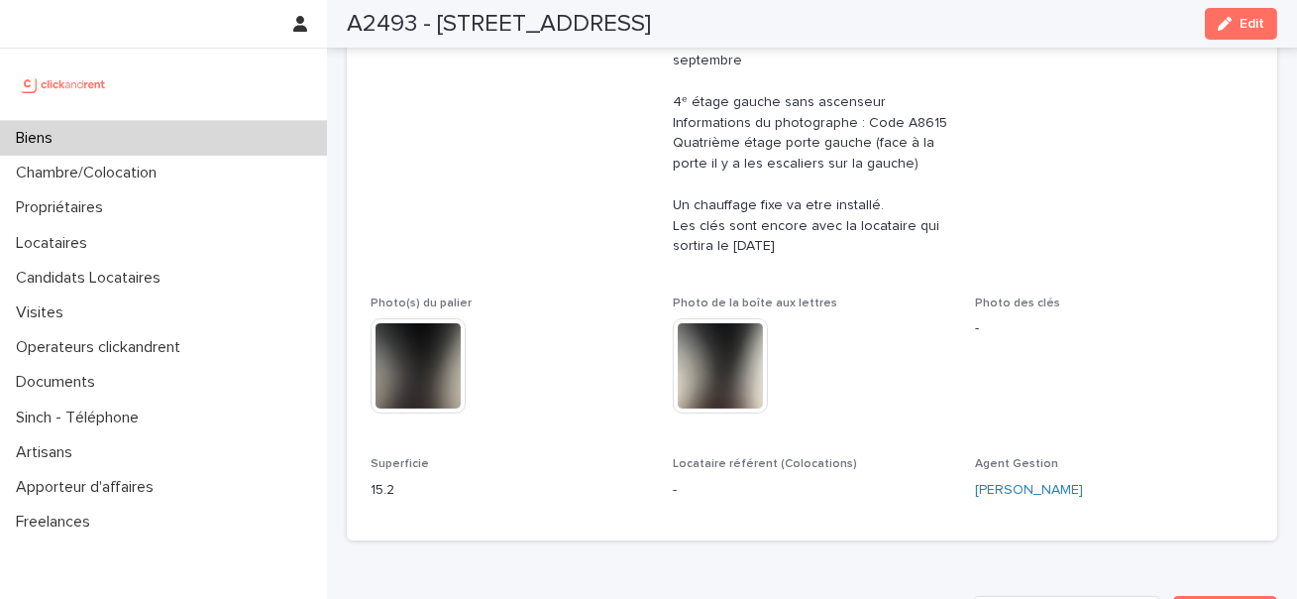
click at [667, 188] on div "Numéro de mandat A2493 Numéro 2493 Statut Mise en Location En recherche de loca…" at bounding box center [812, 76] width 883 height 879
drag, startPoint x: 667, startPoint y: 183, endPoint x: 841, endPoint y: 245, distance: 184.9
click at [841, 245] on div "Numéro de mandat A2493 Numéro 2493 Statut Mise en Location En recherche de loca…" at bounding box center [812, 76] width 883 height 879
click at [799, 228] on p "CLICKANDRENT S'OCCUPE DE L'EDL DE SORTIE DE LA LOCATAIRE LE 14 AOUT. LA PROPRIO…" at bounding box center [812, 82] width 278 height 351
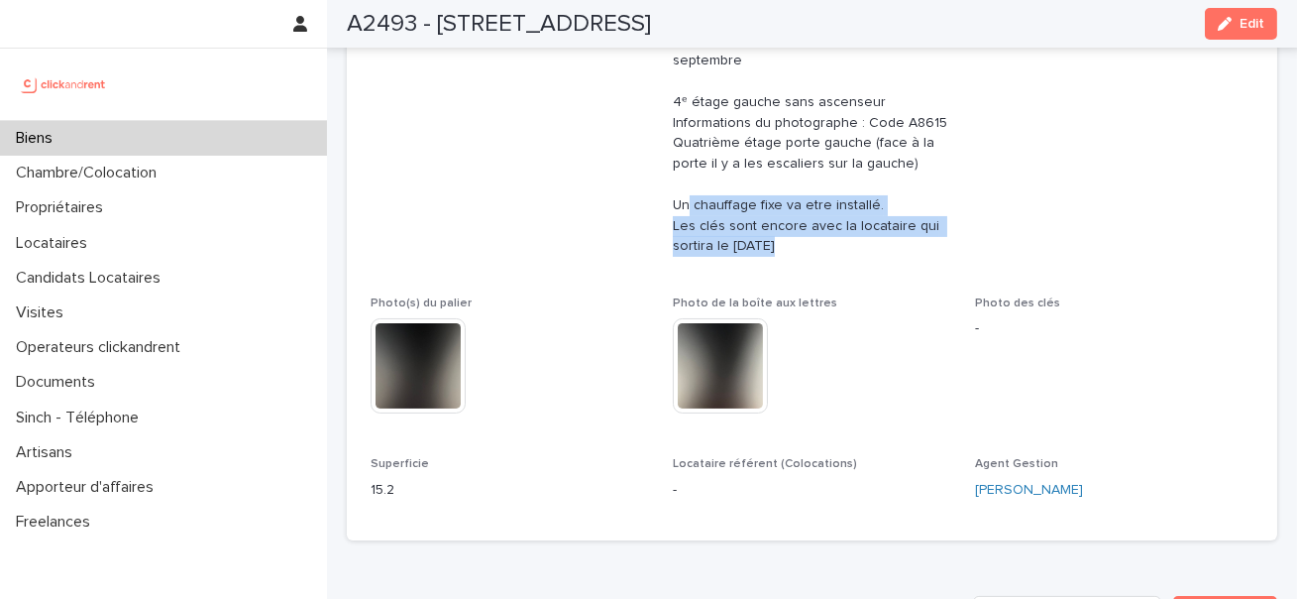
drag, startPoint x: 799, startPoint y: 228, endPoint x: 665, endPoint y: 183, distance: 141.0
click at [665, 183] on div "Numéro de mandat A2493 Numéro 2493 Statut Mise en Location En recherche de loca…" at bounding box center [812, 76] width 883 height 879
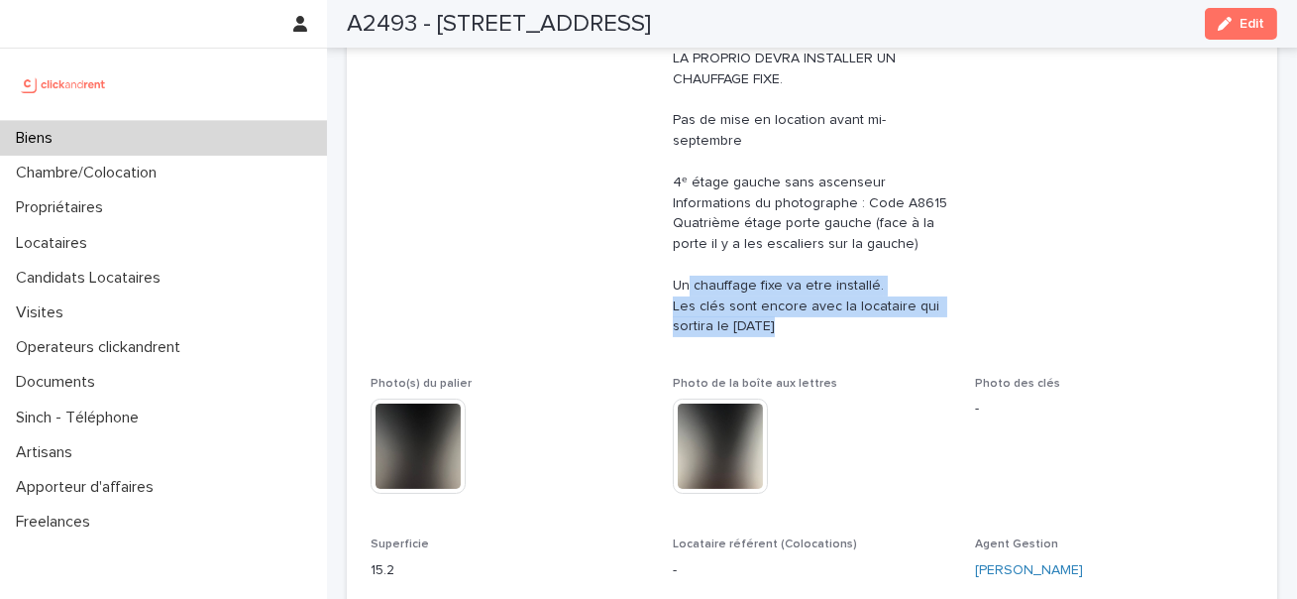
scroll to position [471, 0]
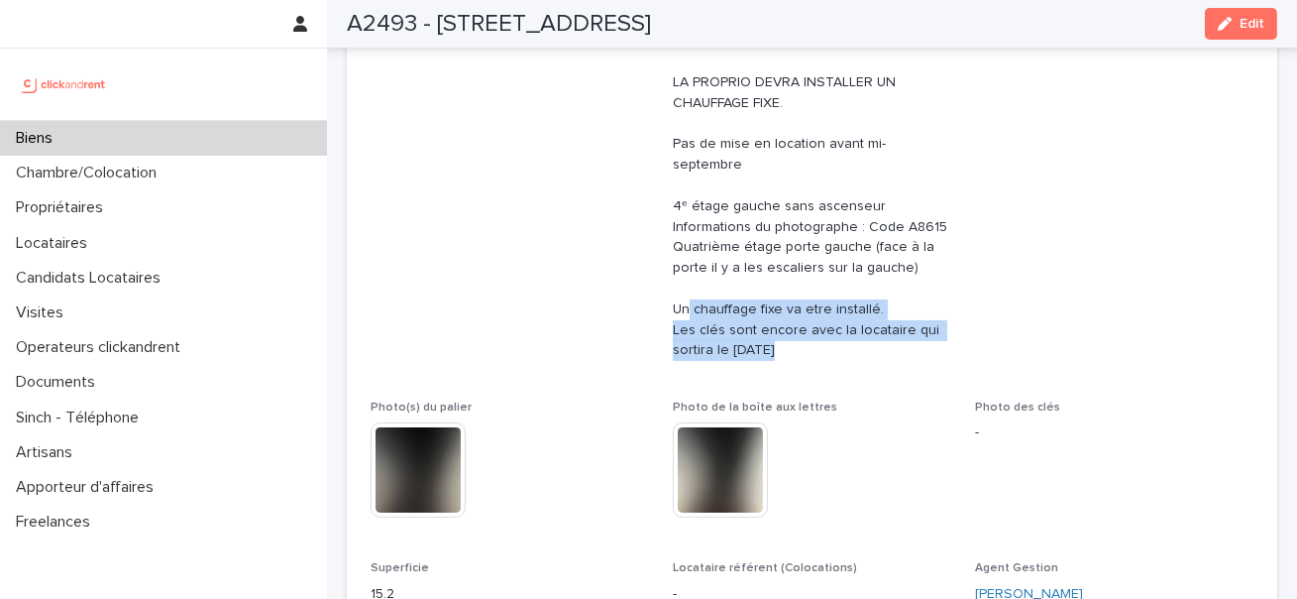
click at [819, 341] on div "Informations accès CLICKANDRENT S'OCCUPE DE L'EDL DE SORTIE DE LA LOCATAIRE LE …" at bounding box center [812, 182] width 278 height 389
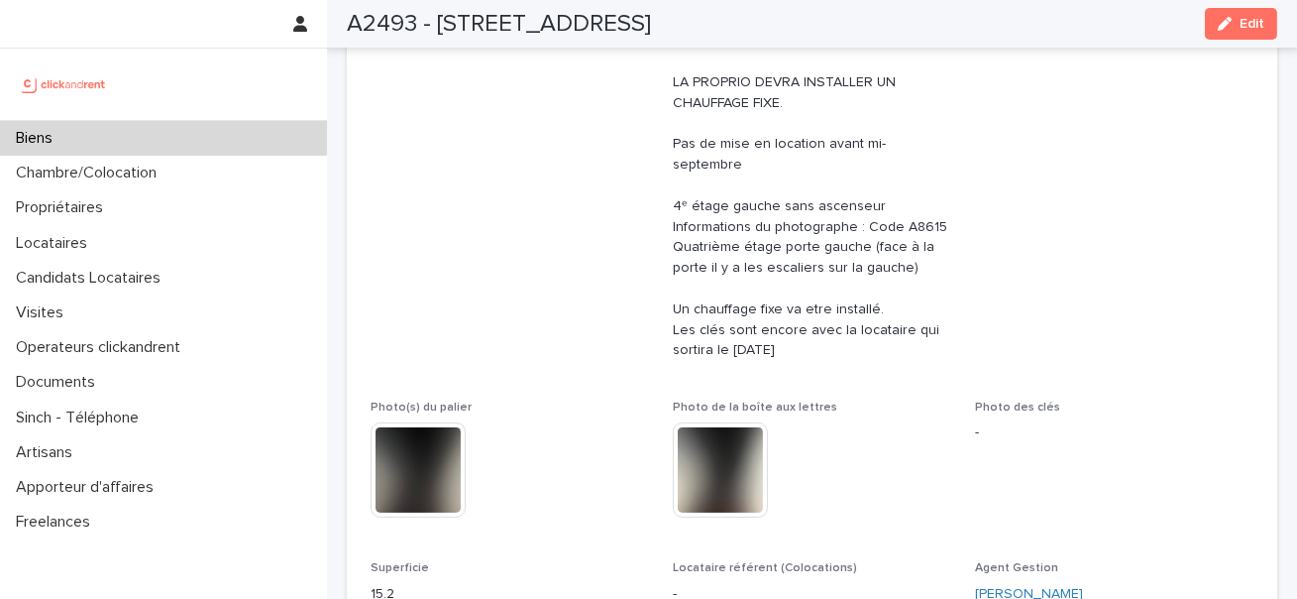
drag, startPoint x: 803, startPoint y: 328, endPoint x: 665, endPoint y: 287, distance: 143.6
click at [665, 287] on div "Numéro de mandat A2493 Numéro 2493 Statut Mise en Location En recherche de loca…" at bounding box center [812, 180] width 883 height 879
click at [919, 250] on p "CLICKANDRENT S'OCCUPE DE L'EDL DE SORTIE DE LA LOCATAIRE LE 14 AOUT. LA PROPRIO…" at bounding box center [812, 186] width 278 height 351
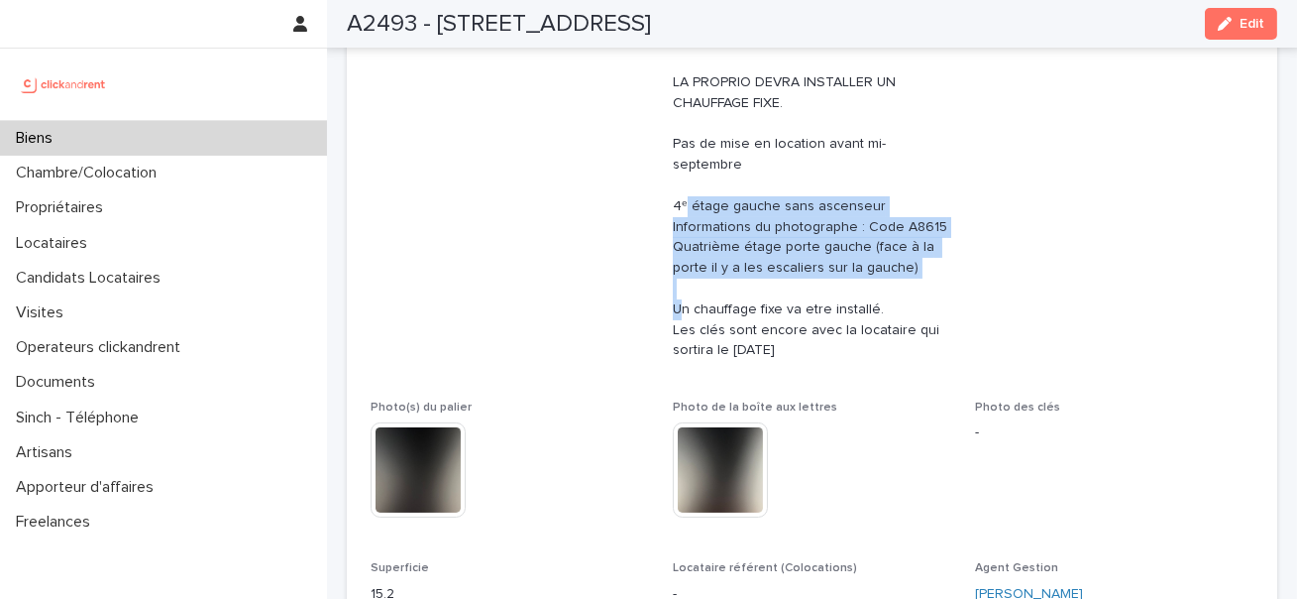
drag, startPoint x: 919, startPoint y: 250, endPoint x: 676, endPoint y: 180, distance: 252.5
click at [676, 180] on p "CLICKANDRENT S'OCCUPE DE L'EDL DE SORTIE DE LA LOCATAIRE LE 14 AOUT. LA PROPRIO…" at bounding box center [812, 186] width 278 height 351
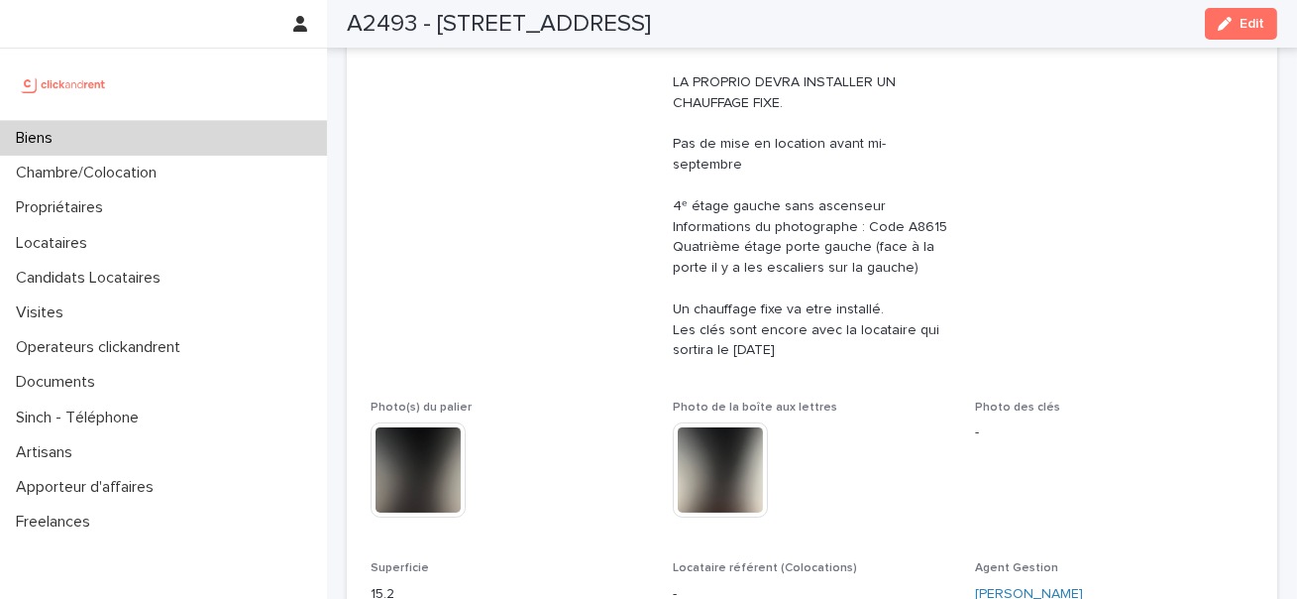
click at [774, 143] on p "CLICKANDRENT S'OCCUPE DE L'EDL DE SORTIE DE LA LOCATAIRE LE 14 AOUT. LA PROPRIO…" at bounding box center [812, 186] width 278 height 351
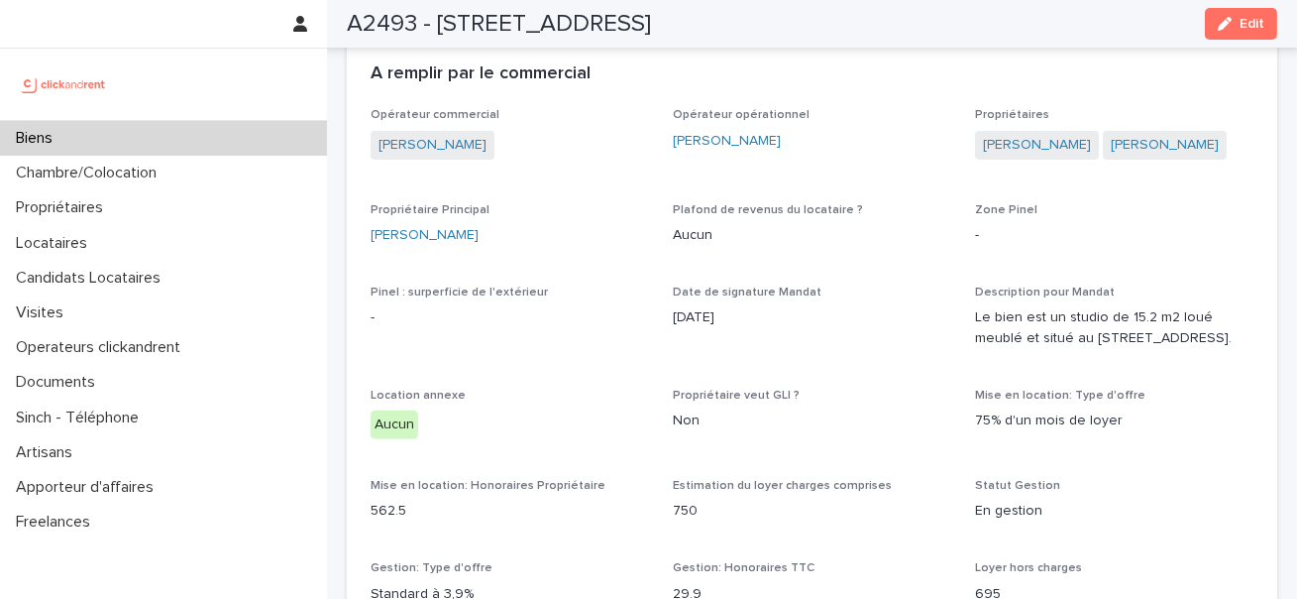
scroll to position [1579, 0]
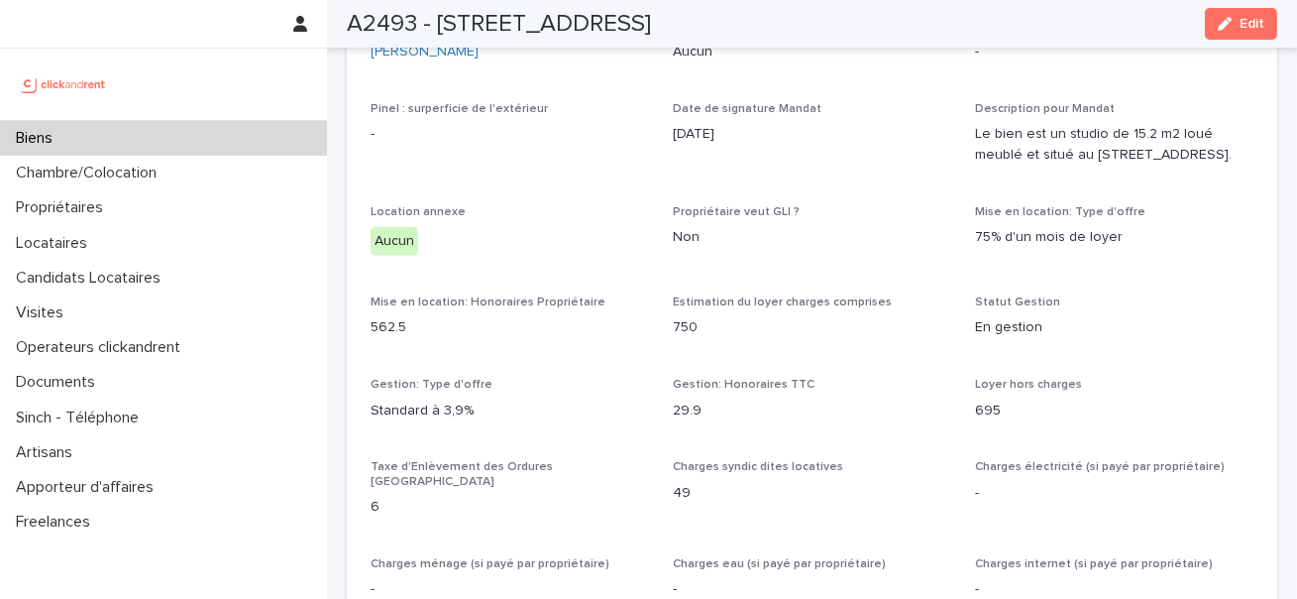
click at [759, 379] on span "Gestion: Honoraires TTC" at bounding box center [744, 385] width 142 height 12
click at [747, 379] on span "Gestion: Honoraires TTC" at bounding box center [744, 385] width 142 height 12
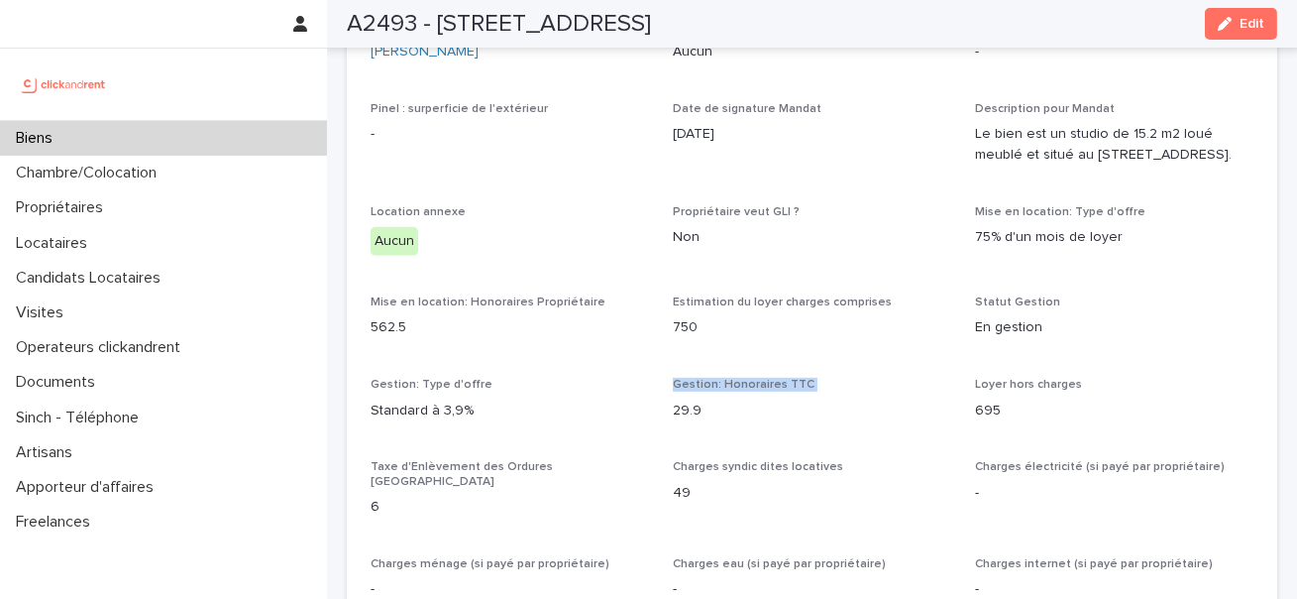
click at [747, 379] on span "Gestion: Honoraires TTC" at bounding box center [744, 385] width 142 height 12
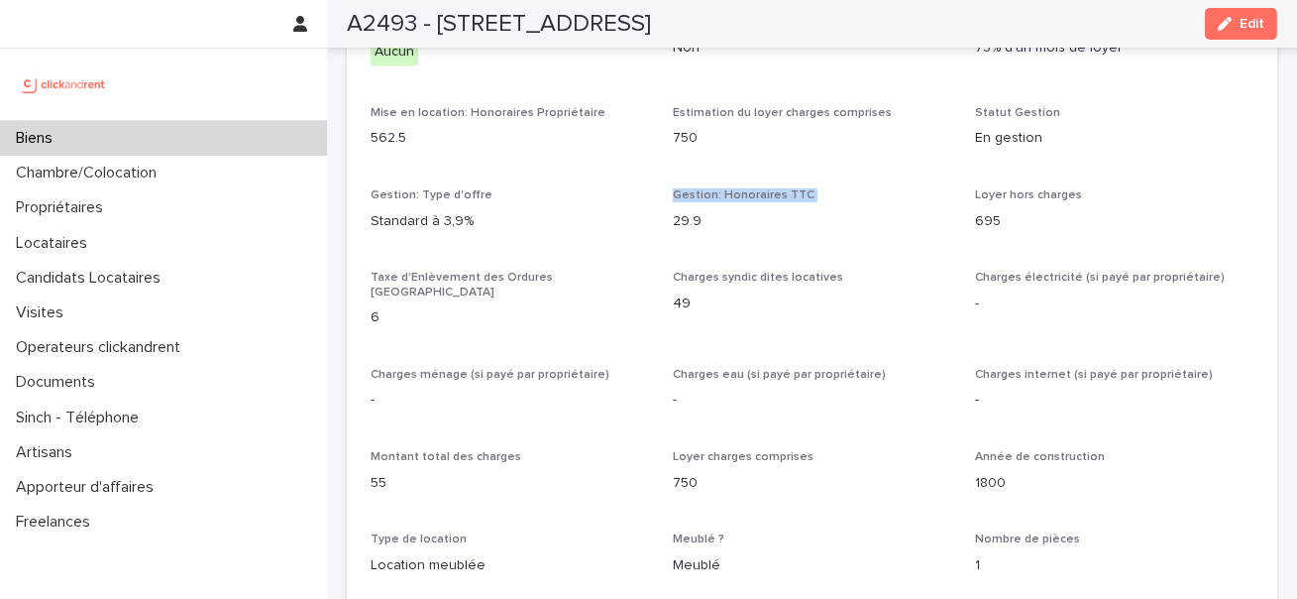
scroll to position [1612, 0]
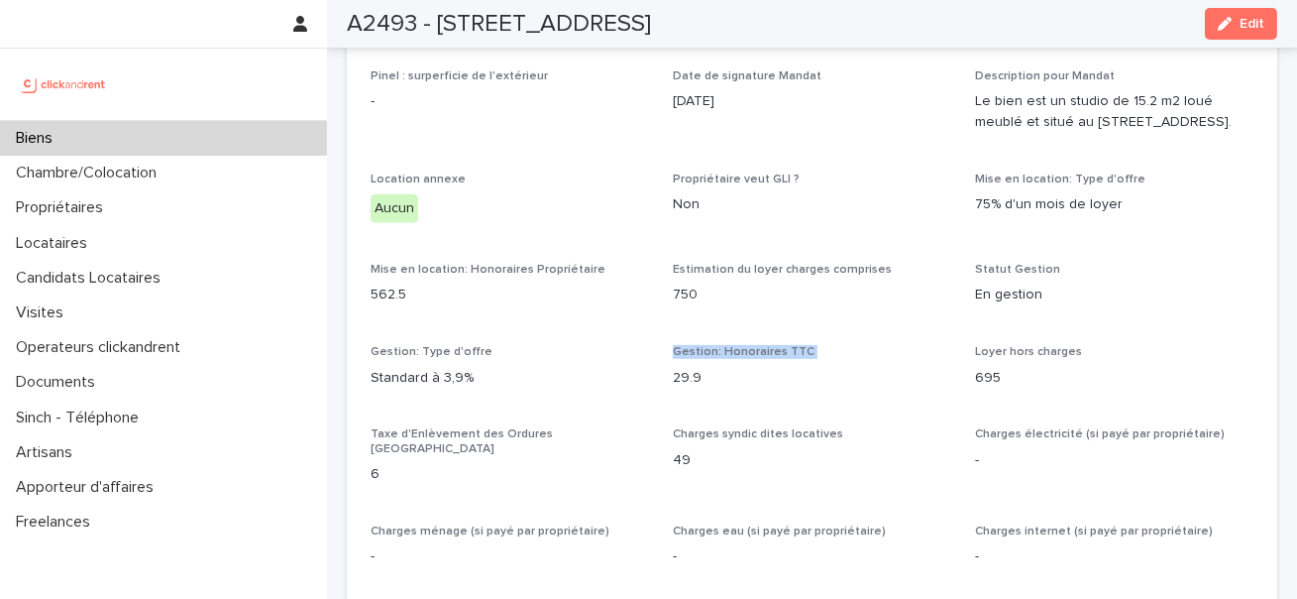
click at [807, 345] on p "Gestion: Honoraires TTC" at bounding box center [812, 352] width 278 height 14
click at [810, 345] on p "Gestion: Honoraires TTC" at bounding box center [812, 352] width 278 height 14
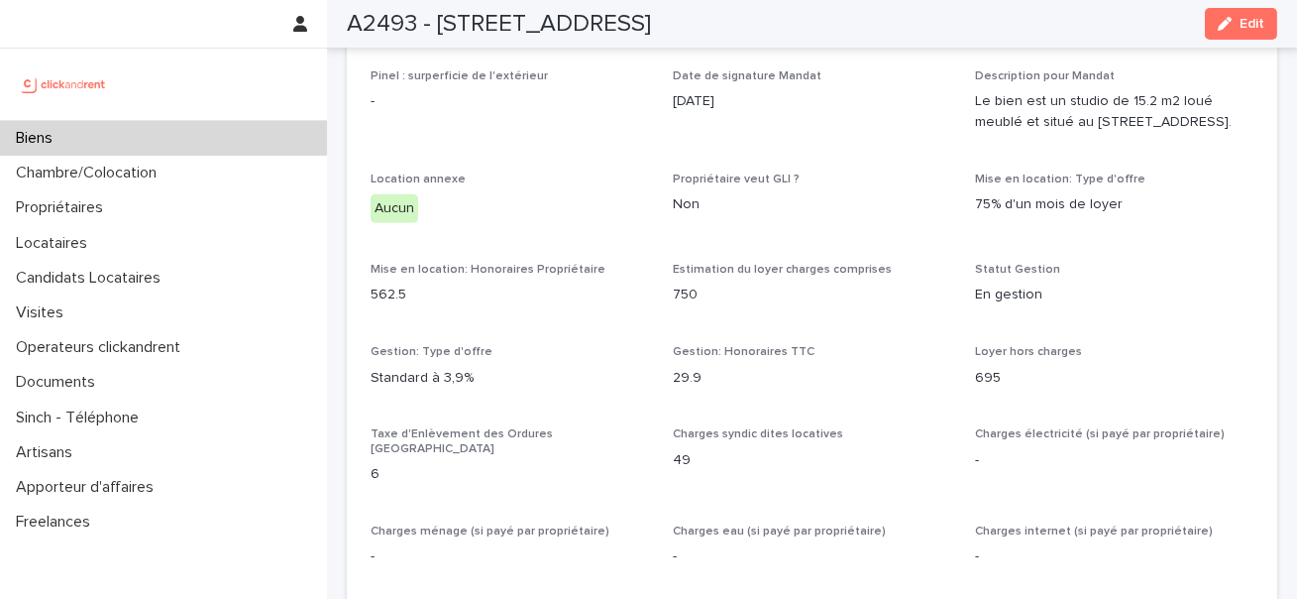
click at [810, 345] on p "Gestion: Honoraires TTC" at bounding box center [812, 352] width 278 height 14
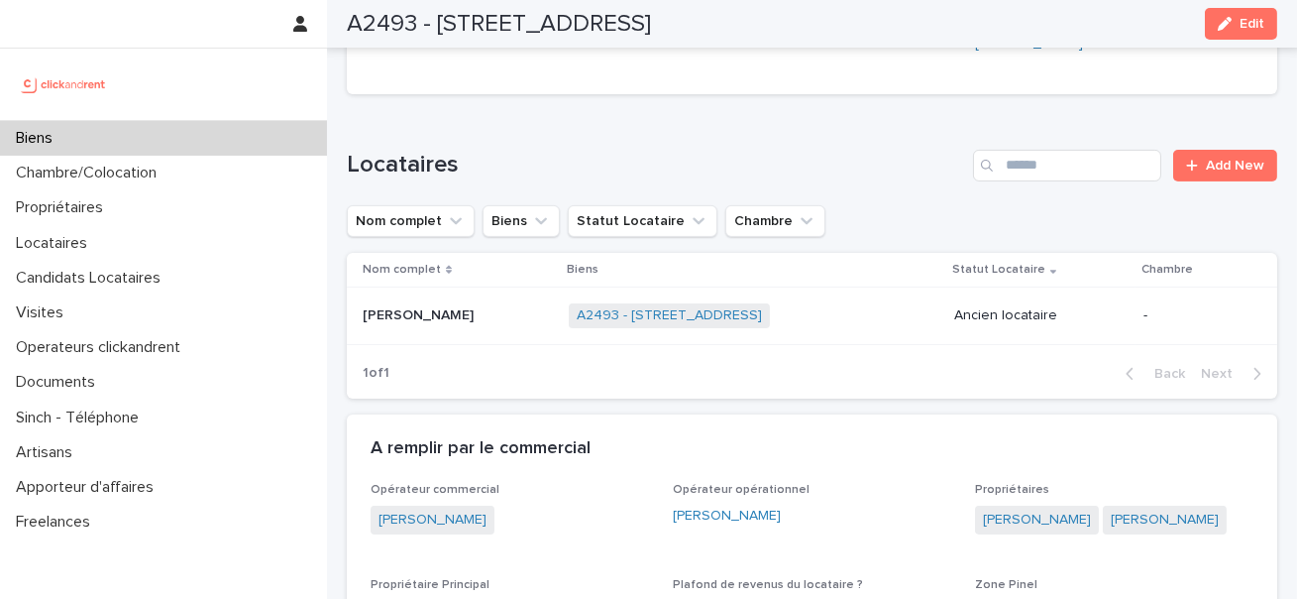
scroll to position [1072, 0]
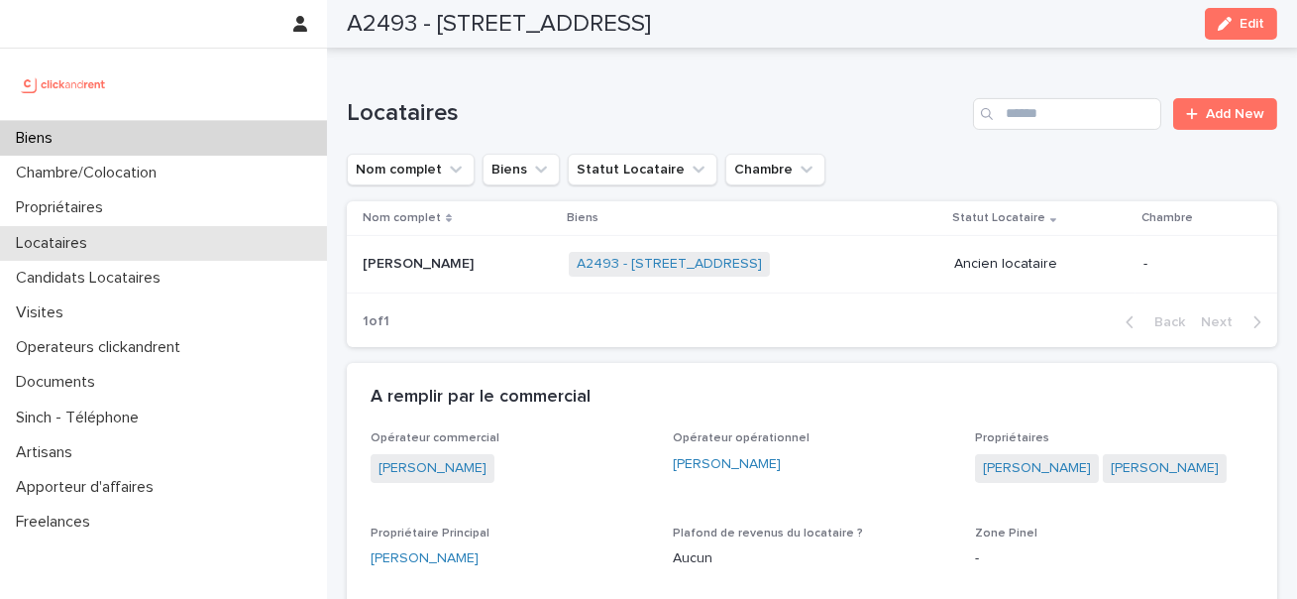
click at [112, 245] on div "Locataires" at bounding box center [163, 243] width 327 height 35
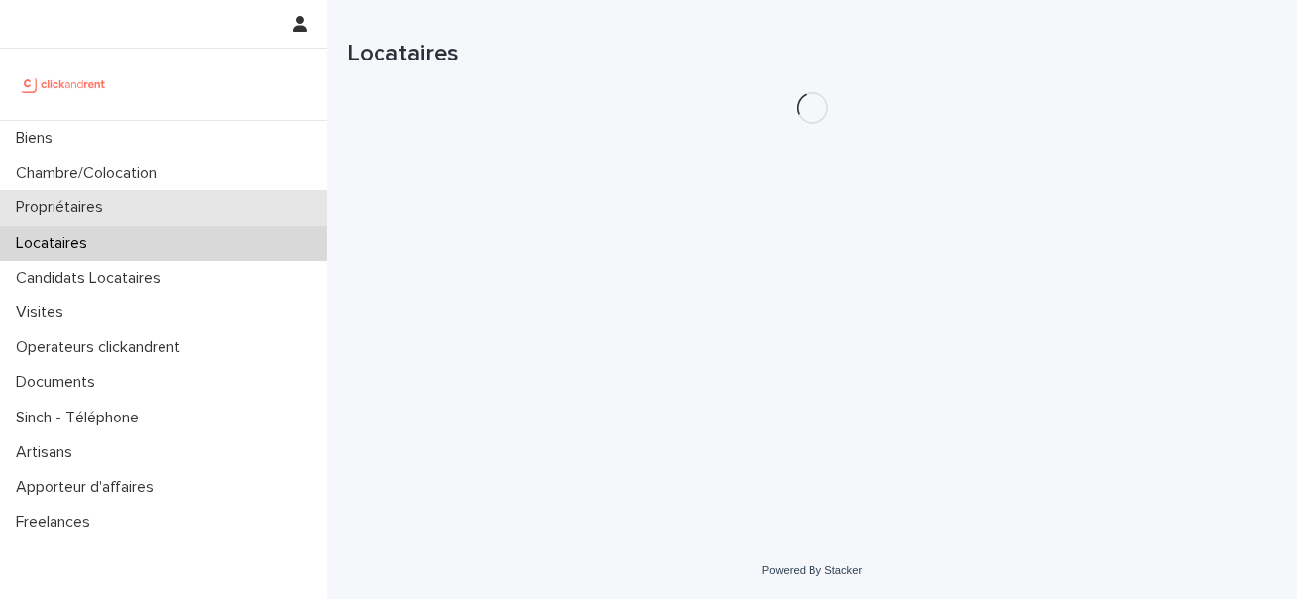
click at [112, 216] on p "Propriétaires" at bounding box center [63, 207] width 111 height 19
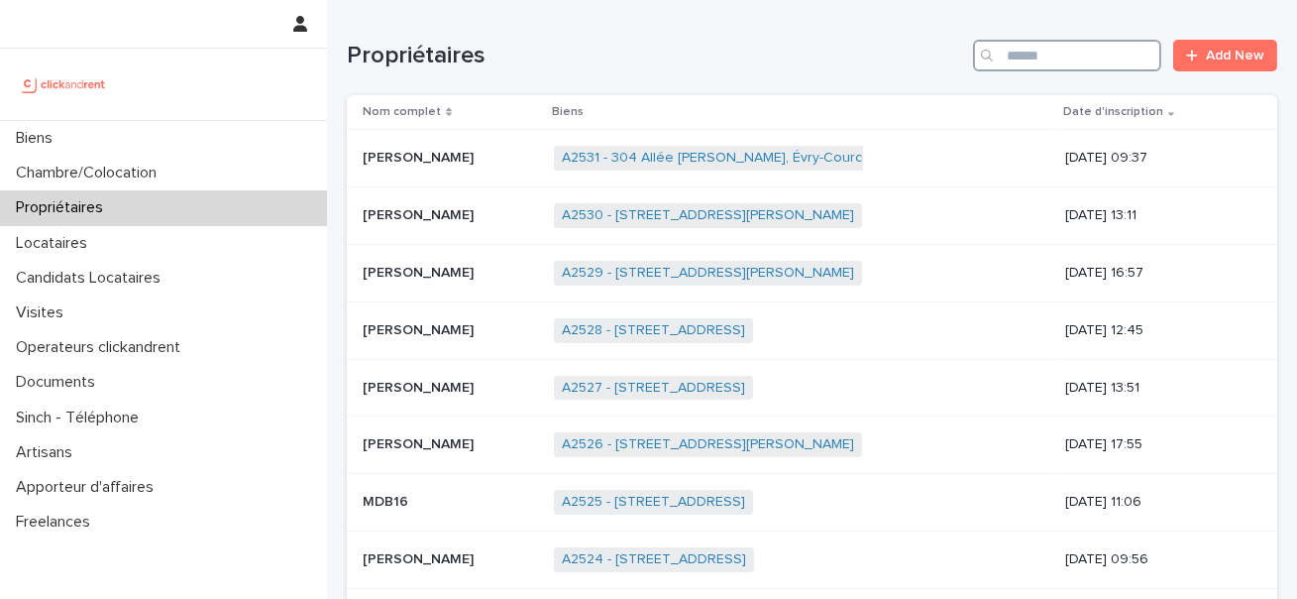
click at [1113, 56] on input "Search" at bounding box center [1067, 56] width 188 height 32
paste input "**********"
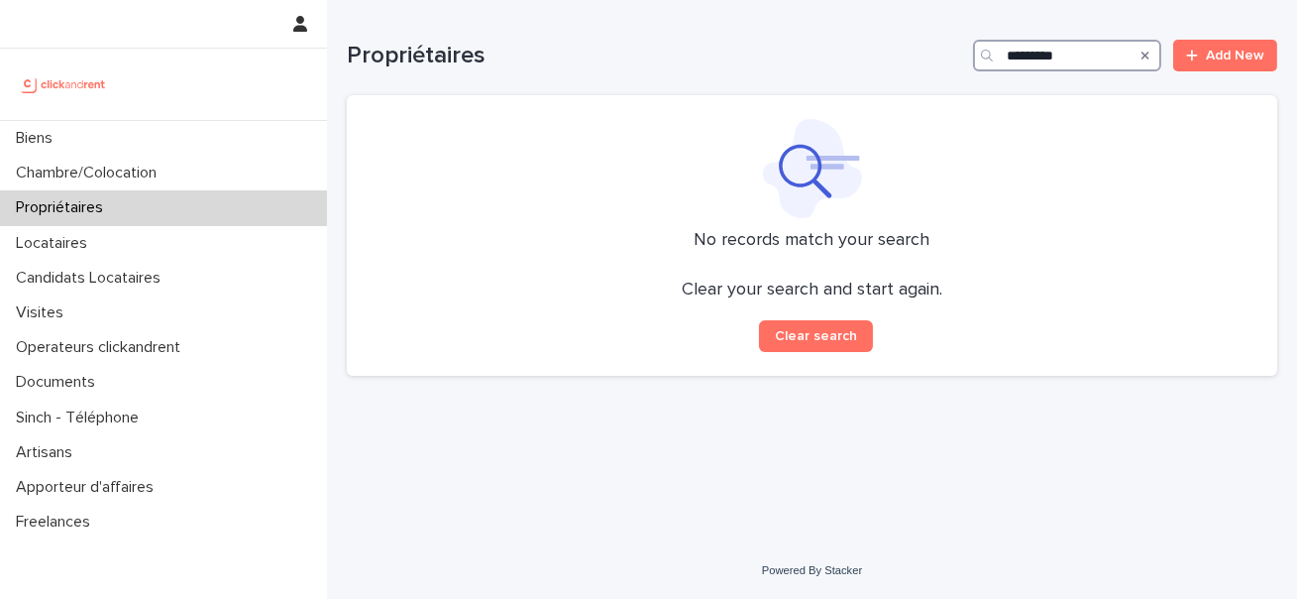
click at [1012, 58] on input "********" at bounding box center [1067, 56] width 188 height 32
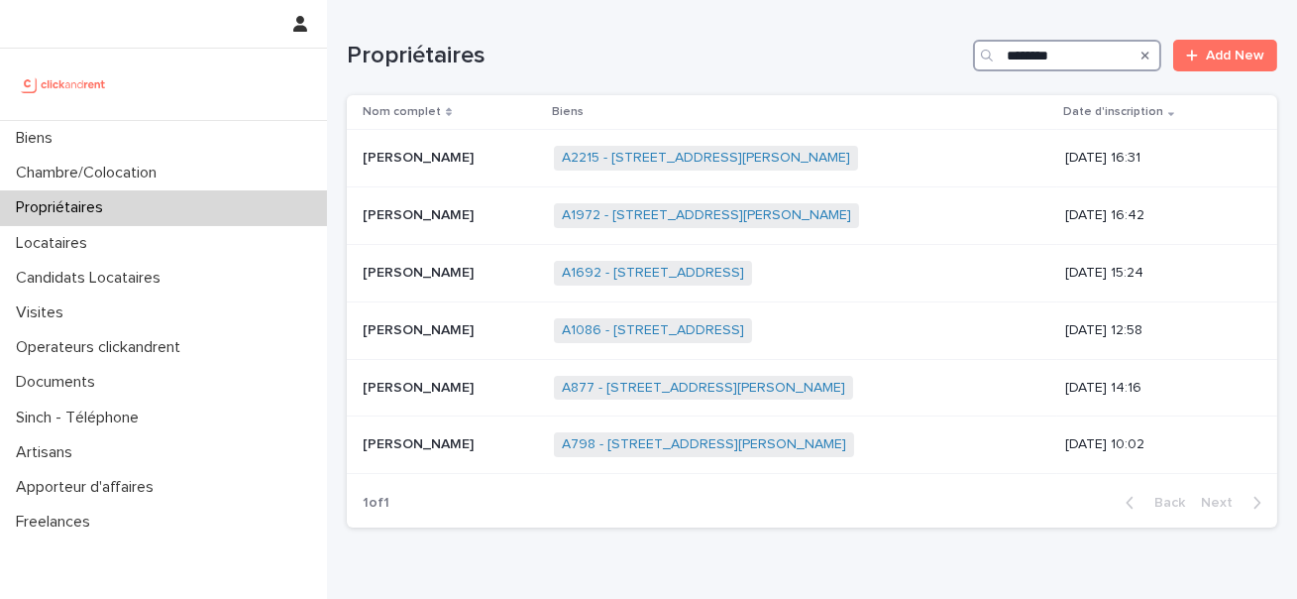
type input "********"
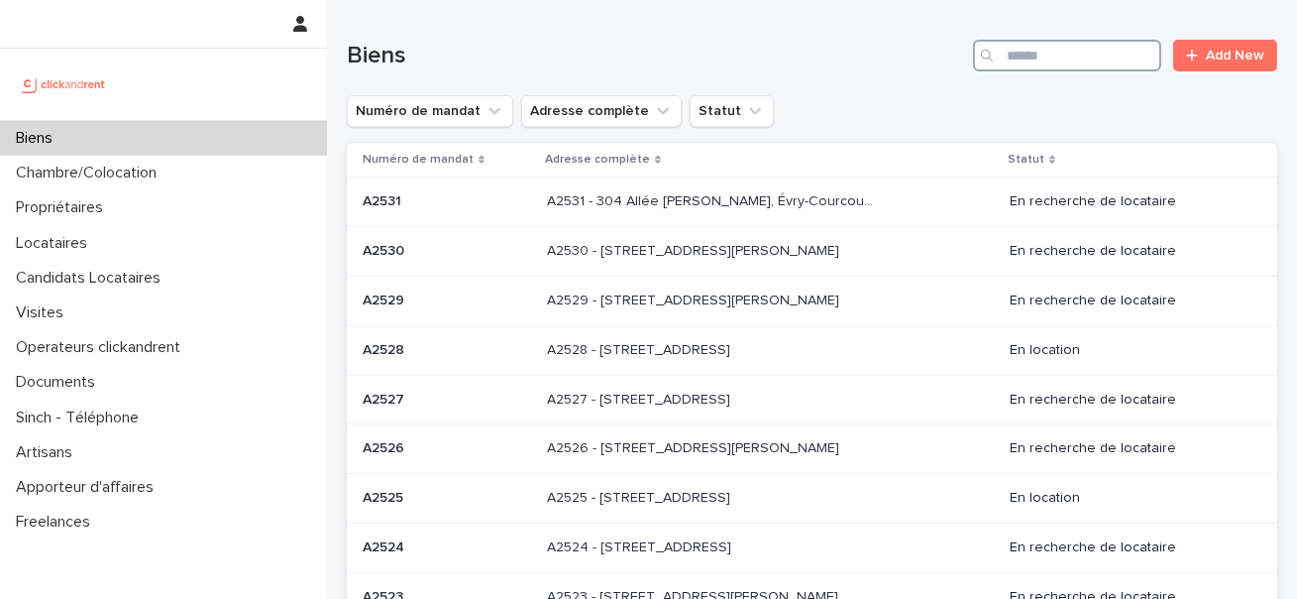
click at [1068, 65] on input "Search" at bounding box center [1067, 56] width 188 height 32
paste input "**********"
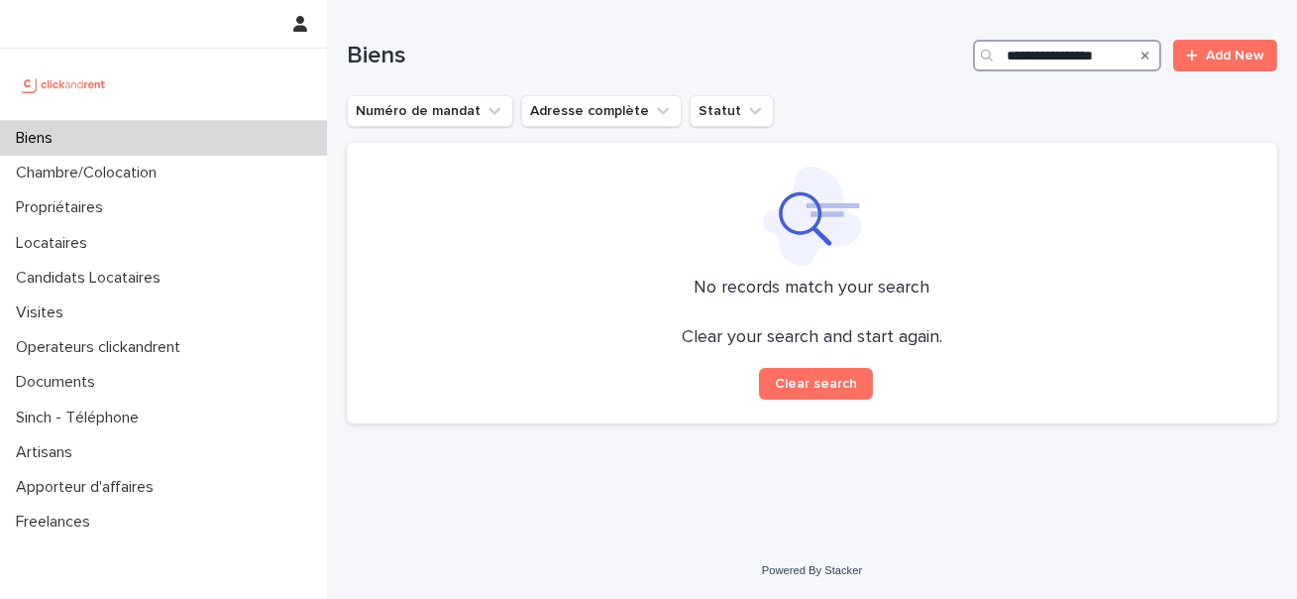
type input "**********"
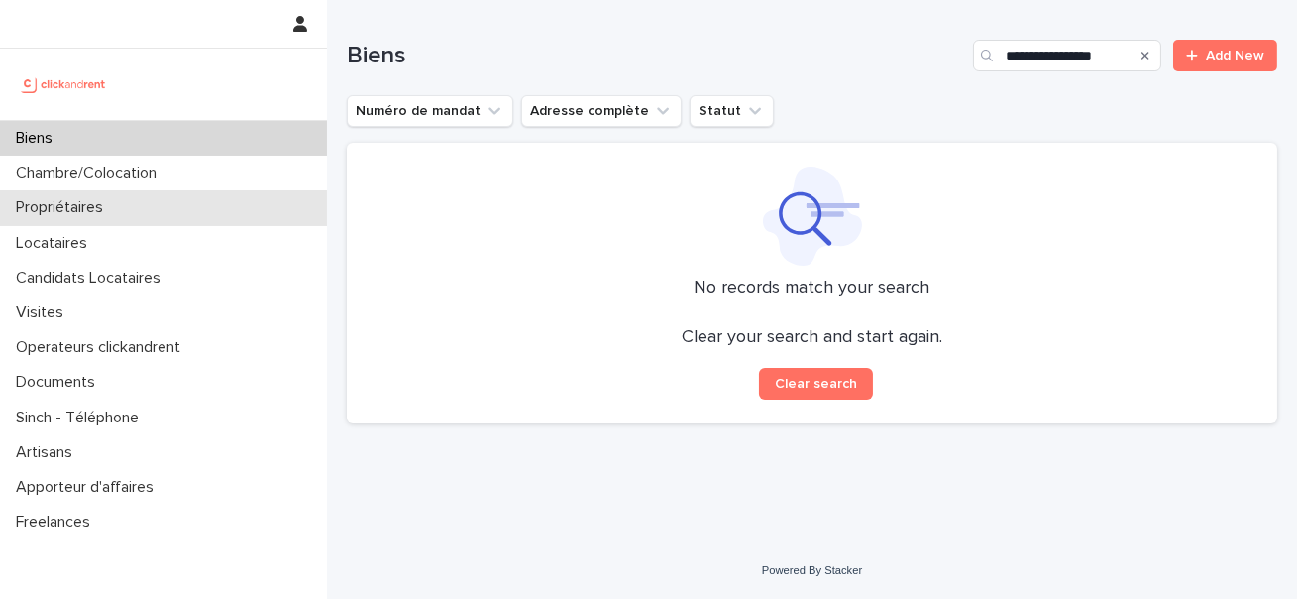
click at [138, 190] on div "Propriétaires" at bounding box center [163, 207] width 327 height 35
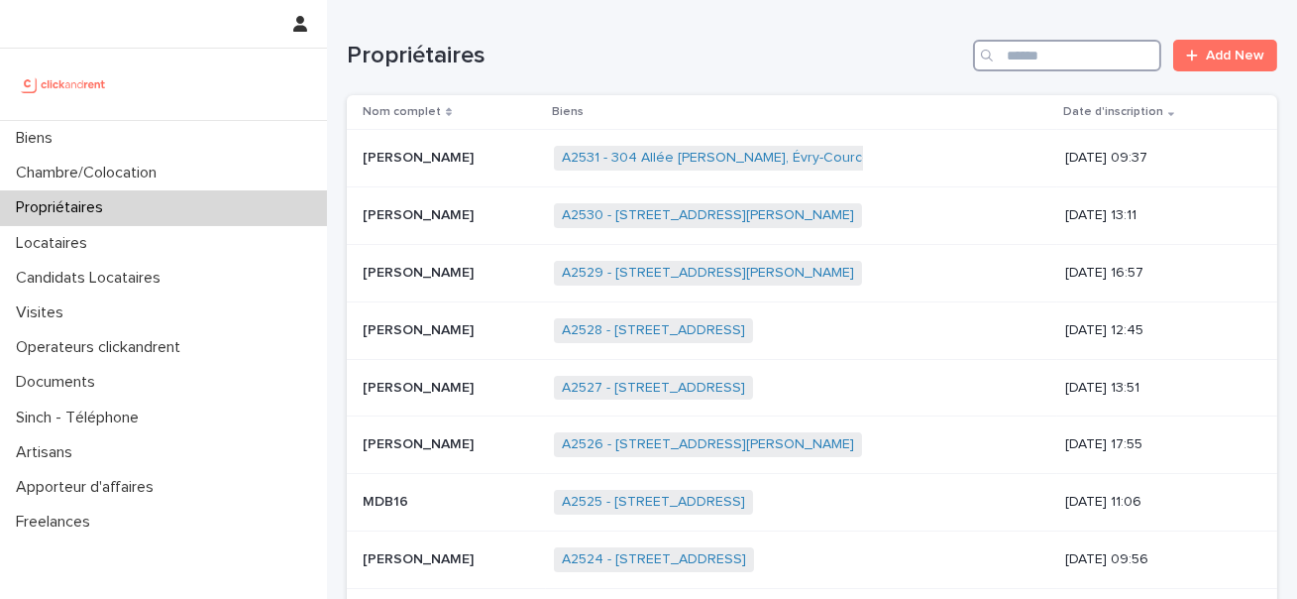
click at [1056, 61] on input "Search" at bounding box center [1067, 56] width 188 height 32
paste input "********"
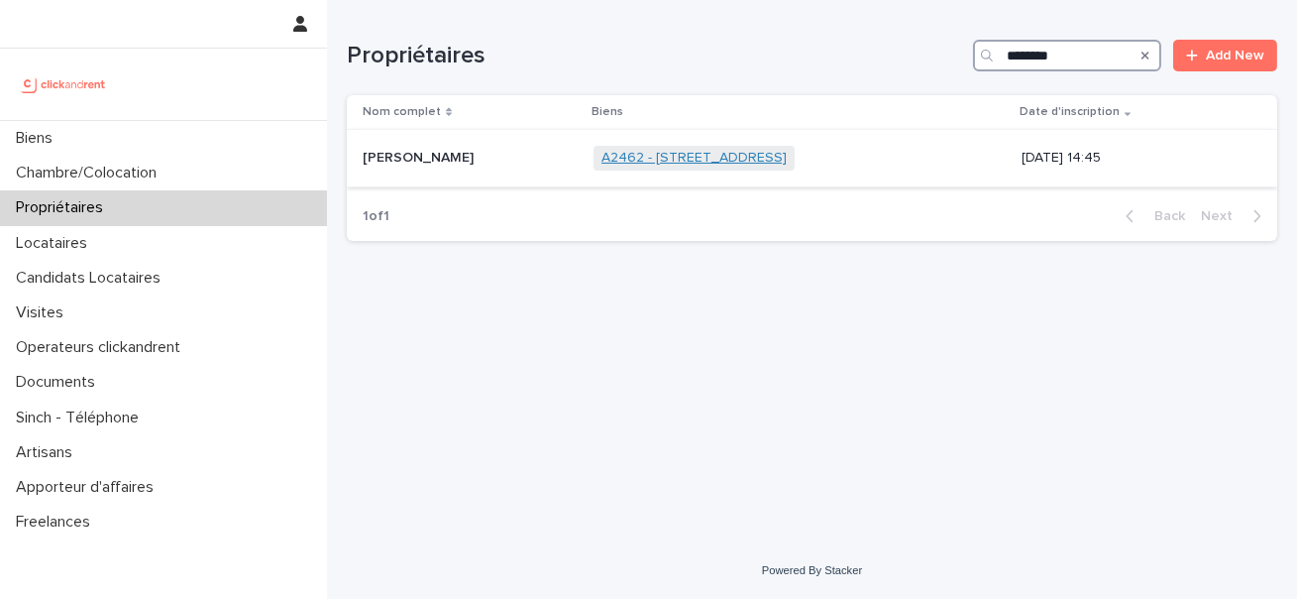
type input "********"
click at [631, 159] on link "A2462 - [STREET_ADDRESS]" at bounding box center [694, 158] width 185 height 17
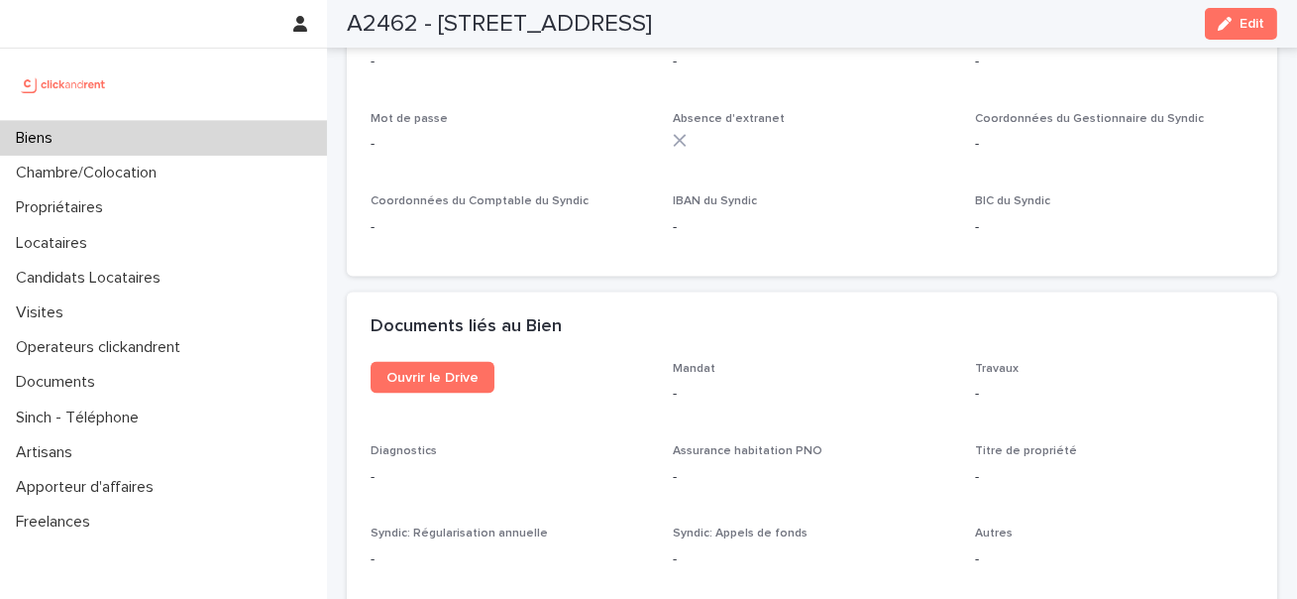
scroll to position [5924, 0]
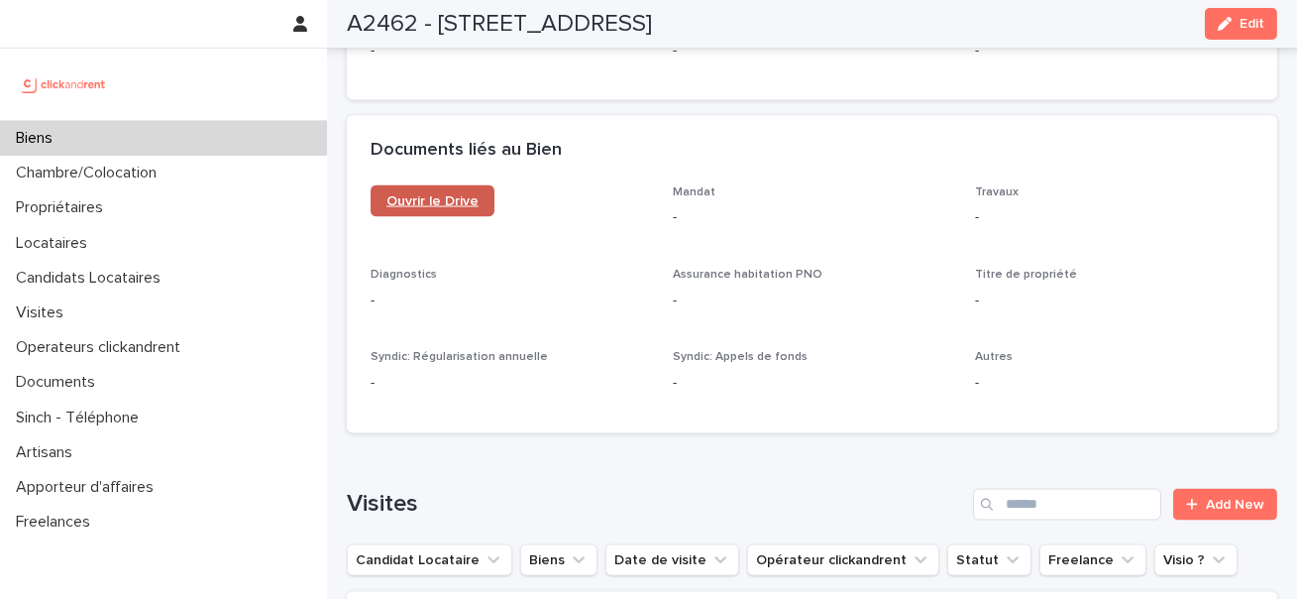
click at [441, 194] on span "Ouvrir le Drive" at bounding box center [433, 201] width 92 height 14
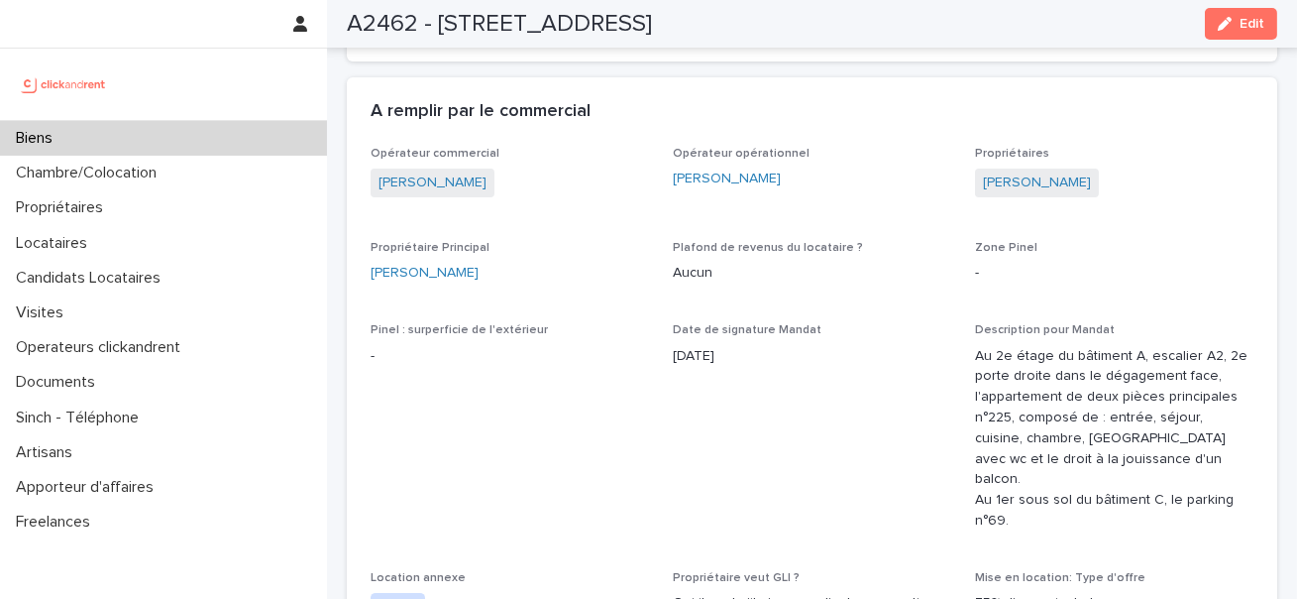
scroll to position [803, 0]
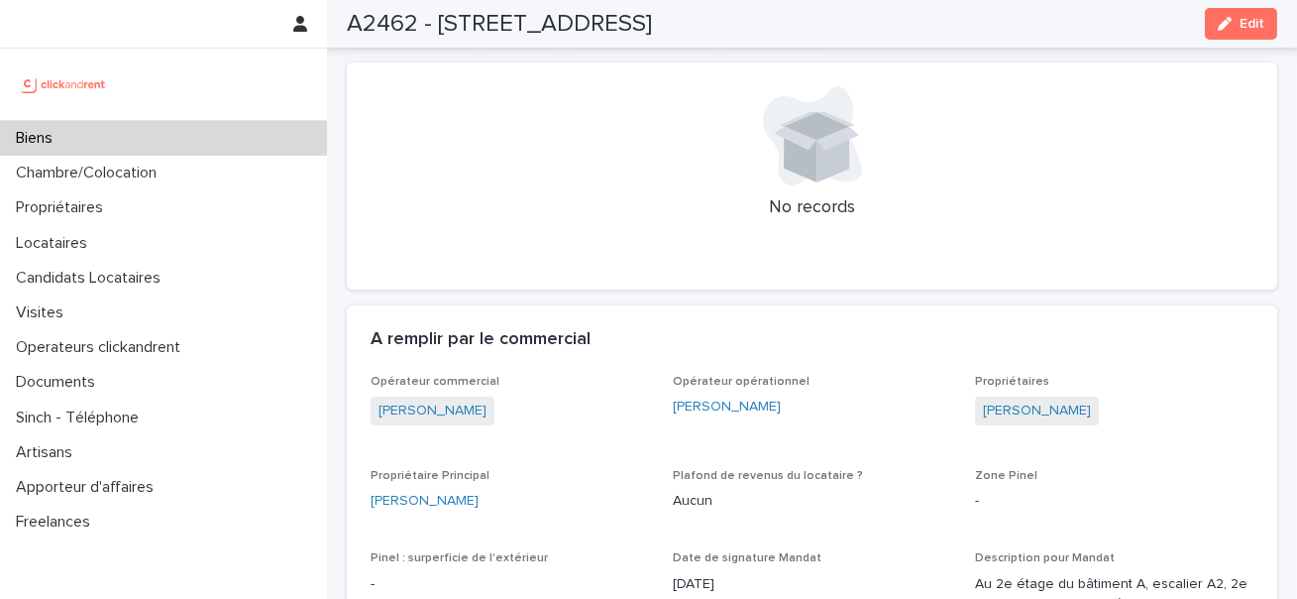
click at [1019, 398] on span "[PERSON_NAME]" at bounding box center [1037, 410] width 124 height 29
click at [1018, 407] on link "[PERSON_NAME]" at bounding box center [1037, 410] width 108 height 21
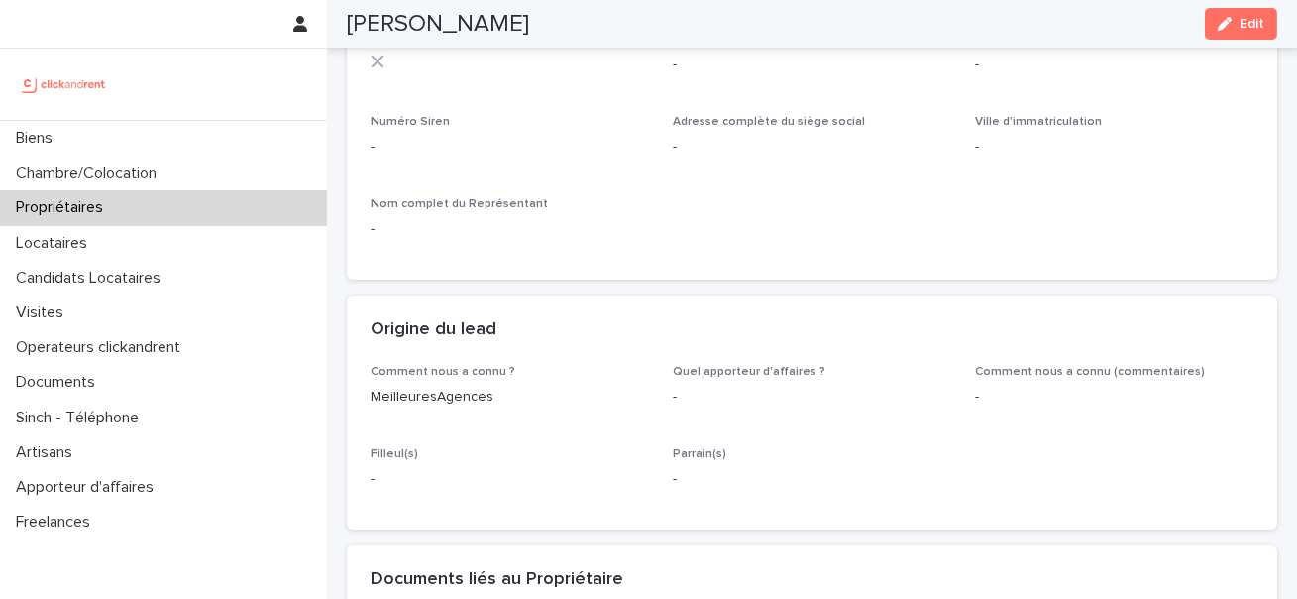
scroll to position [1195, 0]
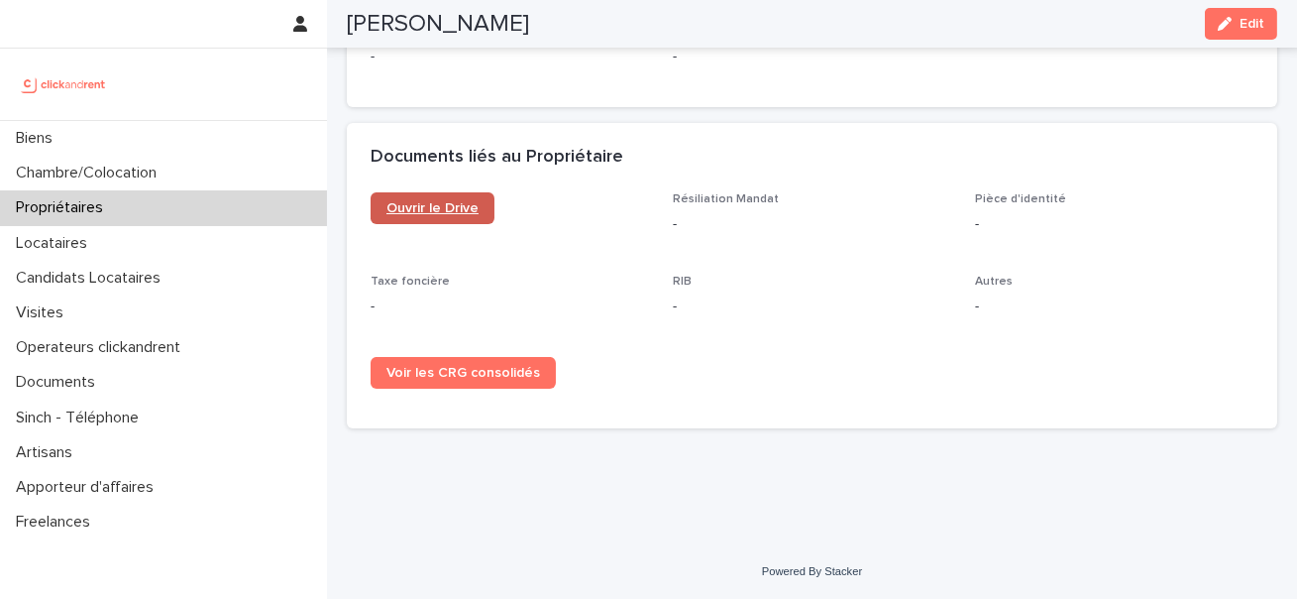
click at [464, 204] on span "Ouvrir le Drive" at bounding box center [433, 208] width 92 height 14
